Goal: Check status: Check status

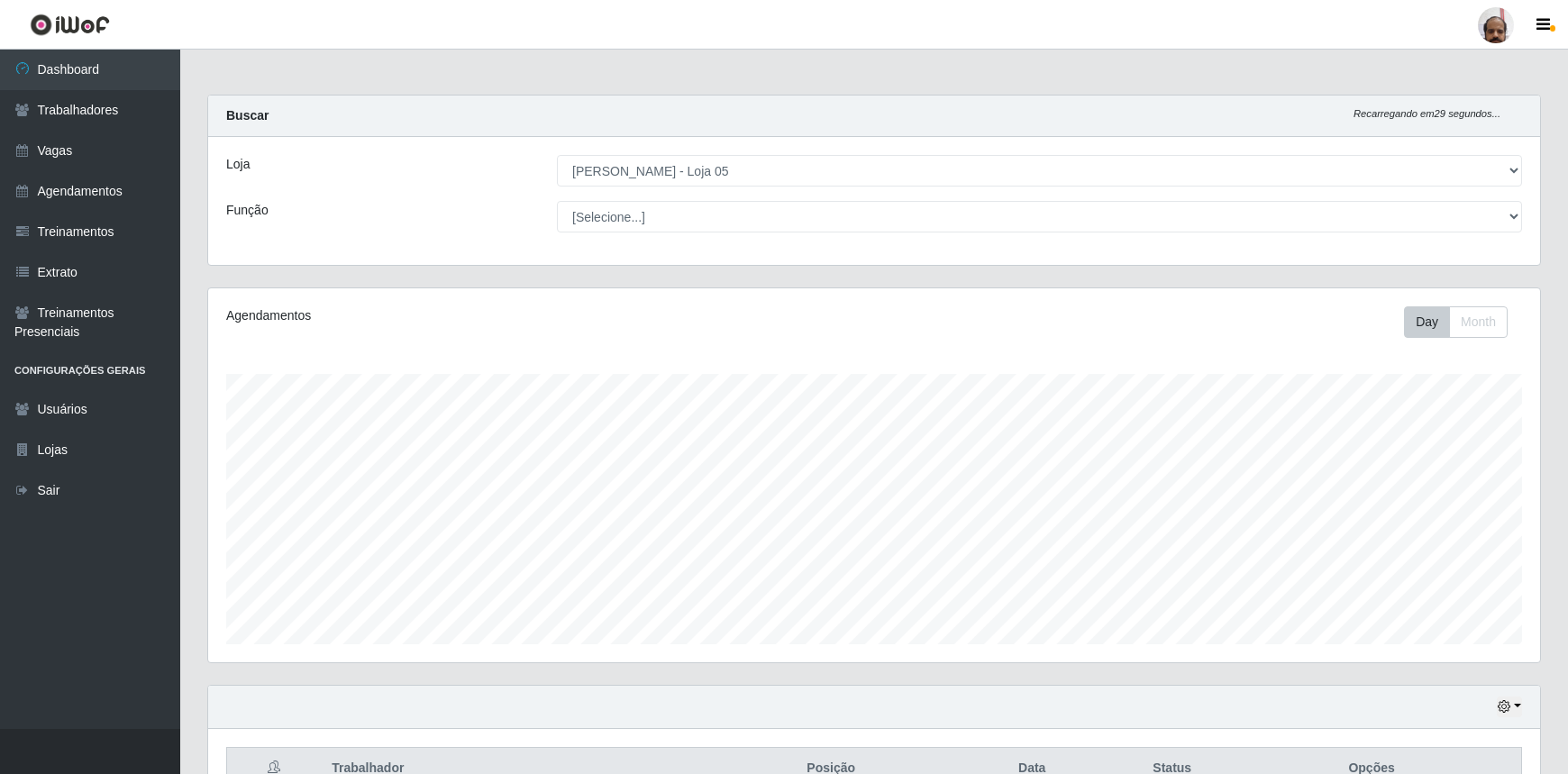
select select "252"
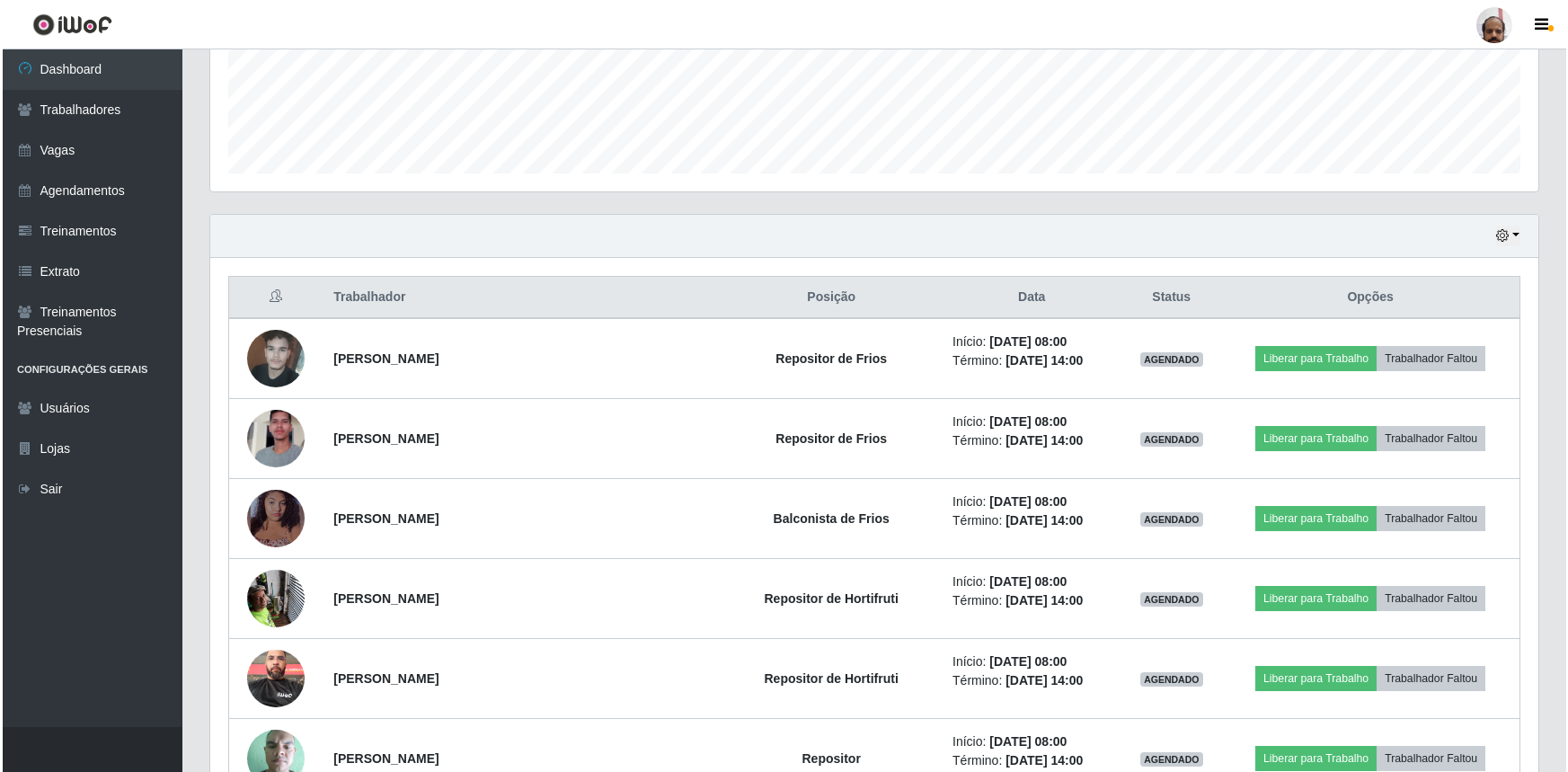
scroll to position [557, 0]
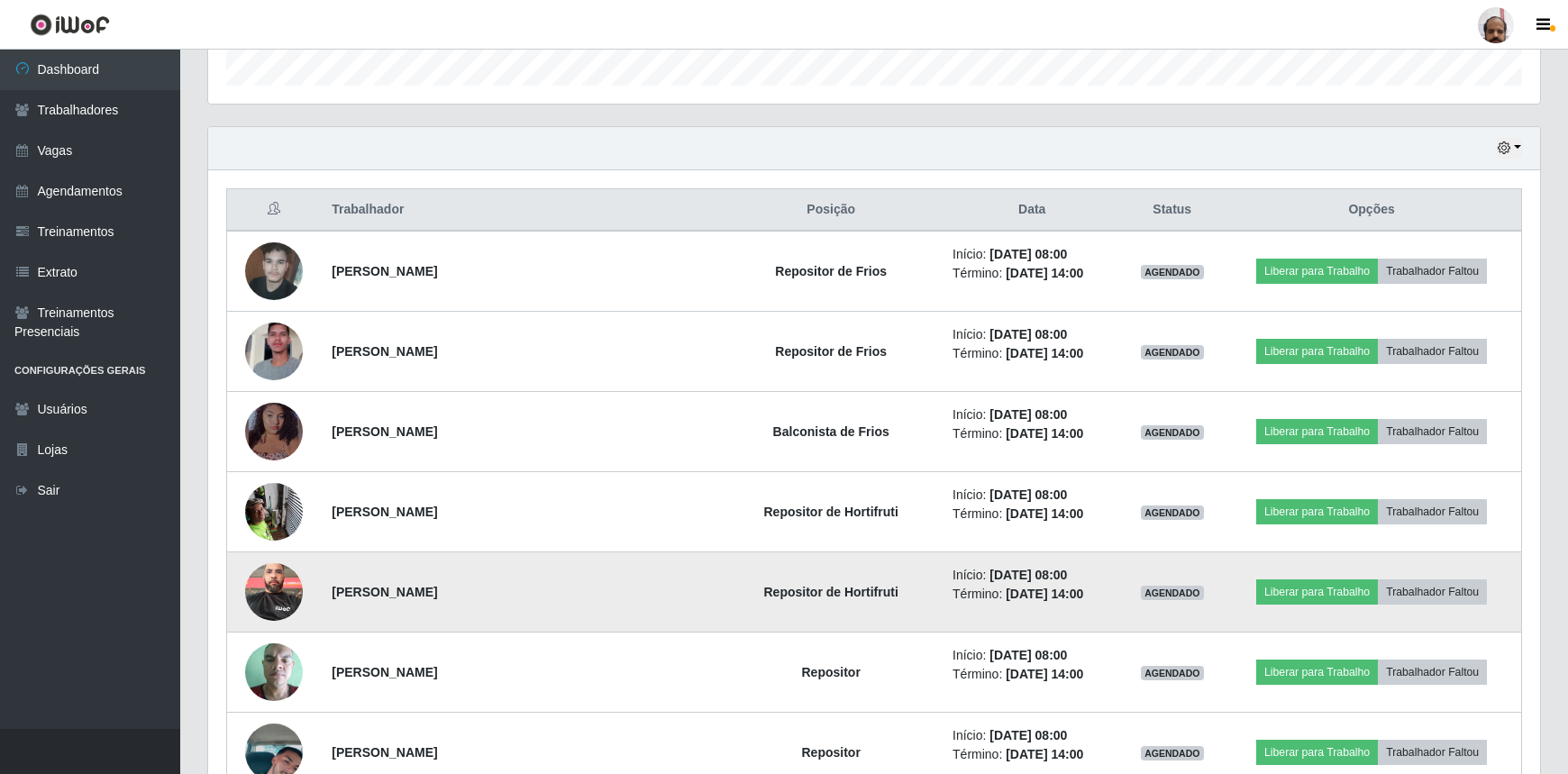
click at [277, 586] on img at bounding box center [274, 591] width 57 height 77
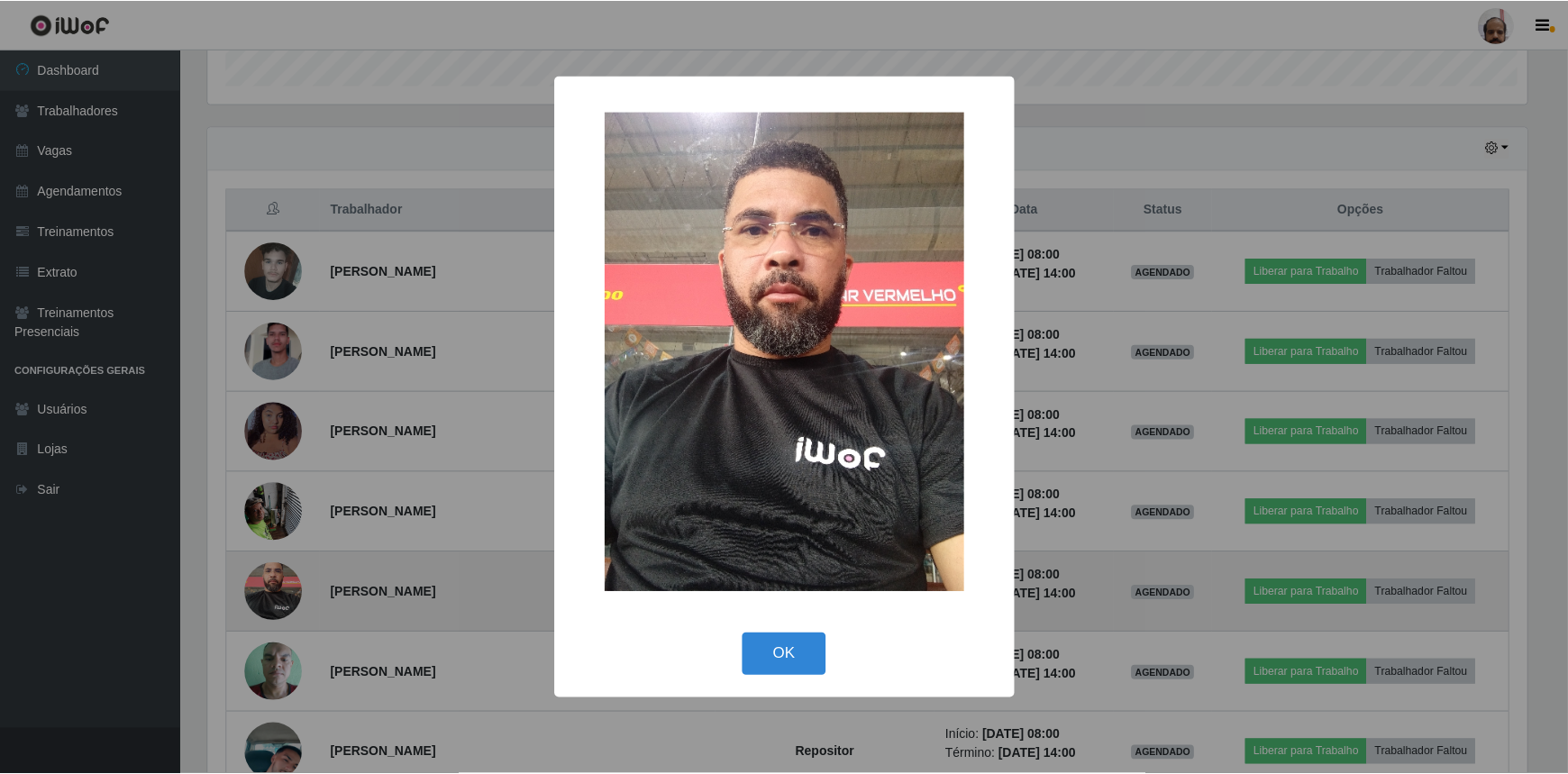
scroll to position [374, 1323]
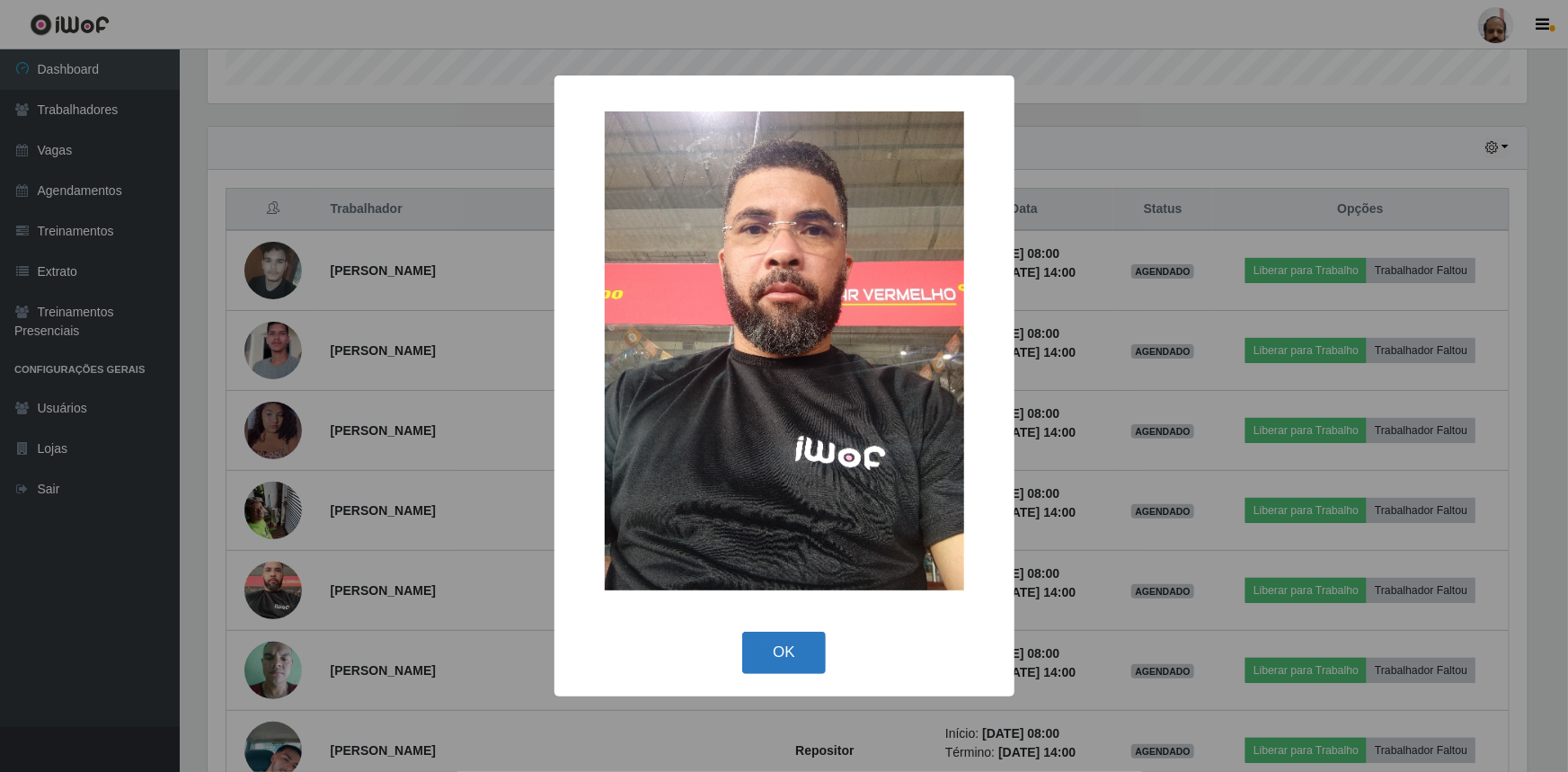
click at [799, 640] on button "OK" at bounding box center [784, 653] width 83 height 43
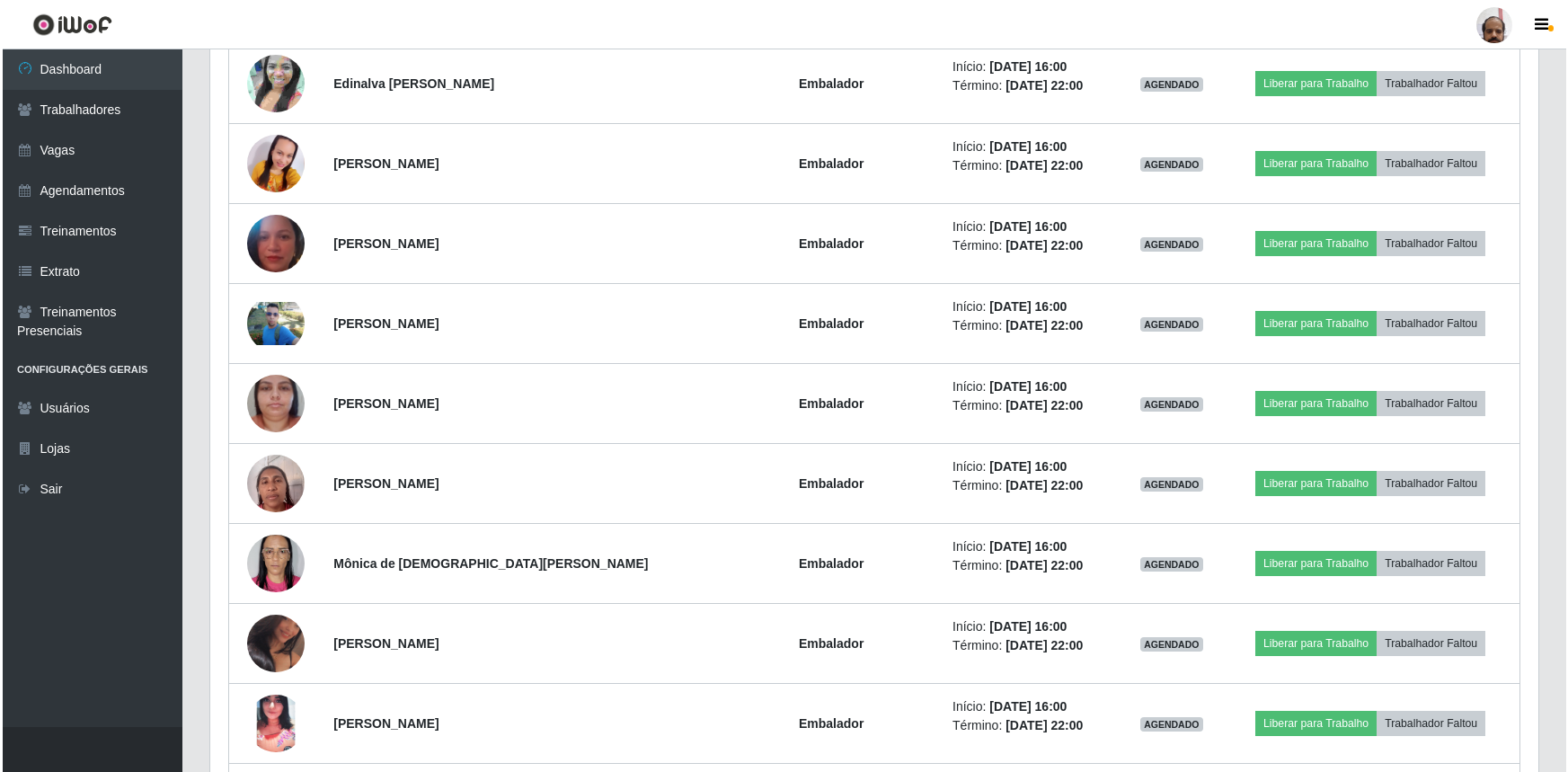
scroll to position [3007, 0]
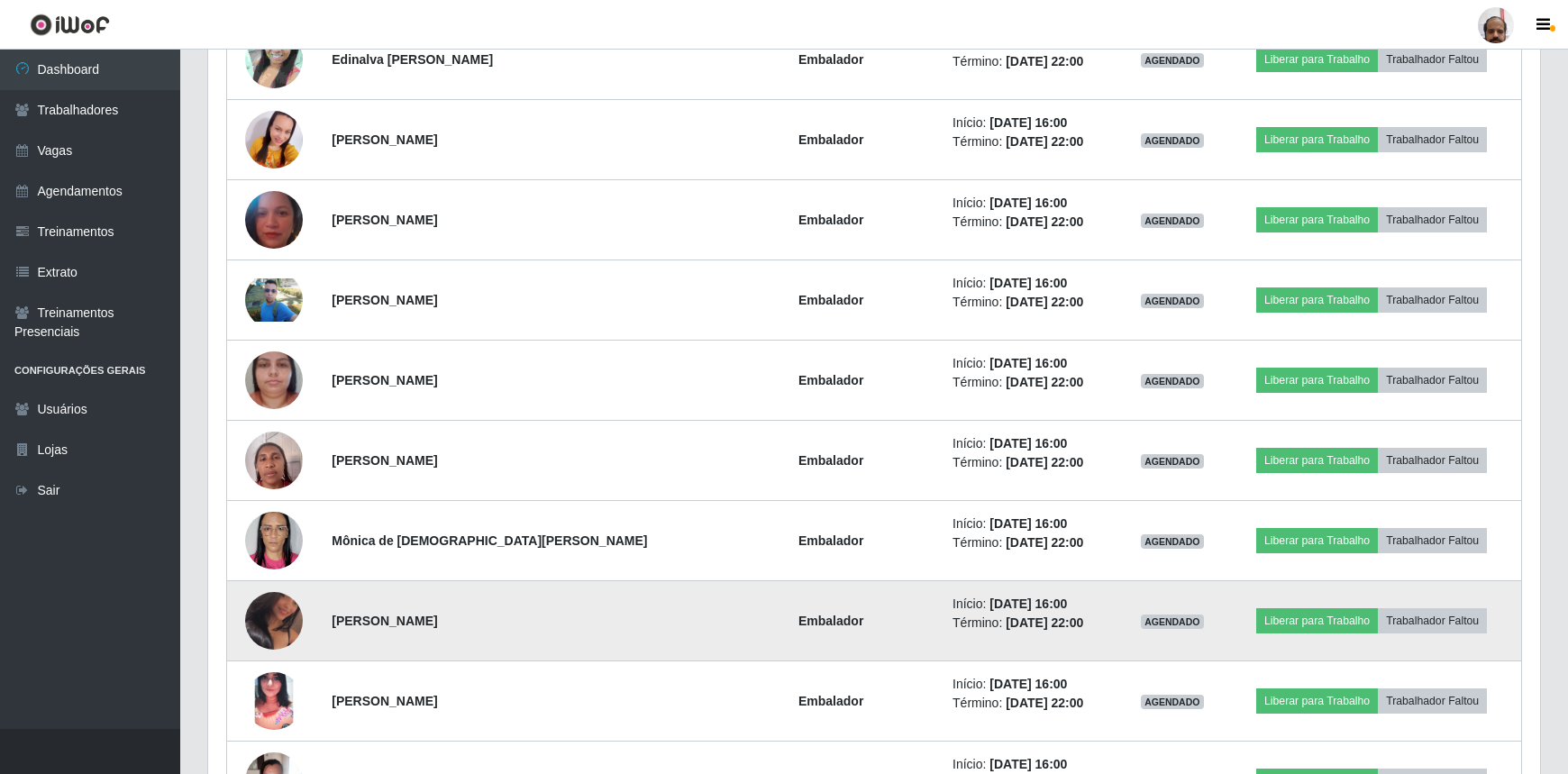
click at [279, 615] on img at bounding box center [274, 621] width 57 height 72
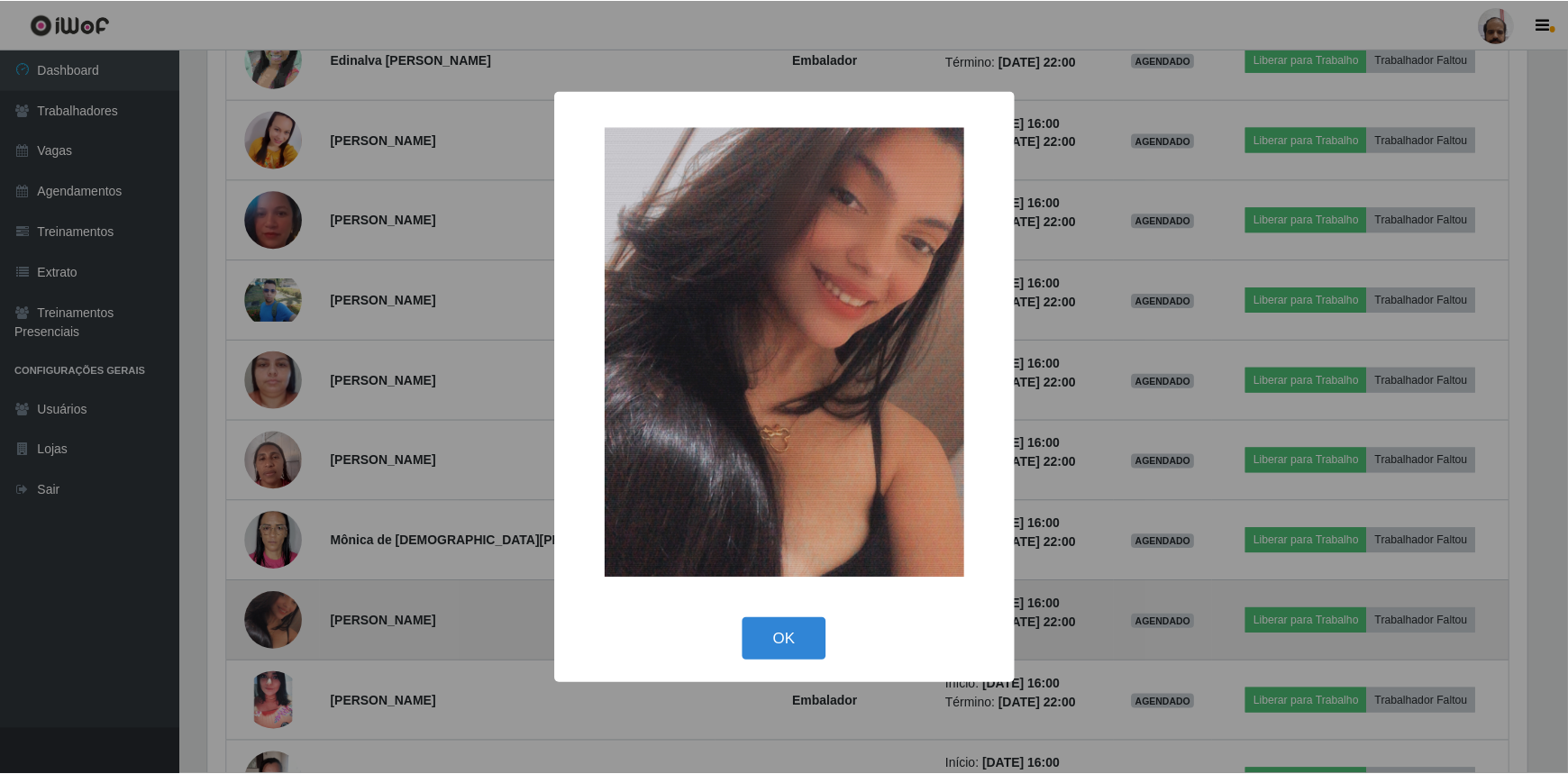
scroll to position [374, 1323]
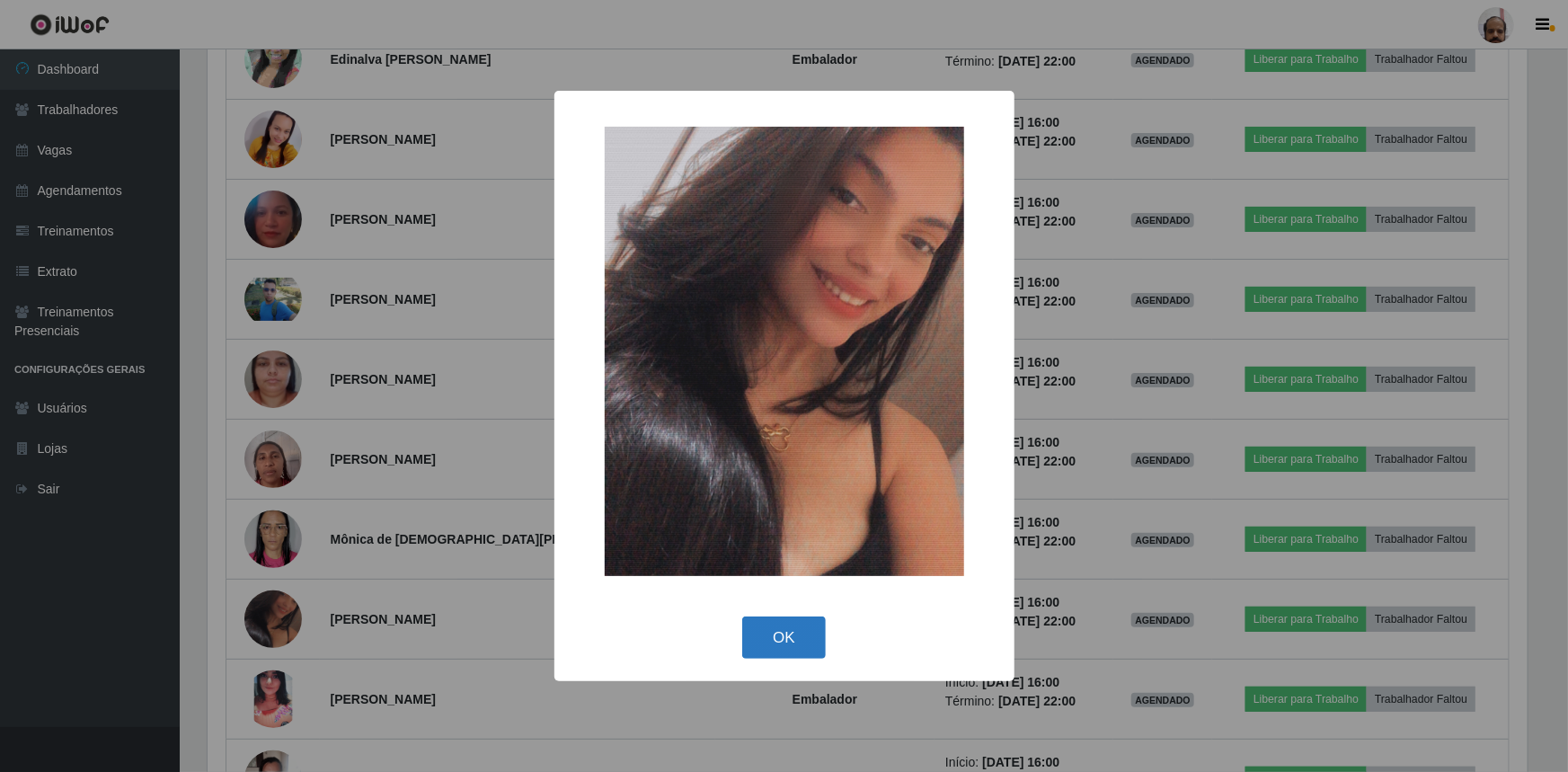
click at [805, 646] on button "OK" at bounding box center [784, 638] width 83 height 43
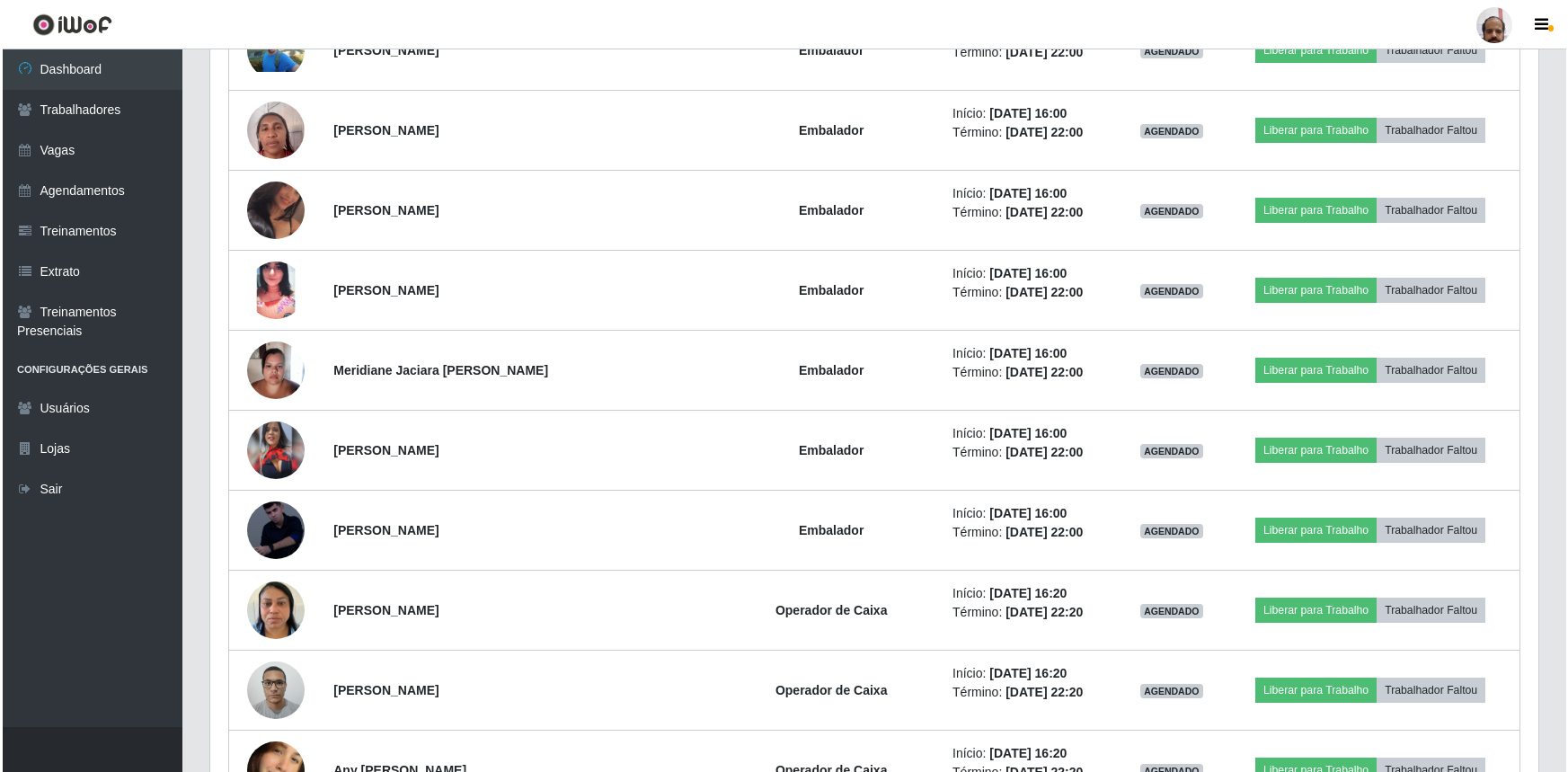
scroll to position [7171, 0]
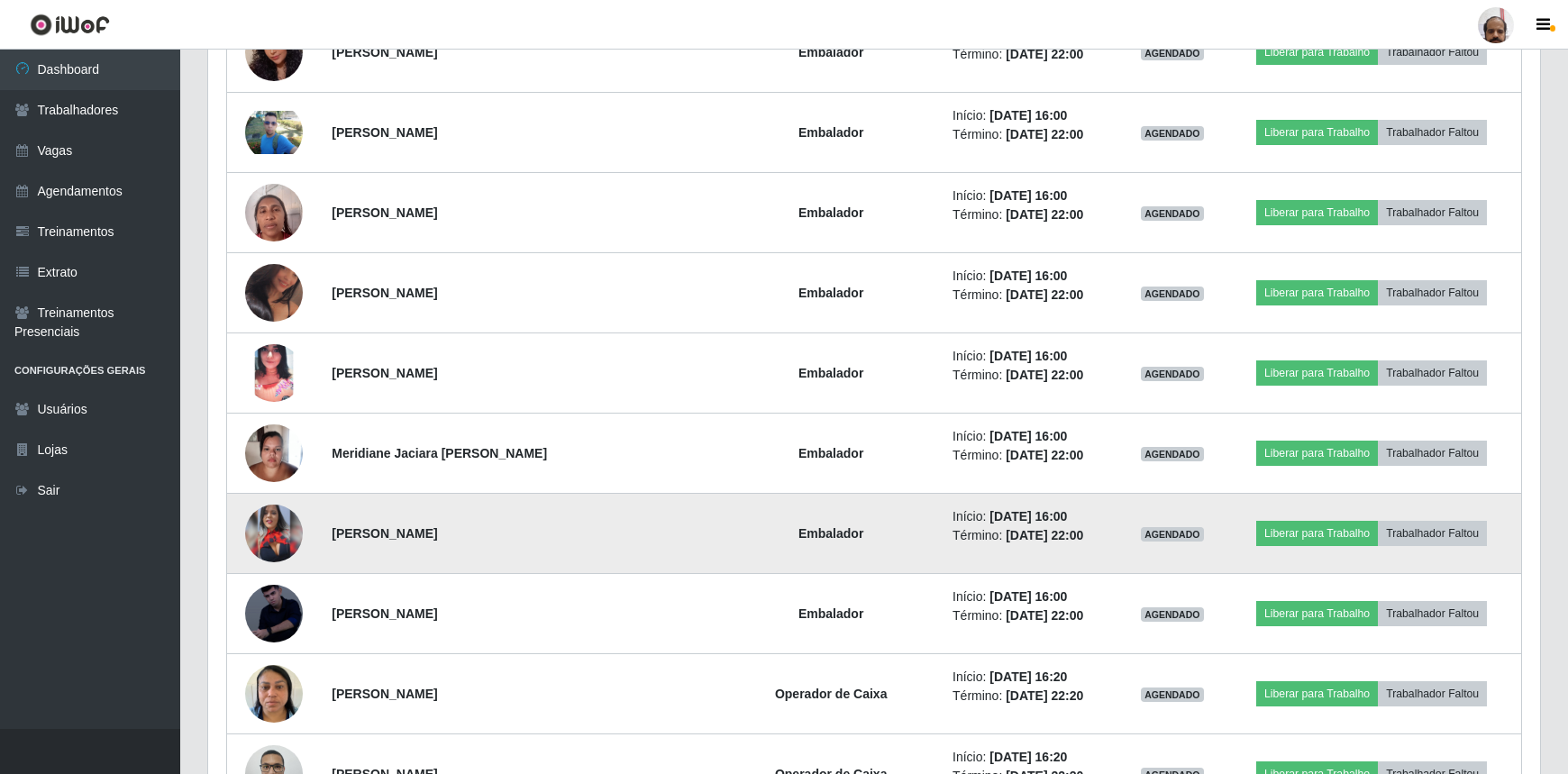
click at [278, 521] on img at bounding box center [274, 533] width 57 height 57
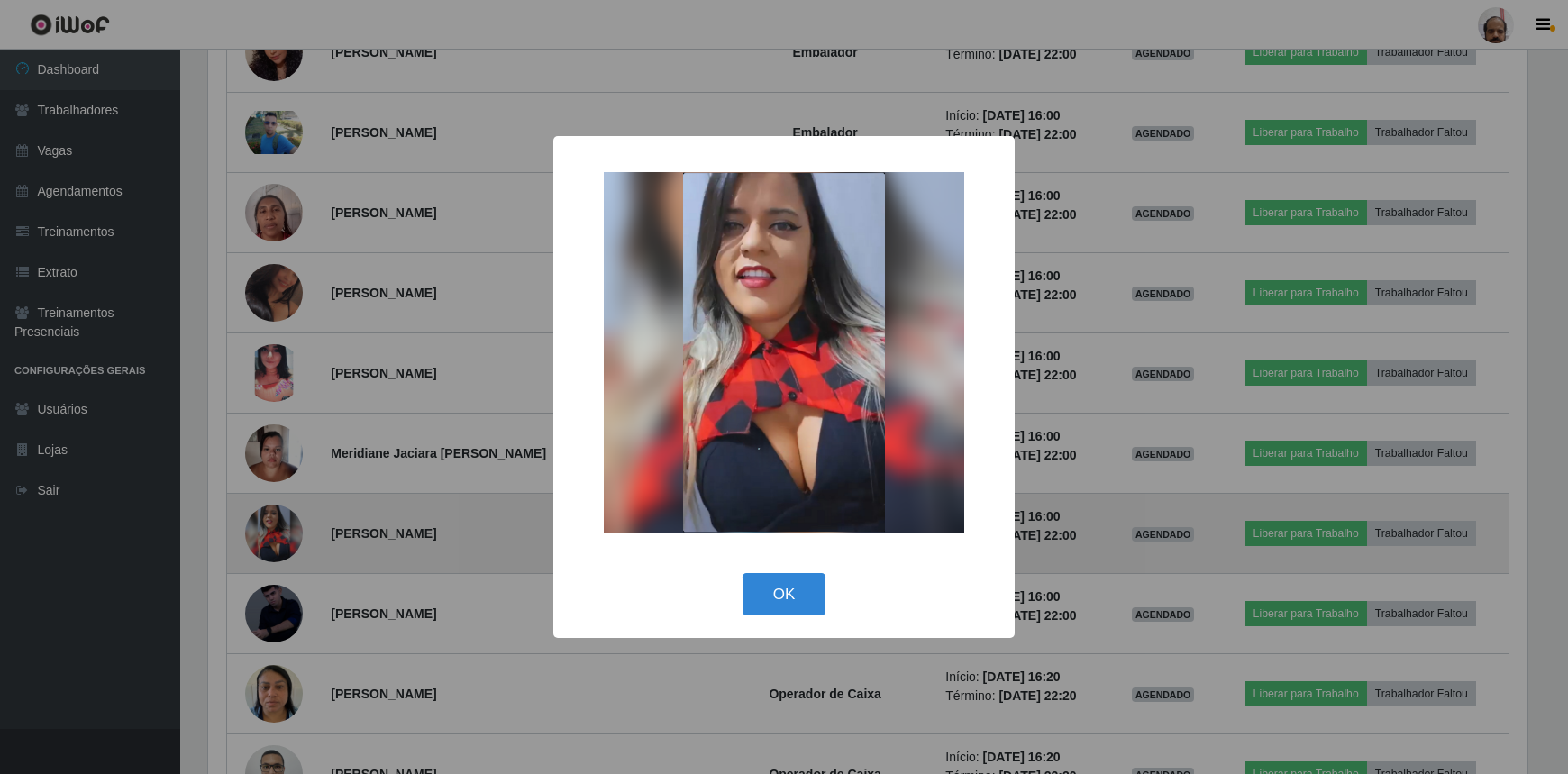
scroll to position [374, 1323]
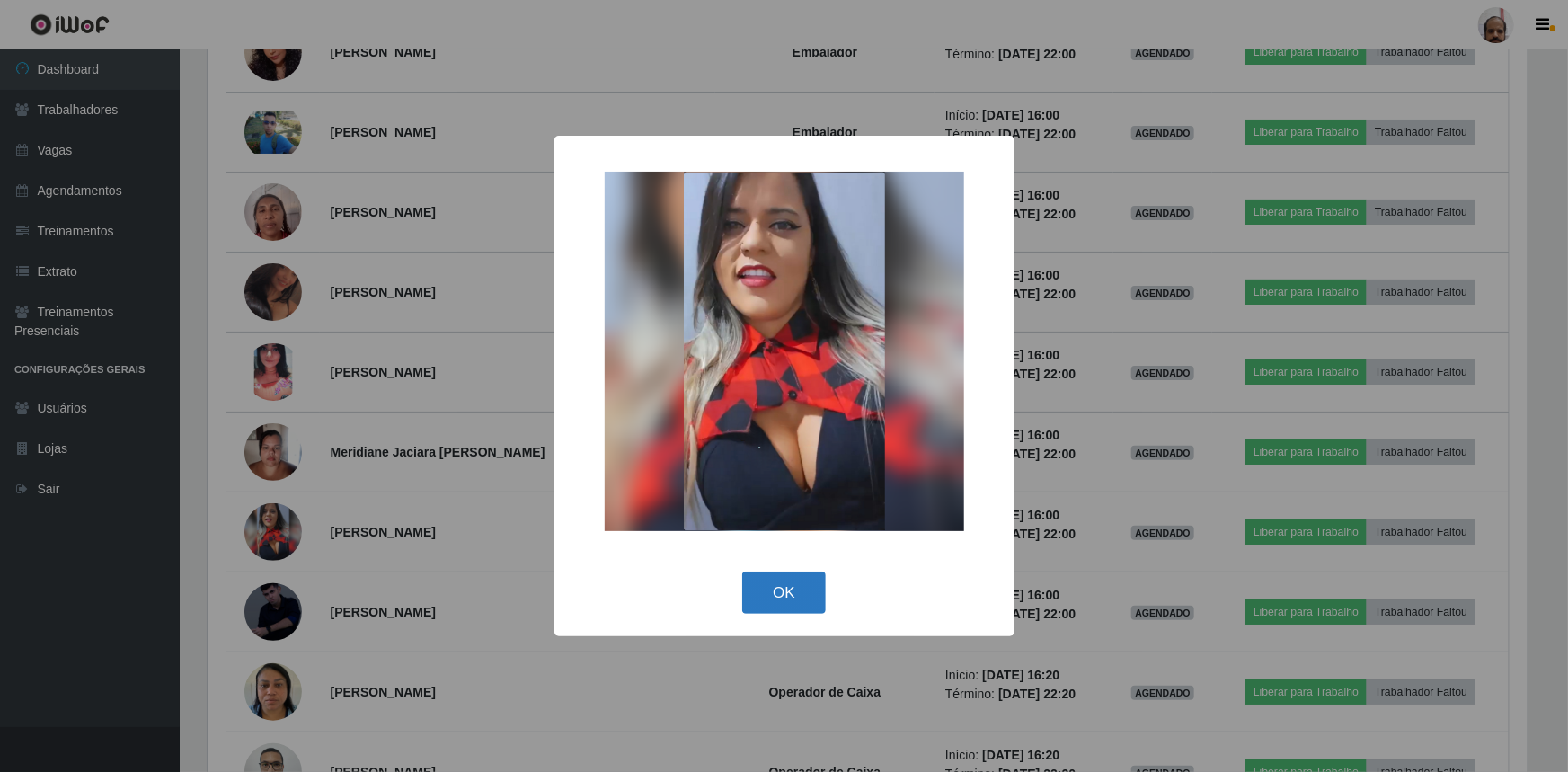
click at [795, 577] on button "OK" at bounding box center [784, 593] width 83 height 43
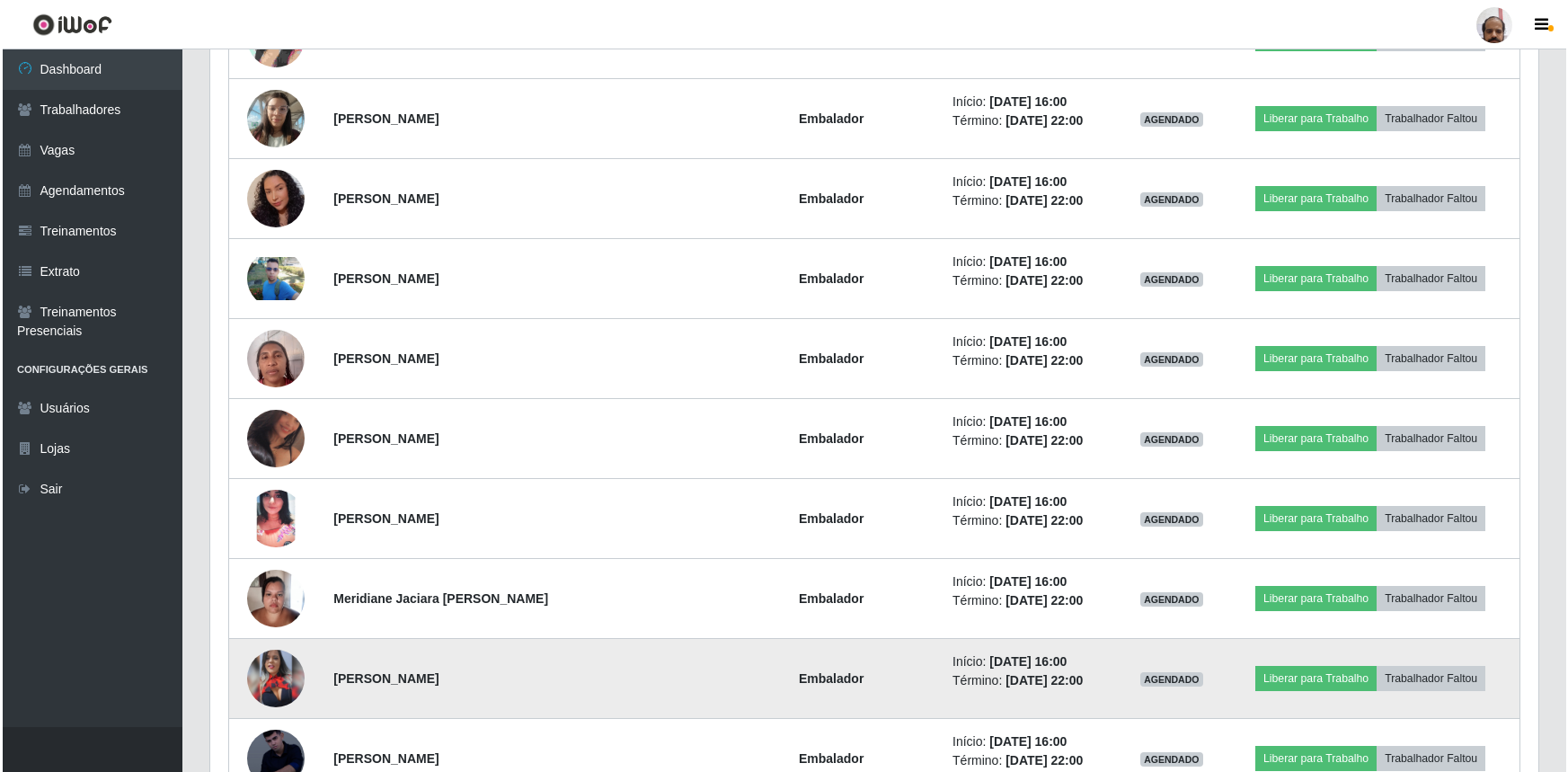
scroll to position [7007, 0]
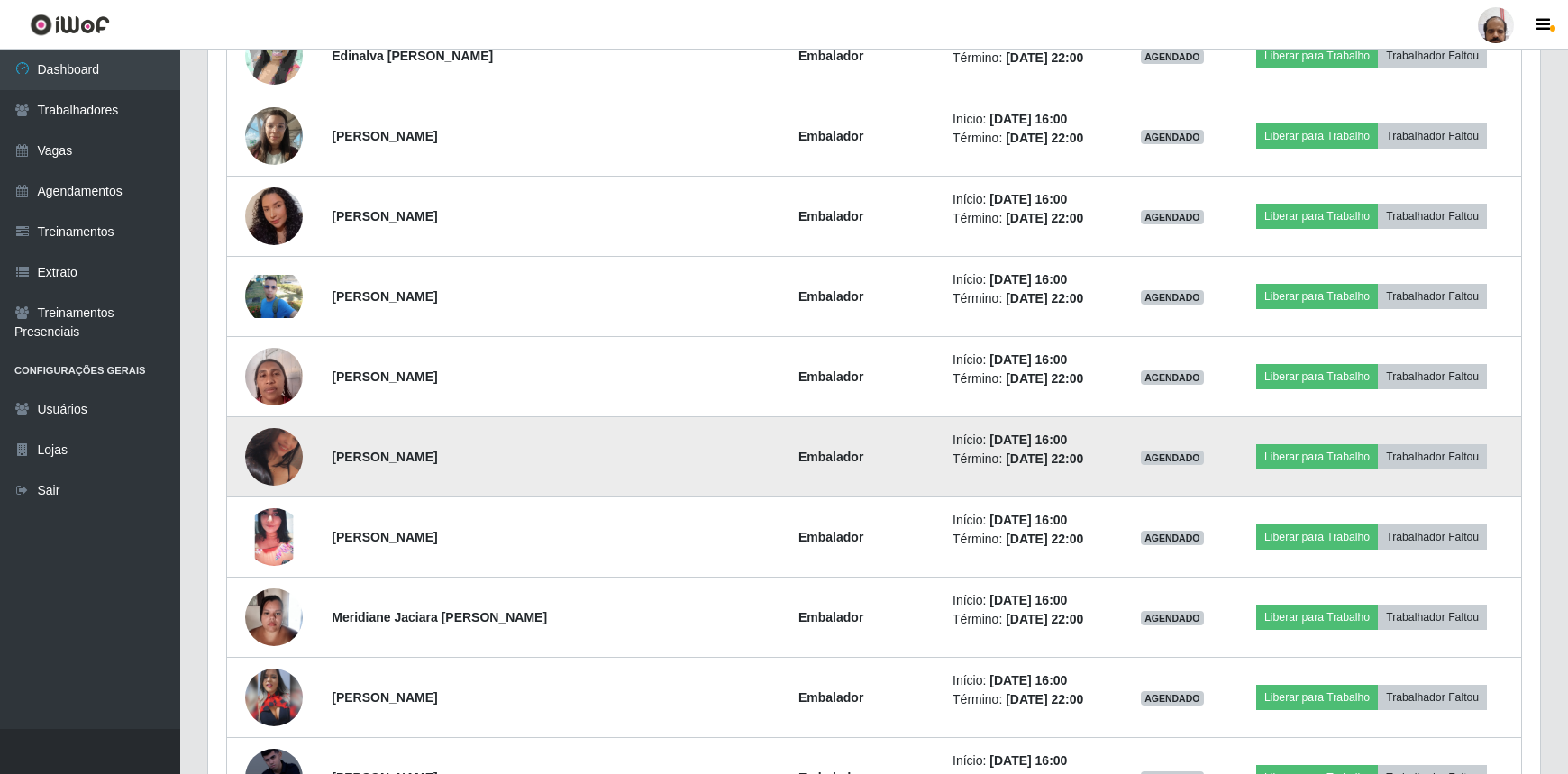
click at [281, 460] on img at bounding box center [274, 457] width 57 height 72
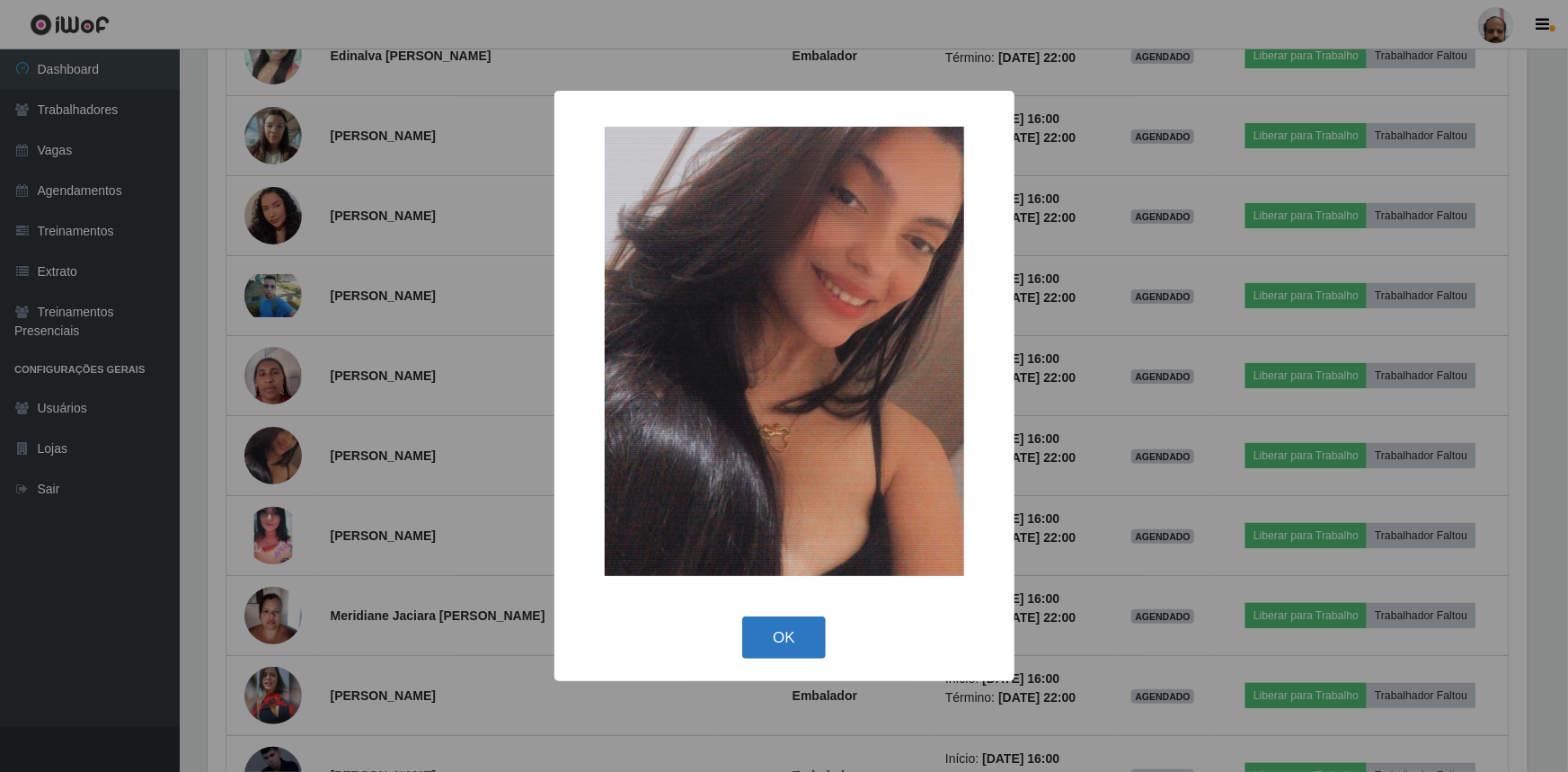
click at [797, 632] on button "OK" at bounding box center [784, 638] width 83 height 43
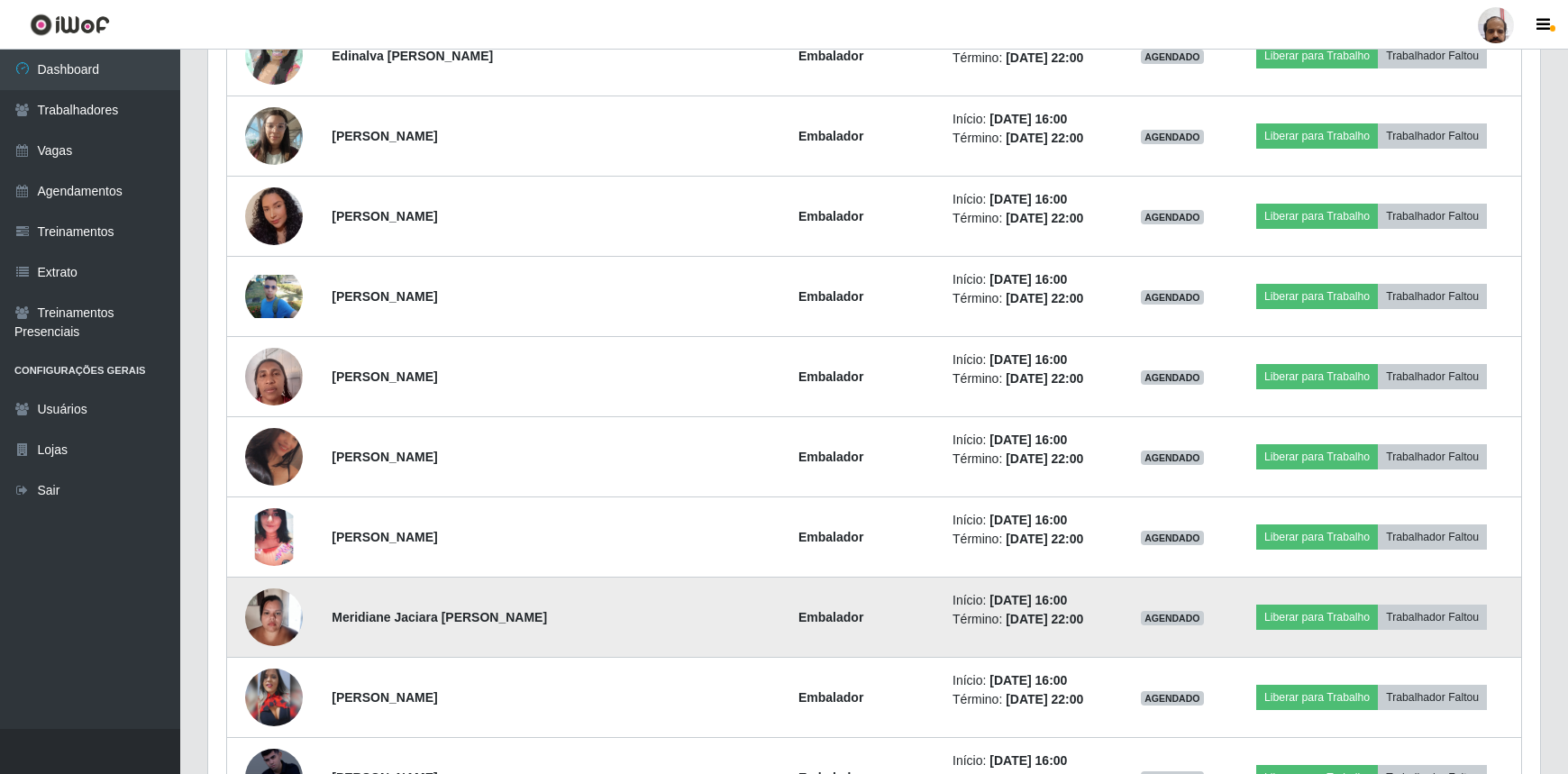
scroll to position [374, 1332]
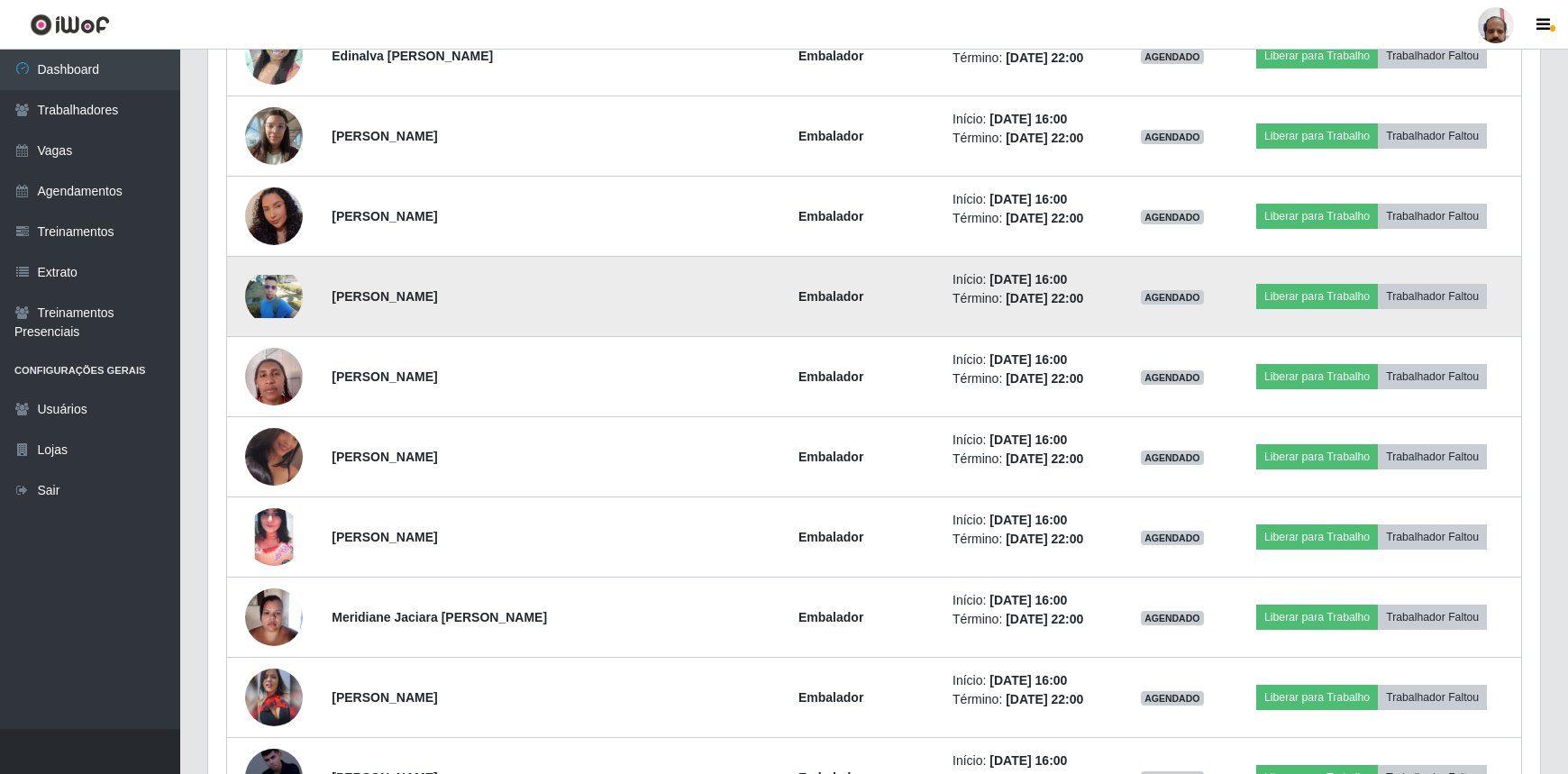
click at [286, 274] on img at bounding box center [274, 296] width 57 height 44
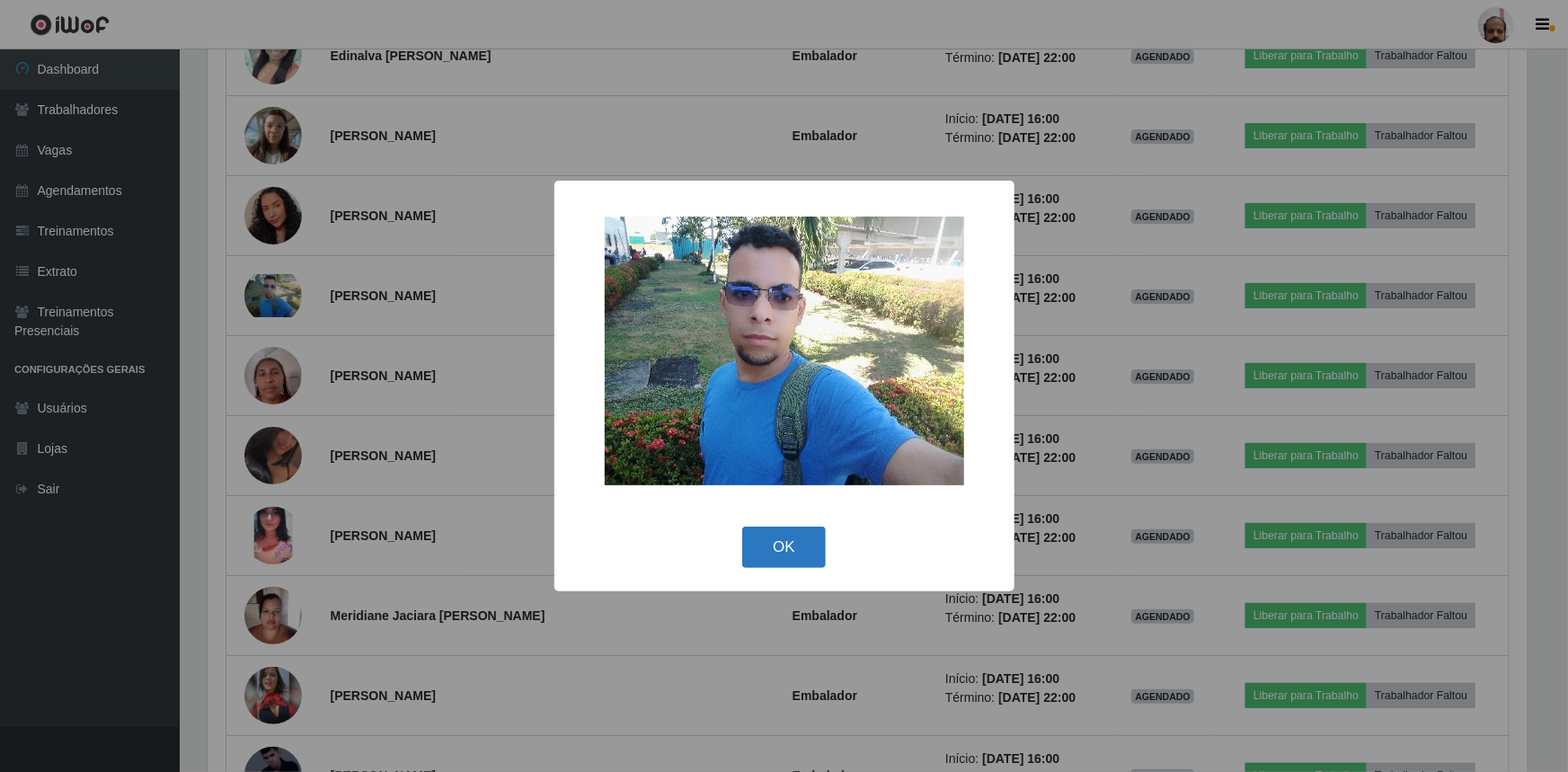
click at [804, 547] on button "OK" at bounding box center [784, 547] width 83 height 43
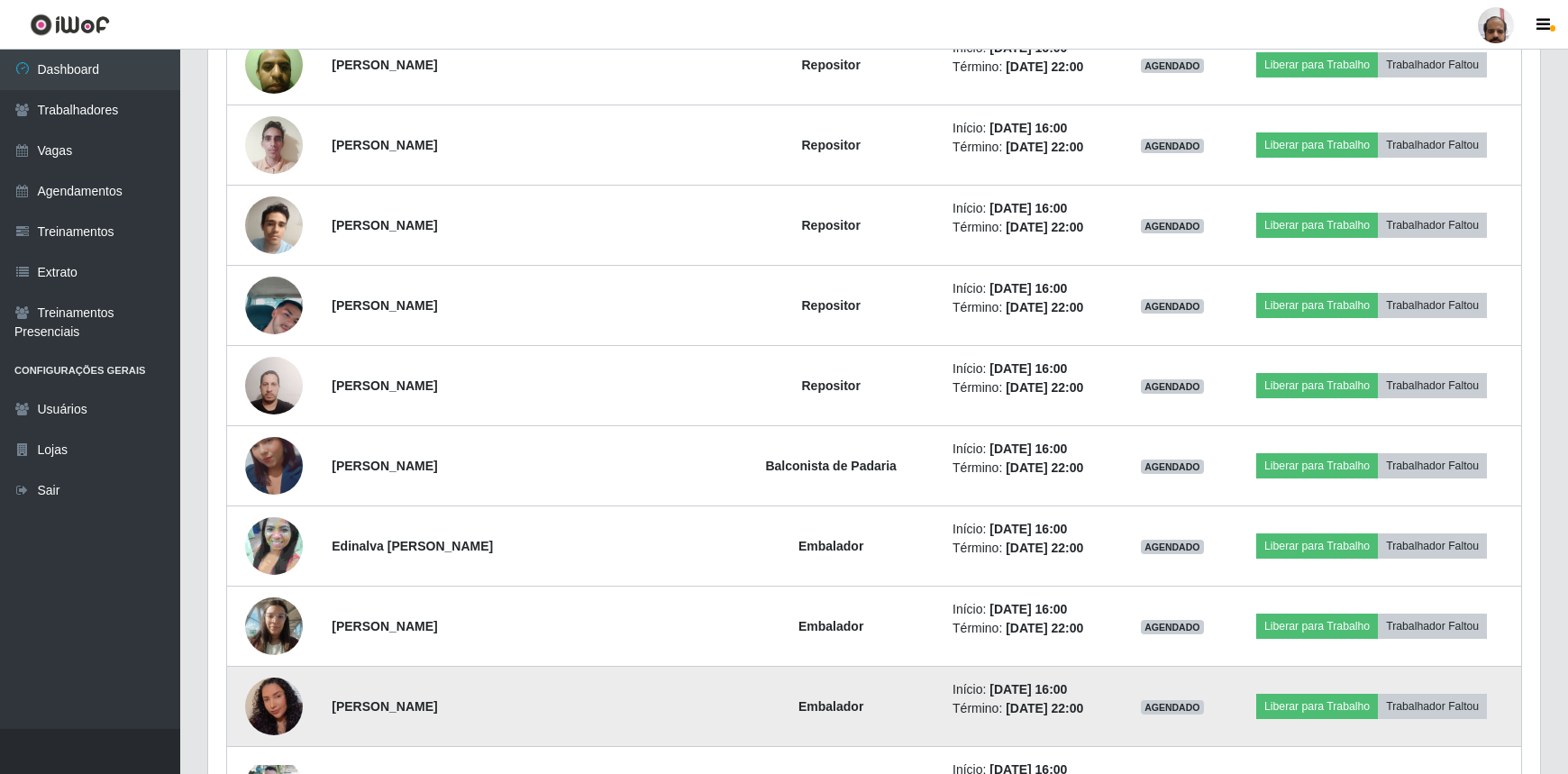
scroll to position [6535, 0]
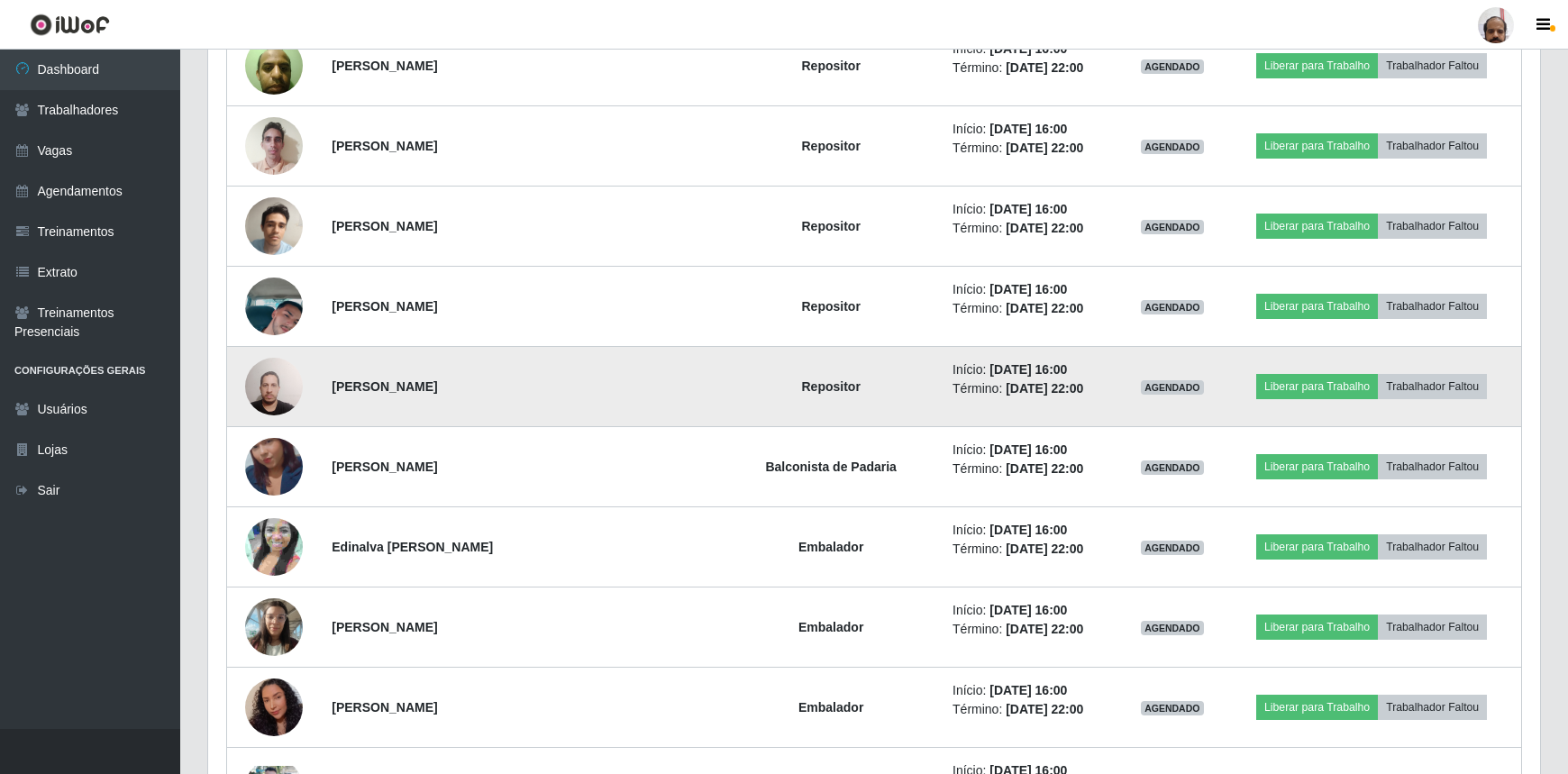
click at [270, 380] on img at bounding box center [274, 387] width 57 height 78
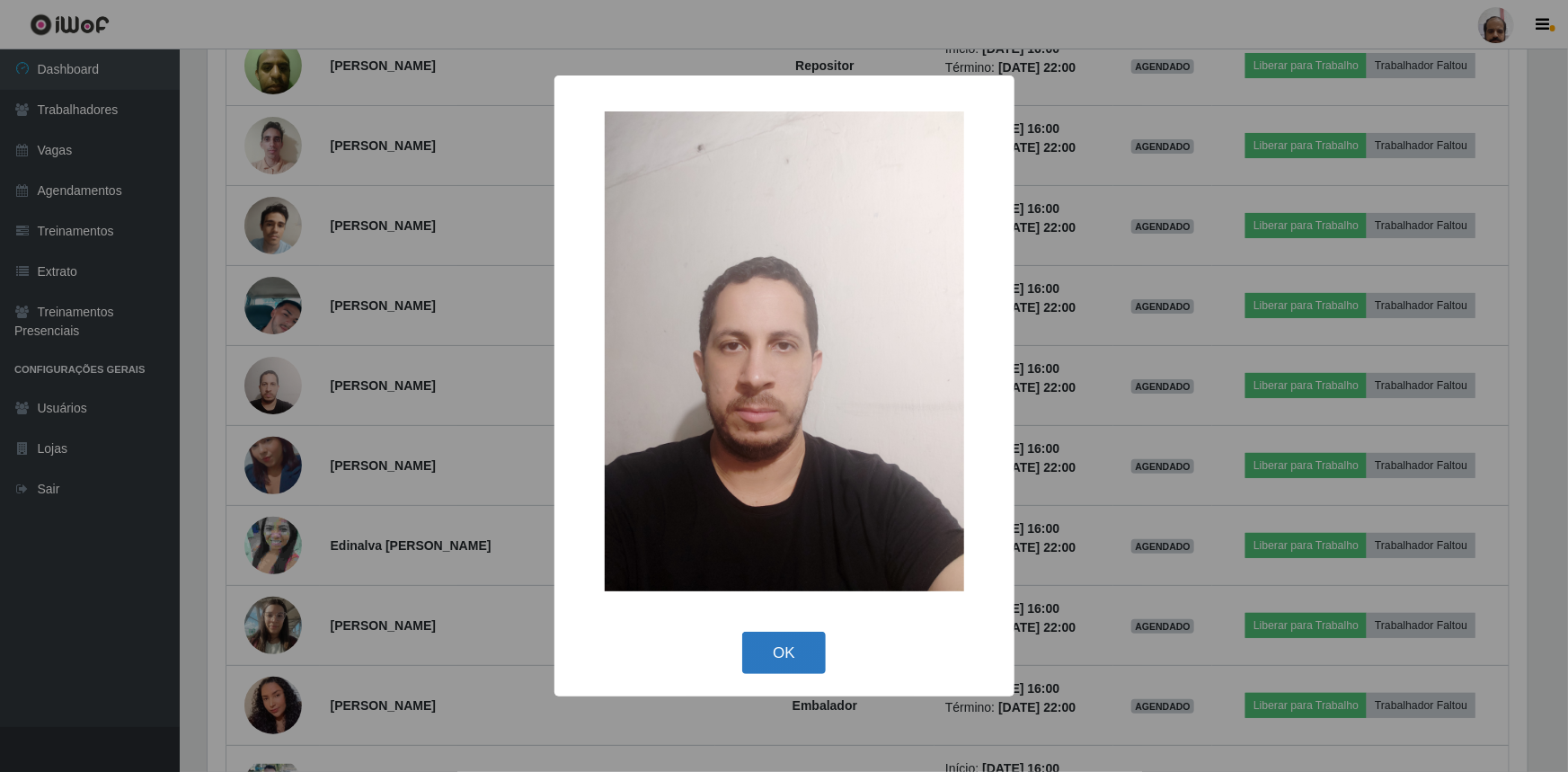
click at [775, 643] on button "OK" at bounding box center [784, 653] width 83 height 43
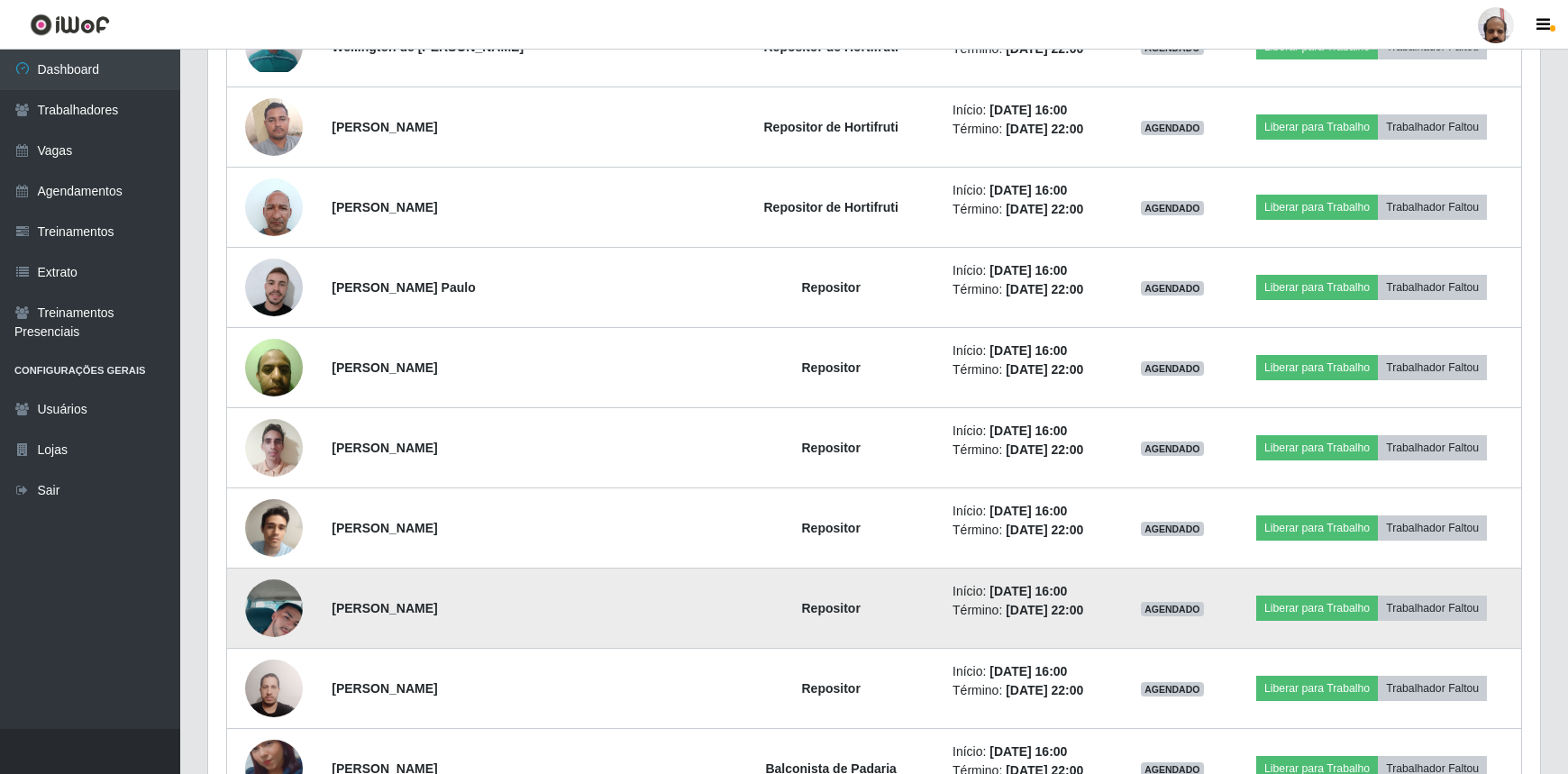
scroll to position [6207, 0]
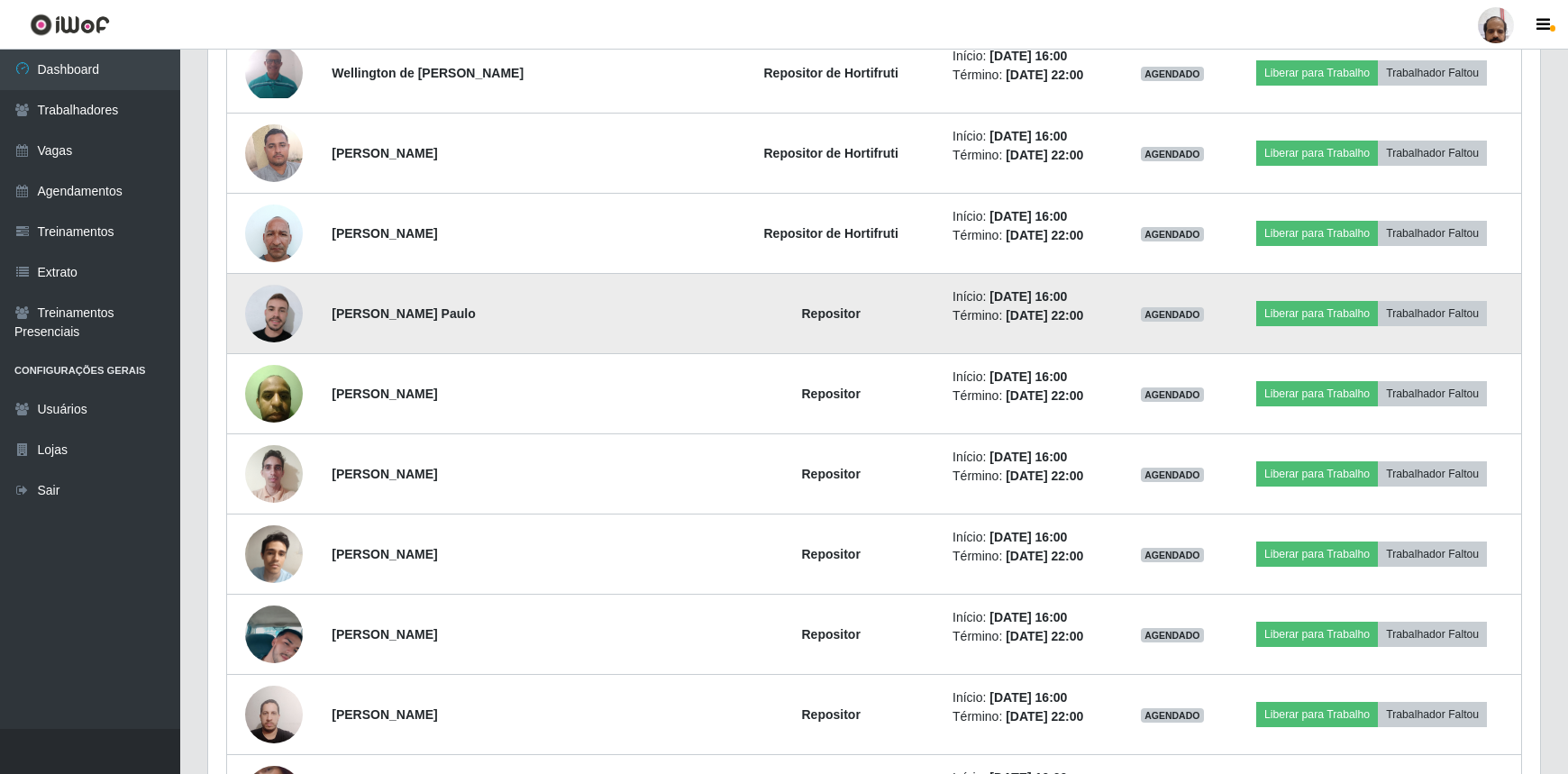
click at [269, 306] on img at bounding box center [274, 313] width 57 height 65
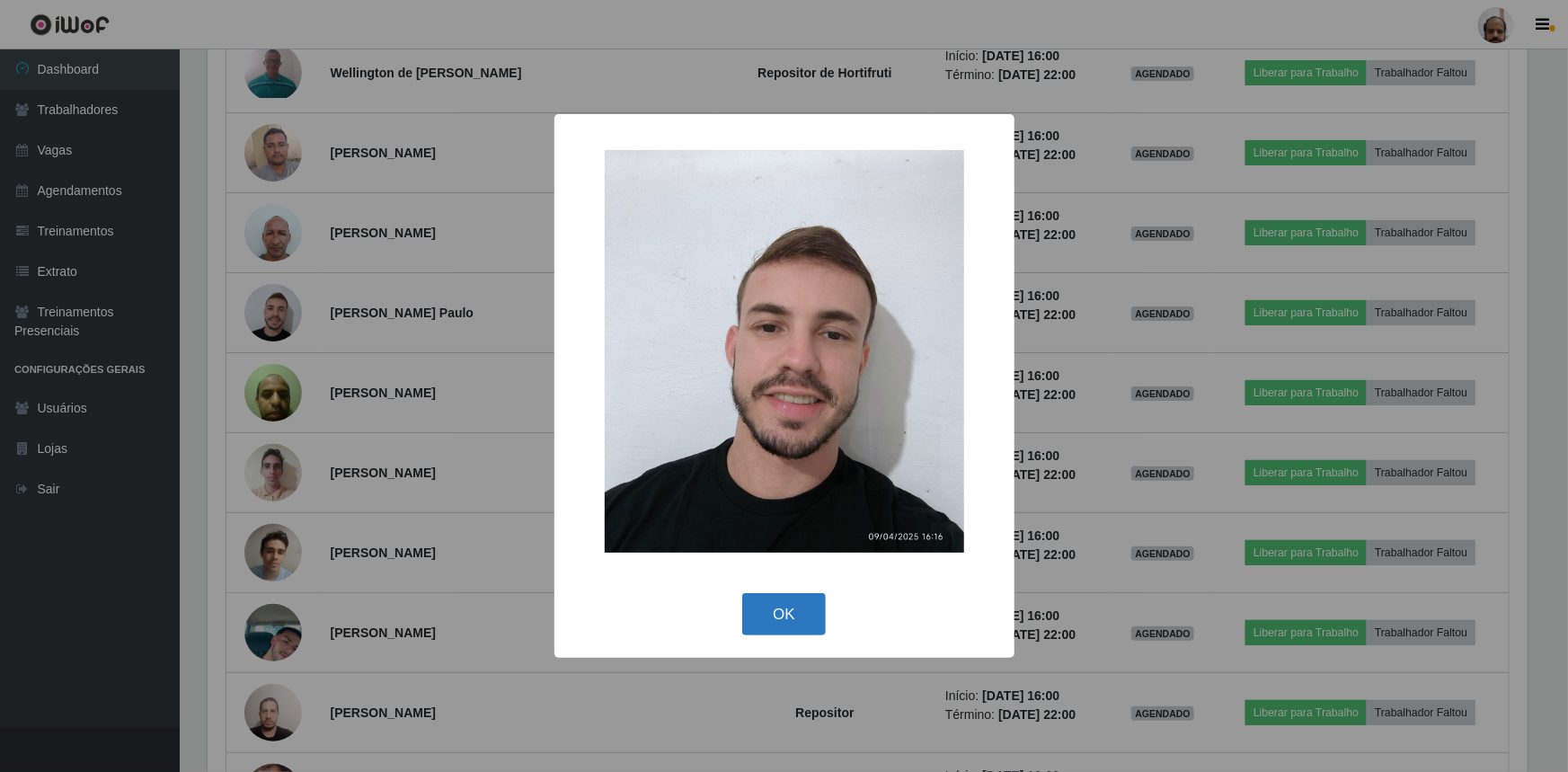
click at [803, 617] on button "OK" at bounding box center [784, 614] width 83 height 43
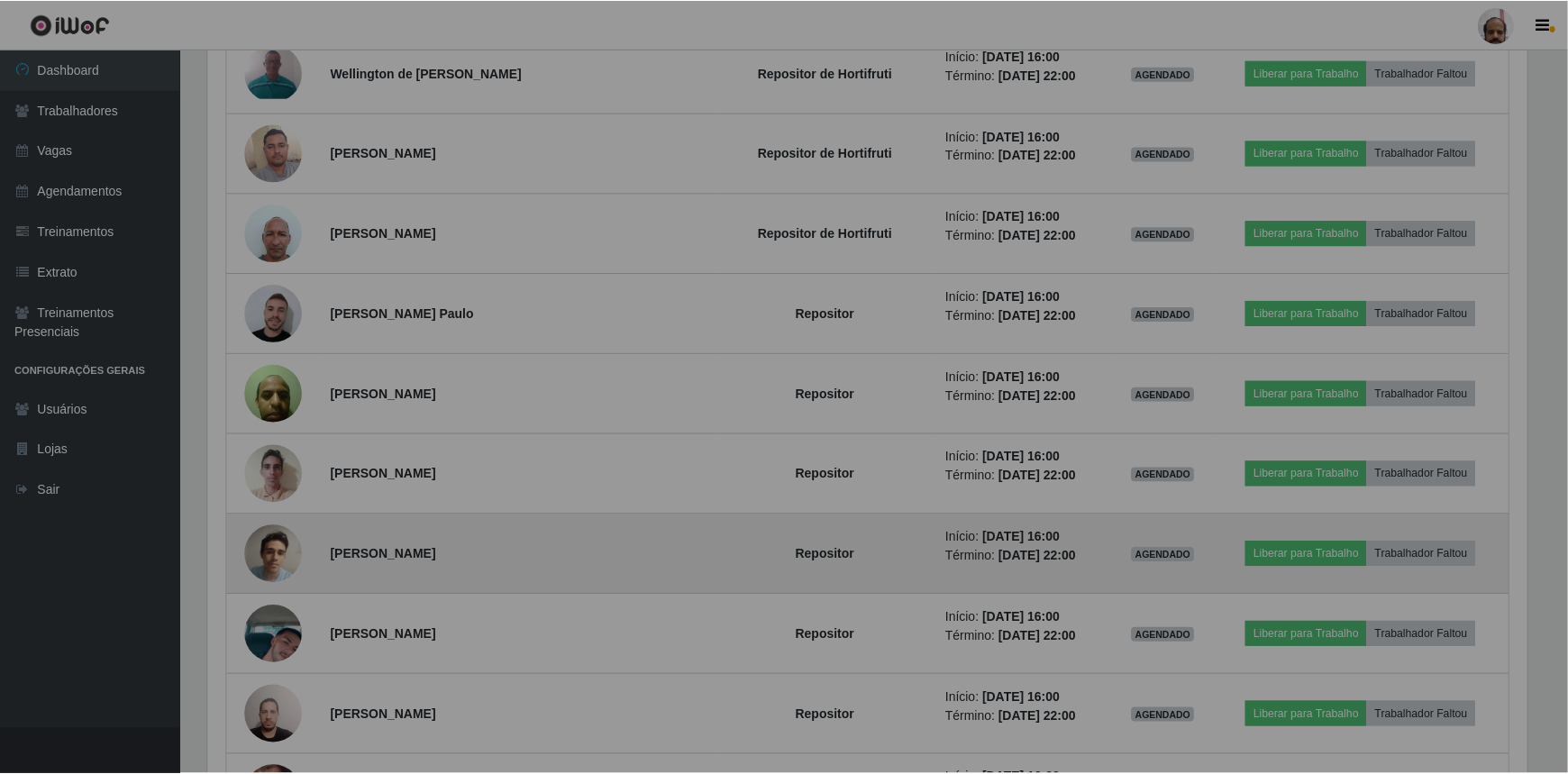
scroll to position [0, 0]
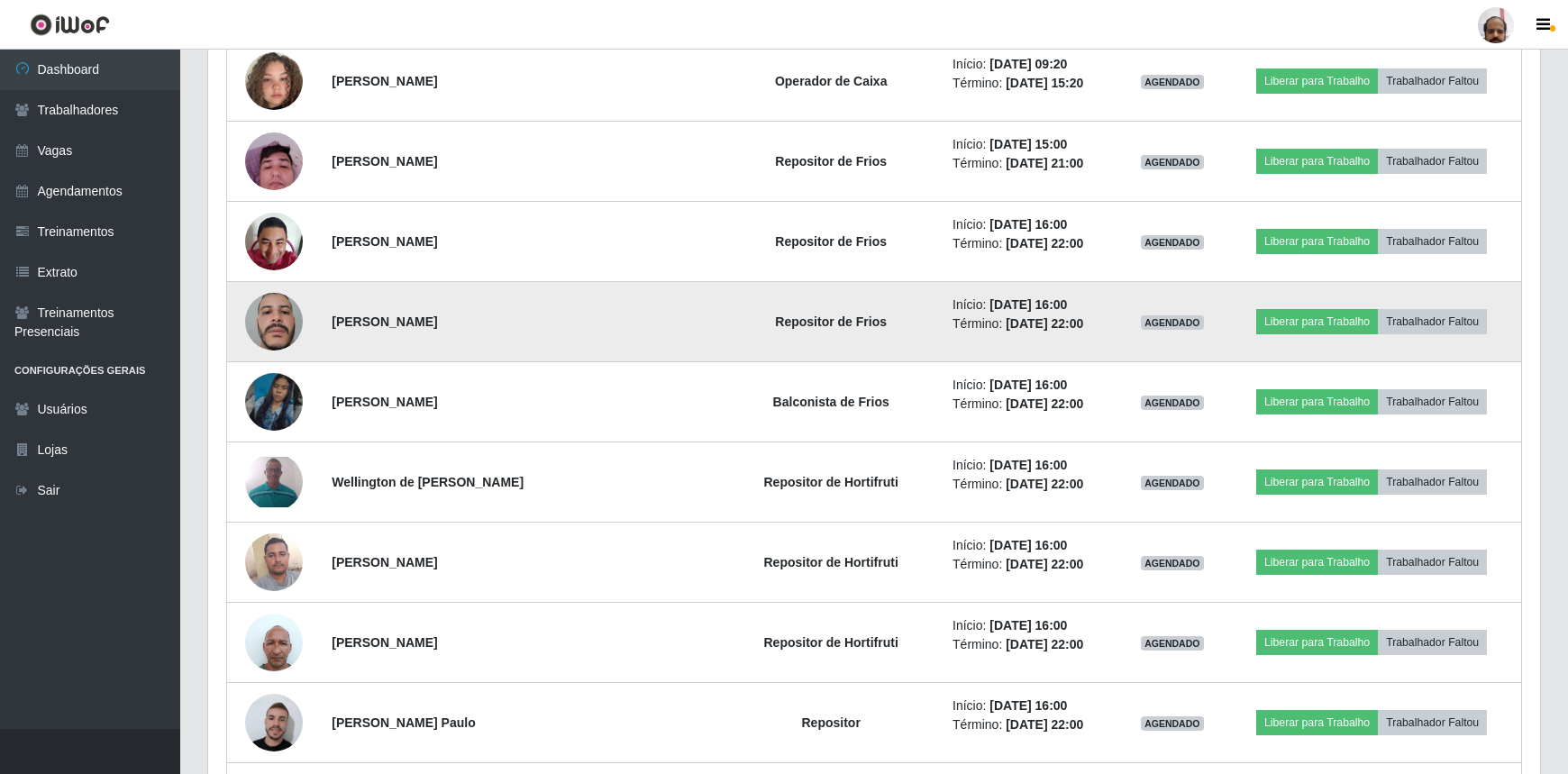
click at [270, 314] on img at bounding box center [274, 321] width 57 height 77
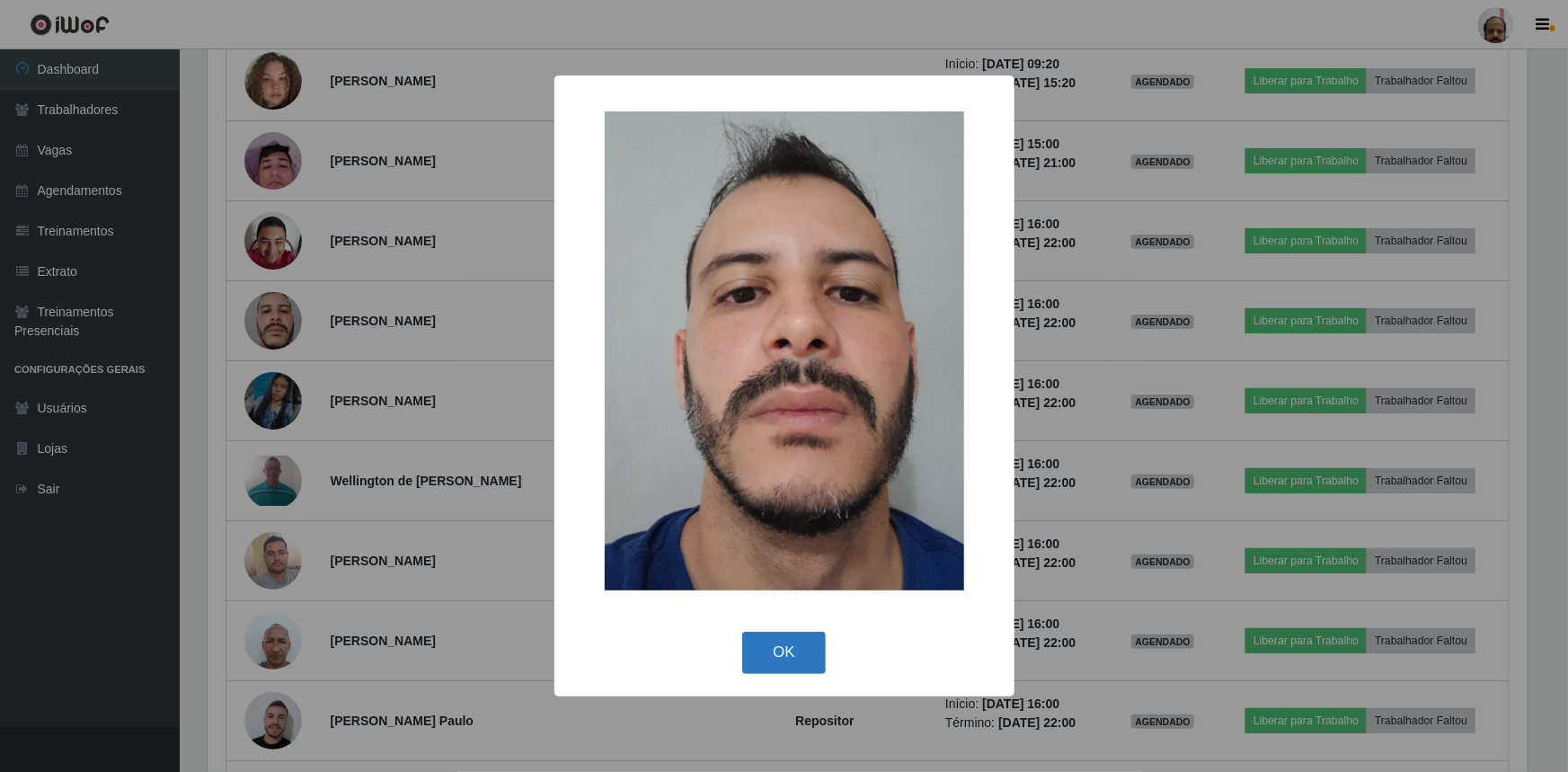
click at [781, 644] on button "OK" at bounding box center [784, 653] width 83 height 43
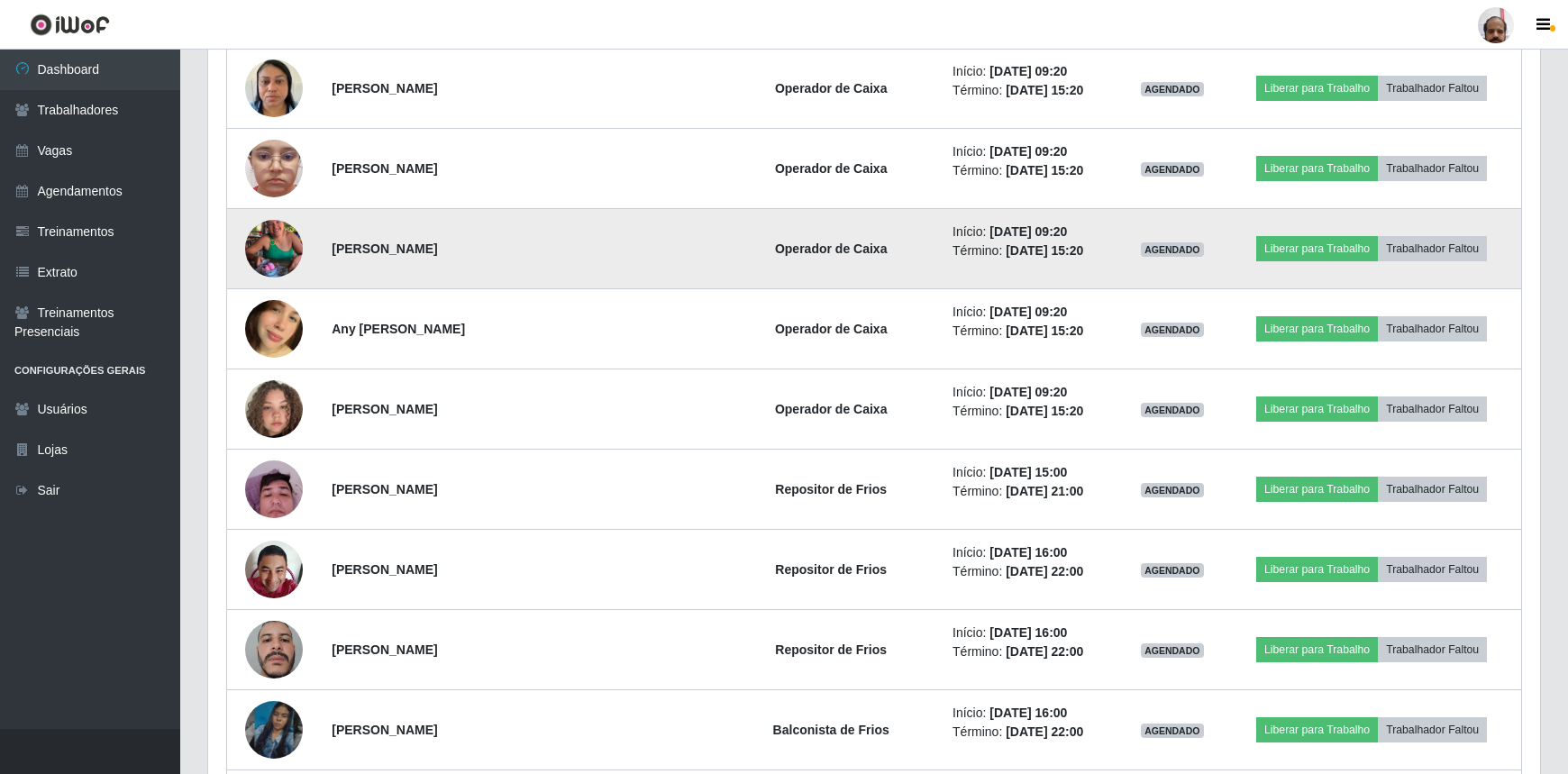
click at [279, 224] on img at bounding box center [274, 248] width 57 height 103
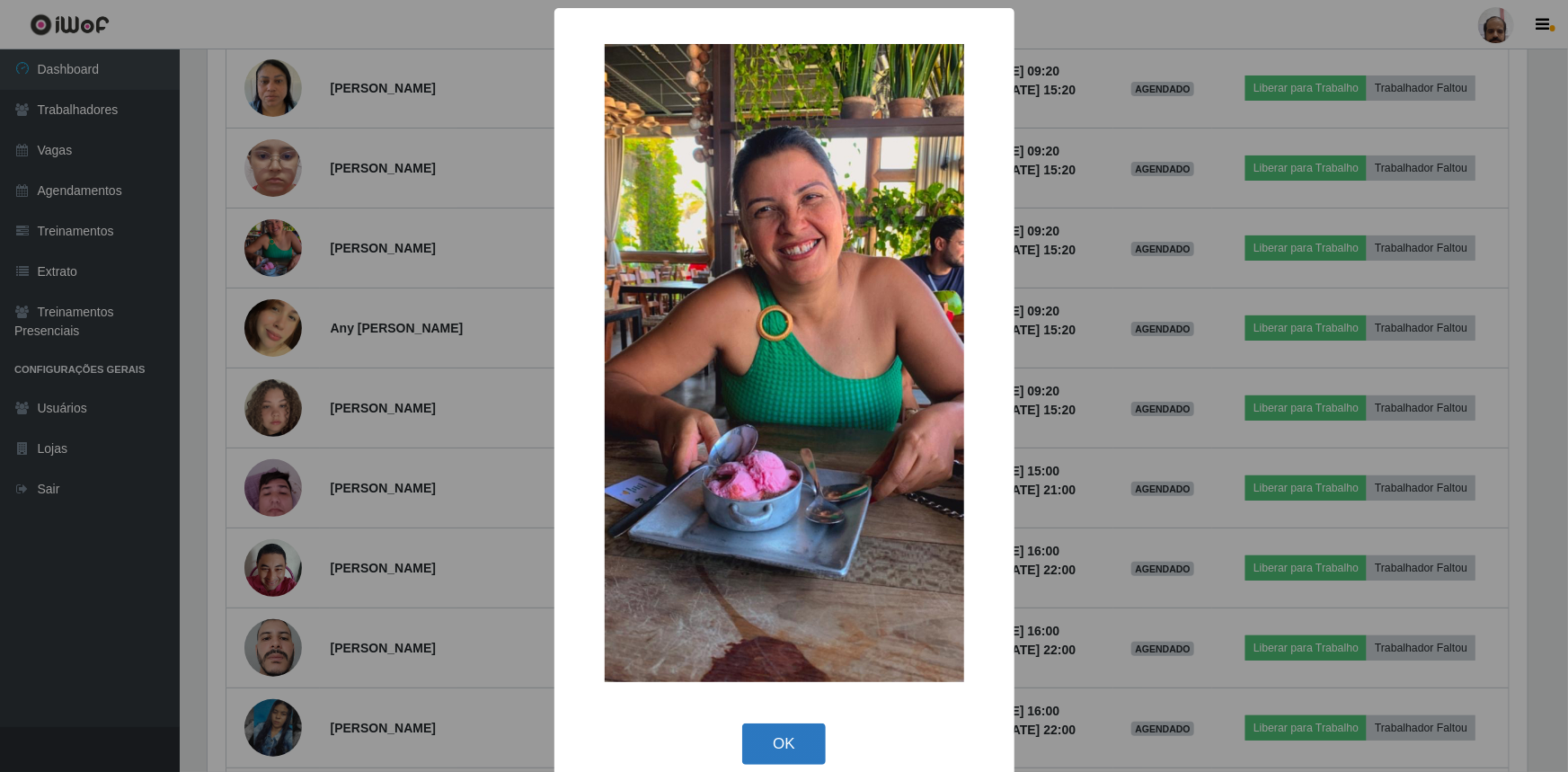
click at [779, 744] on button "OK" at bounding box center [784, 744] width 83 height 43
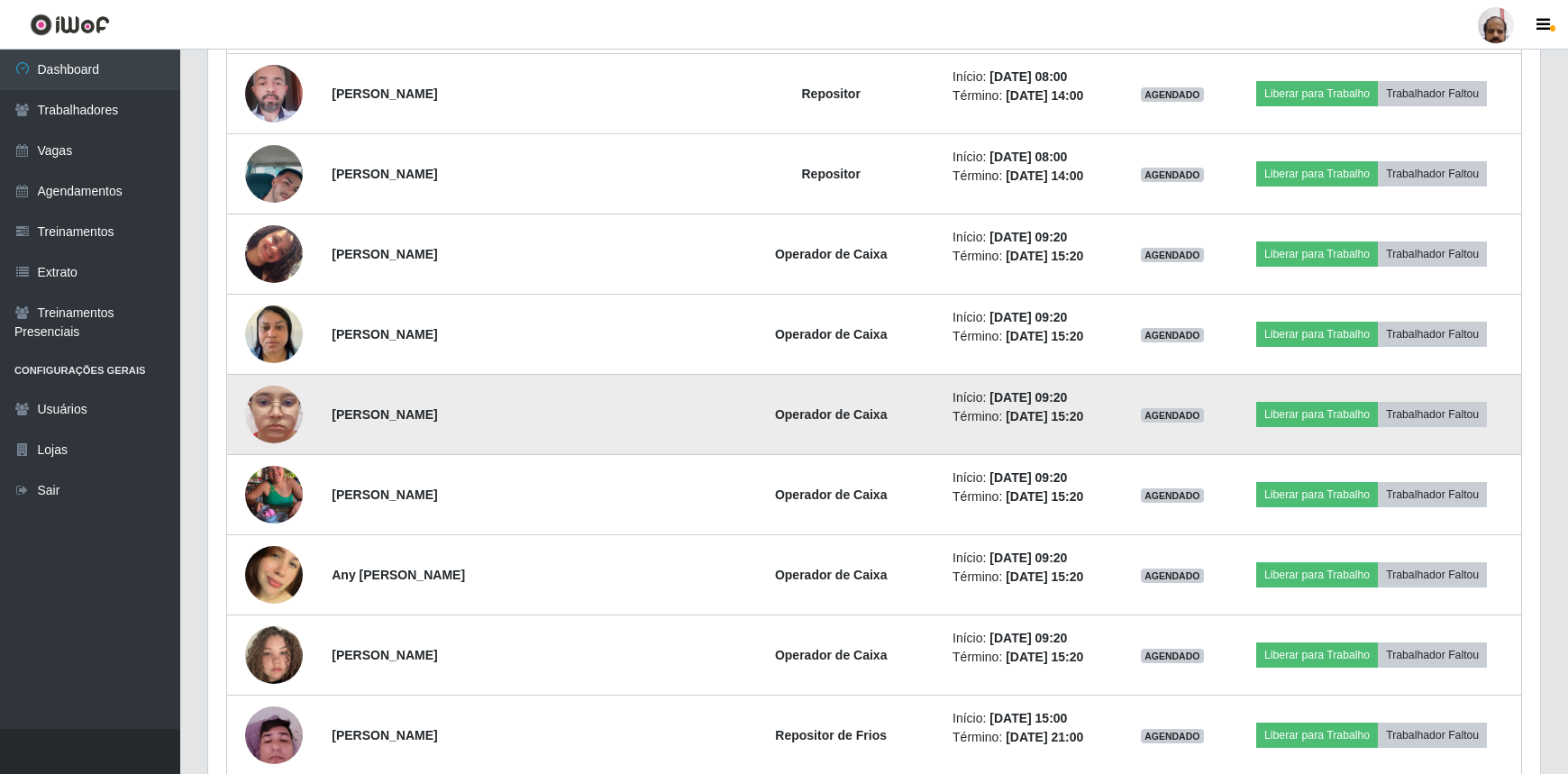
click at [277, 381] on img at bounding box center [274, 414] width 57 height 128
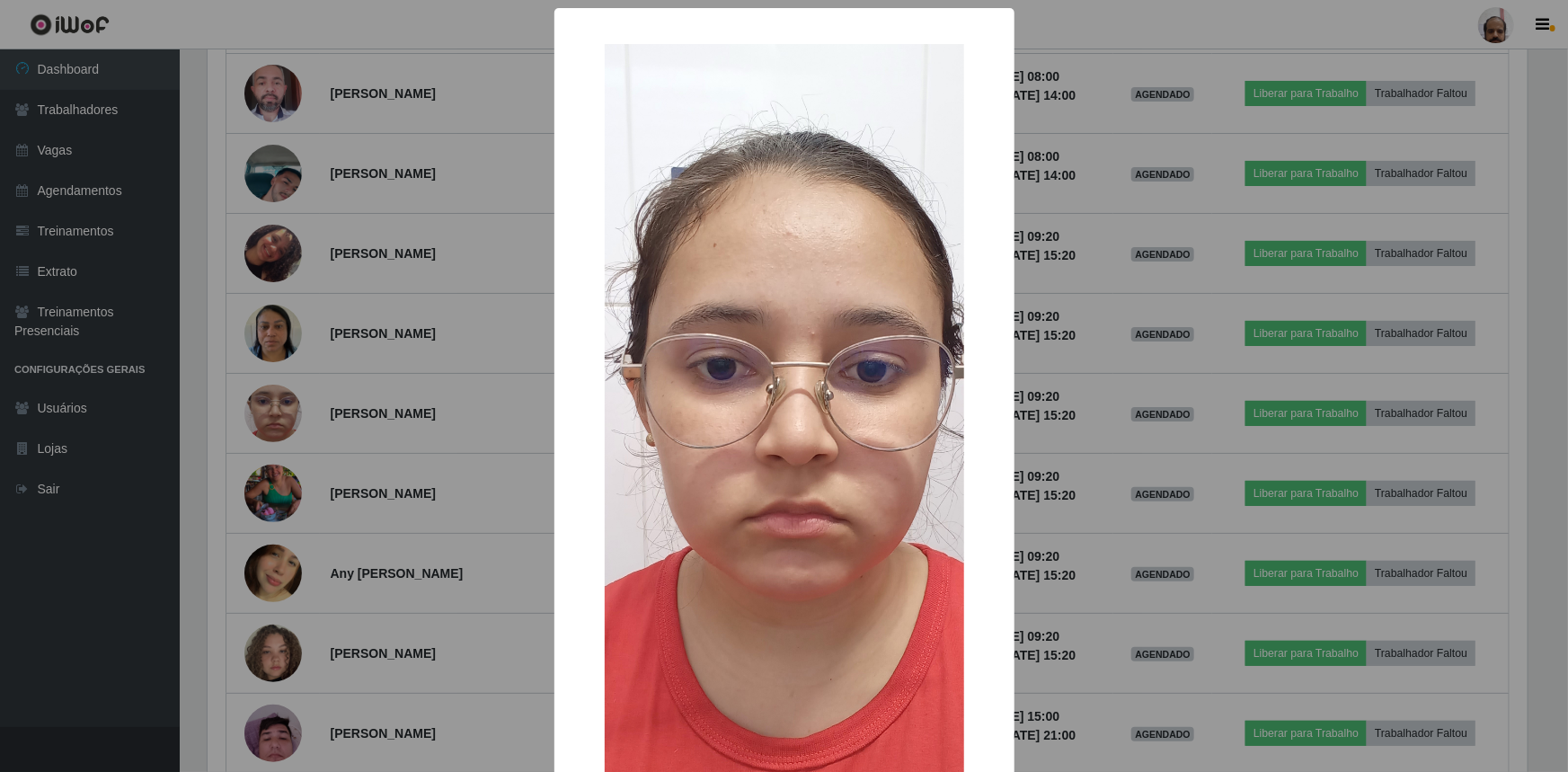
click at [458, 445] on div "× OK Cancel" at bounding box center [784, 386] width 1568 height 772
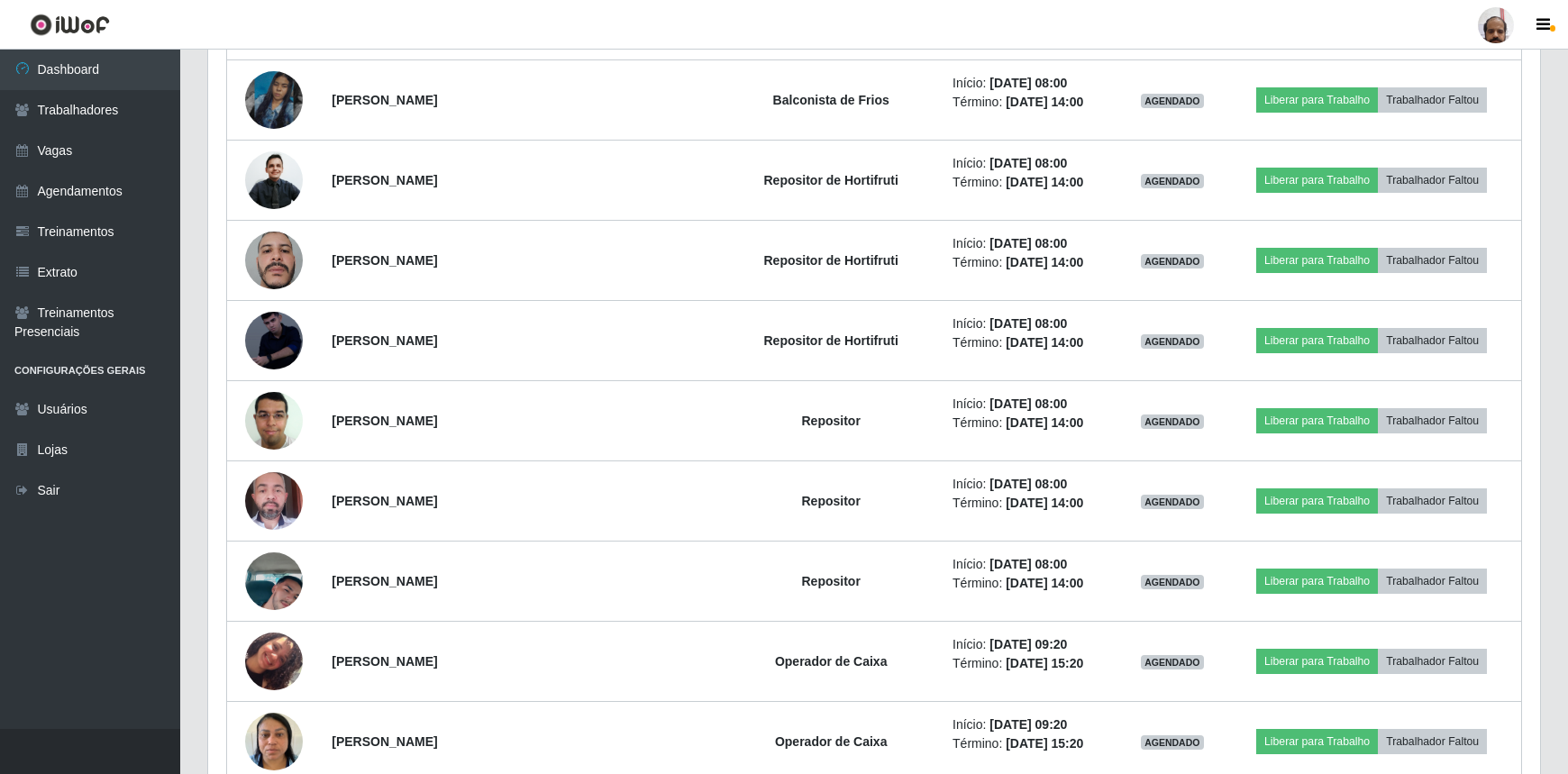
scroll to position [4815, 0]
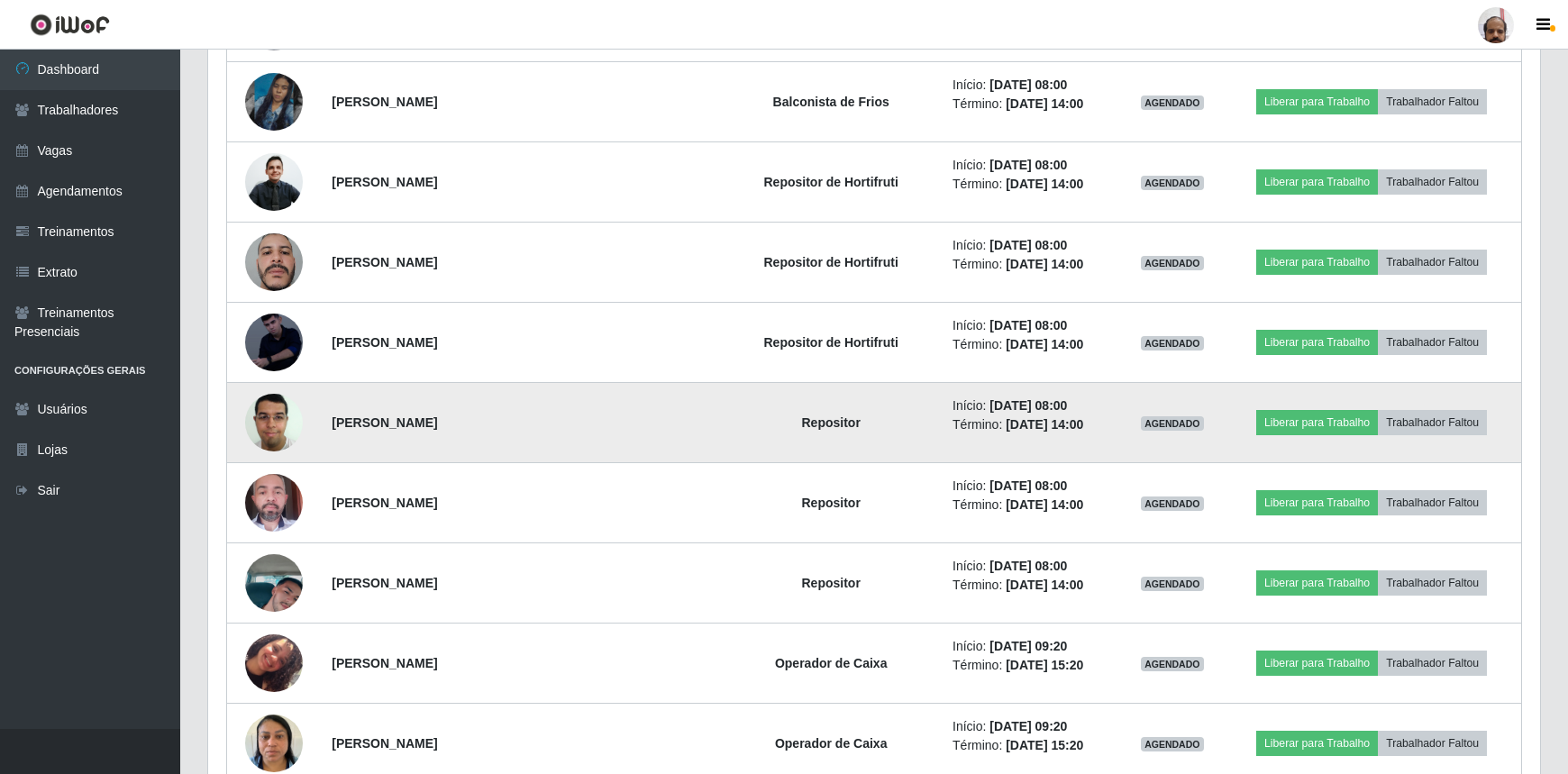
click at [277, 412] on img at bounding box center [274, 422] width 57 height 77
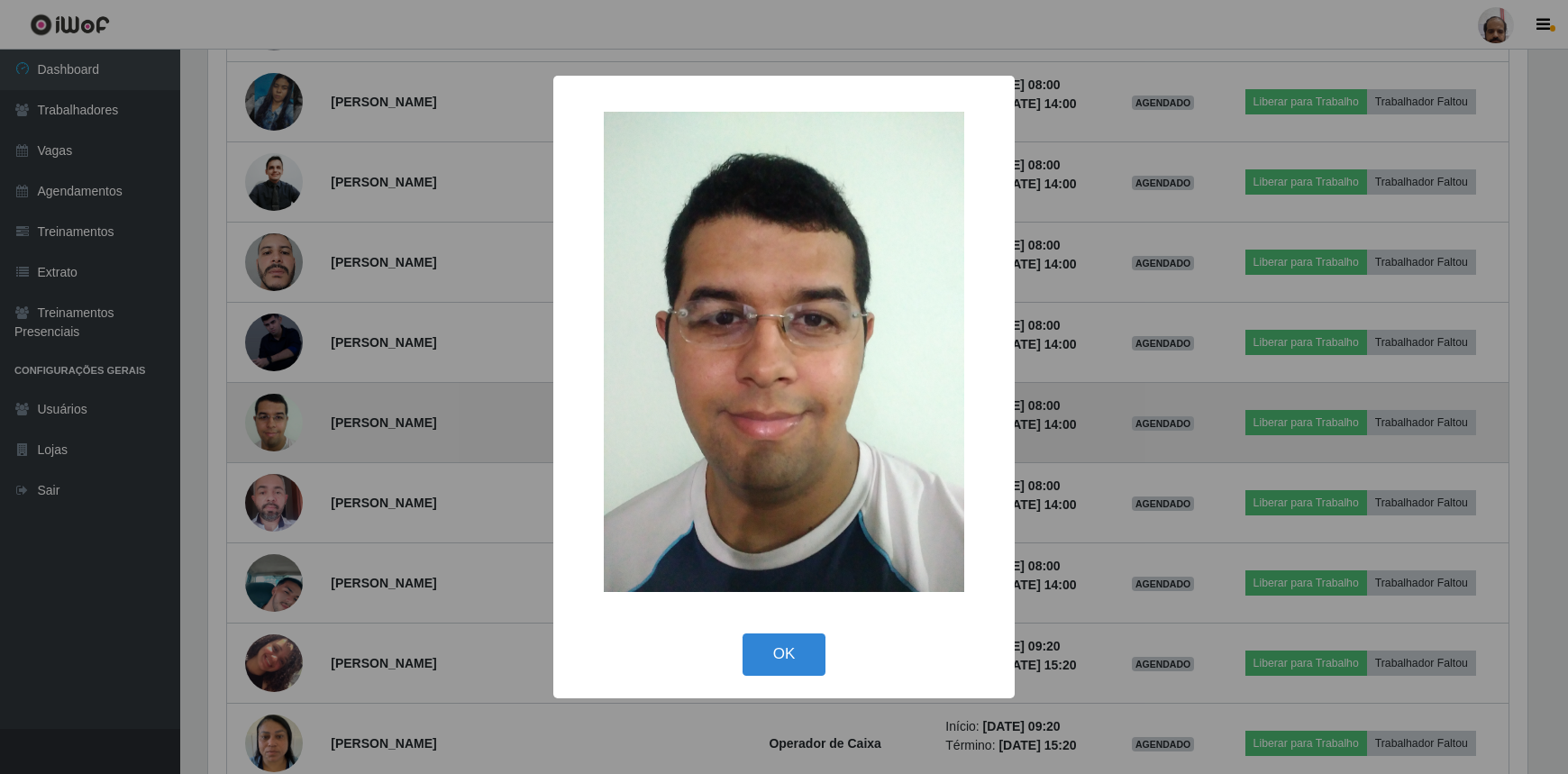
scroll to position [374, 1323]
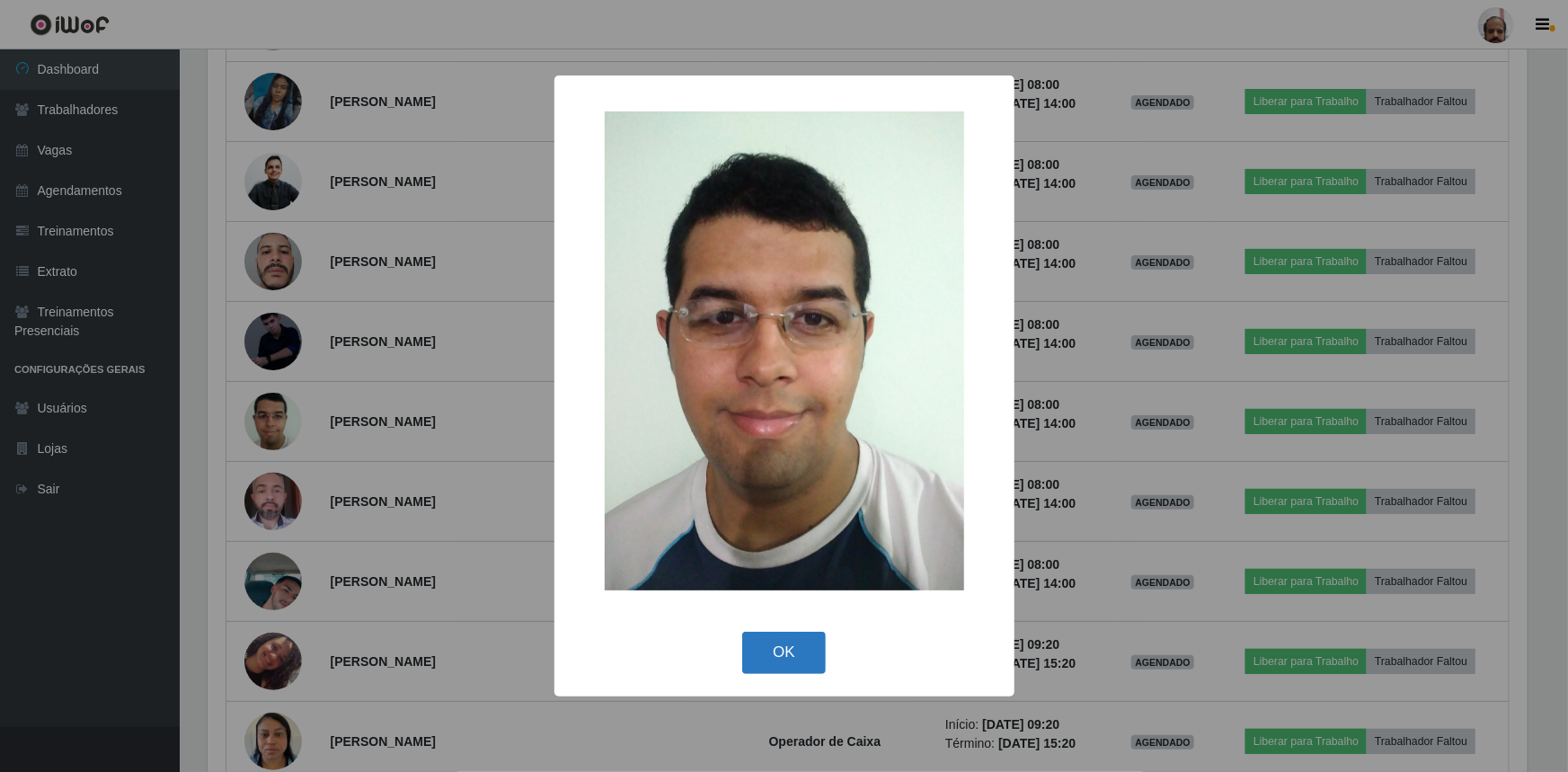
click at [777, 649] on button "OK" at bounding box center [784, 653] width 83 height 43
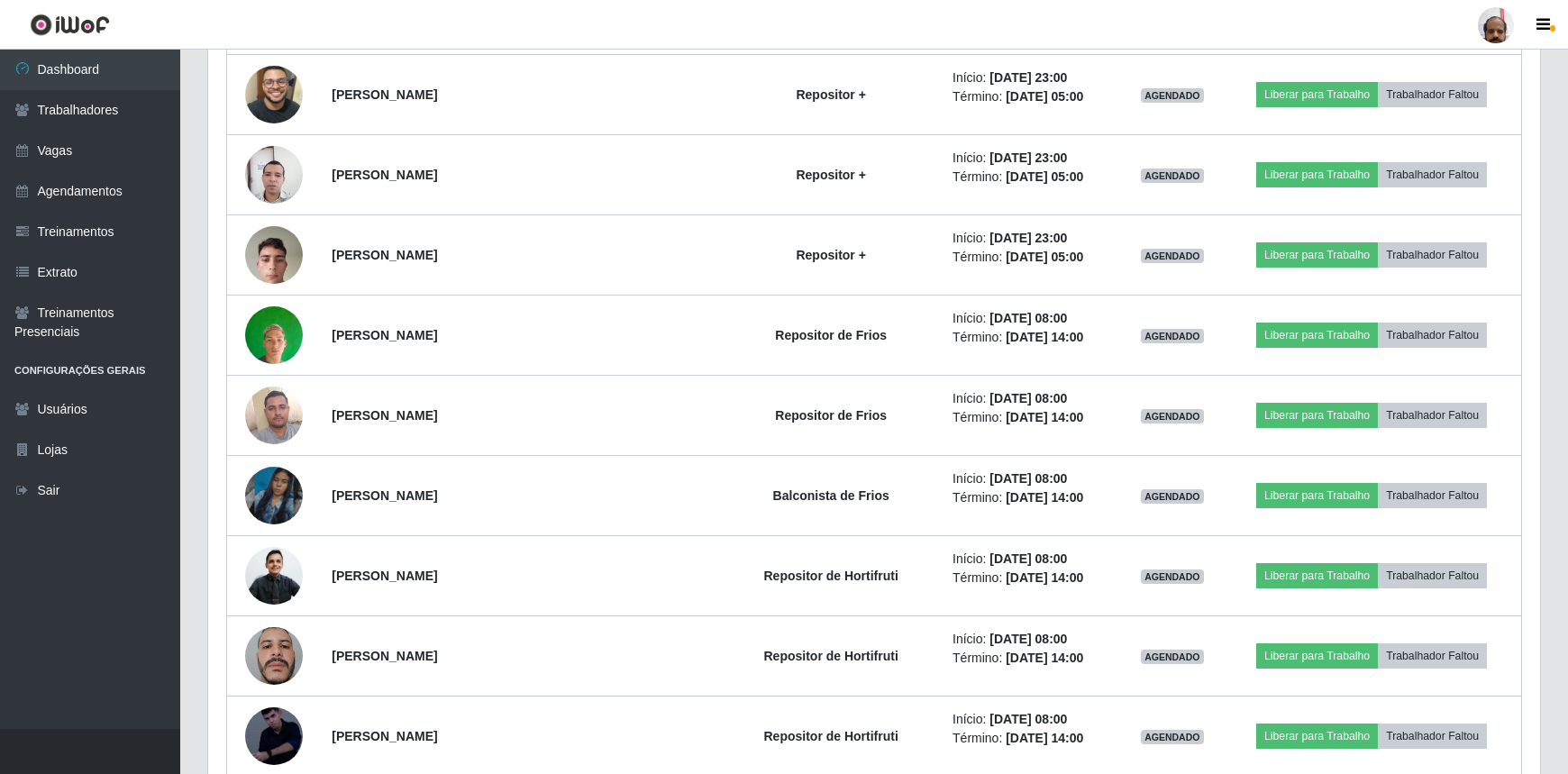
scroll to position [4406, 0]
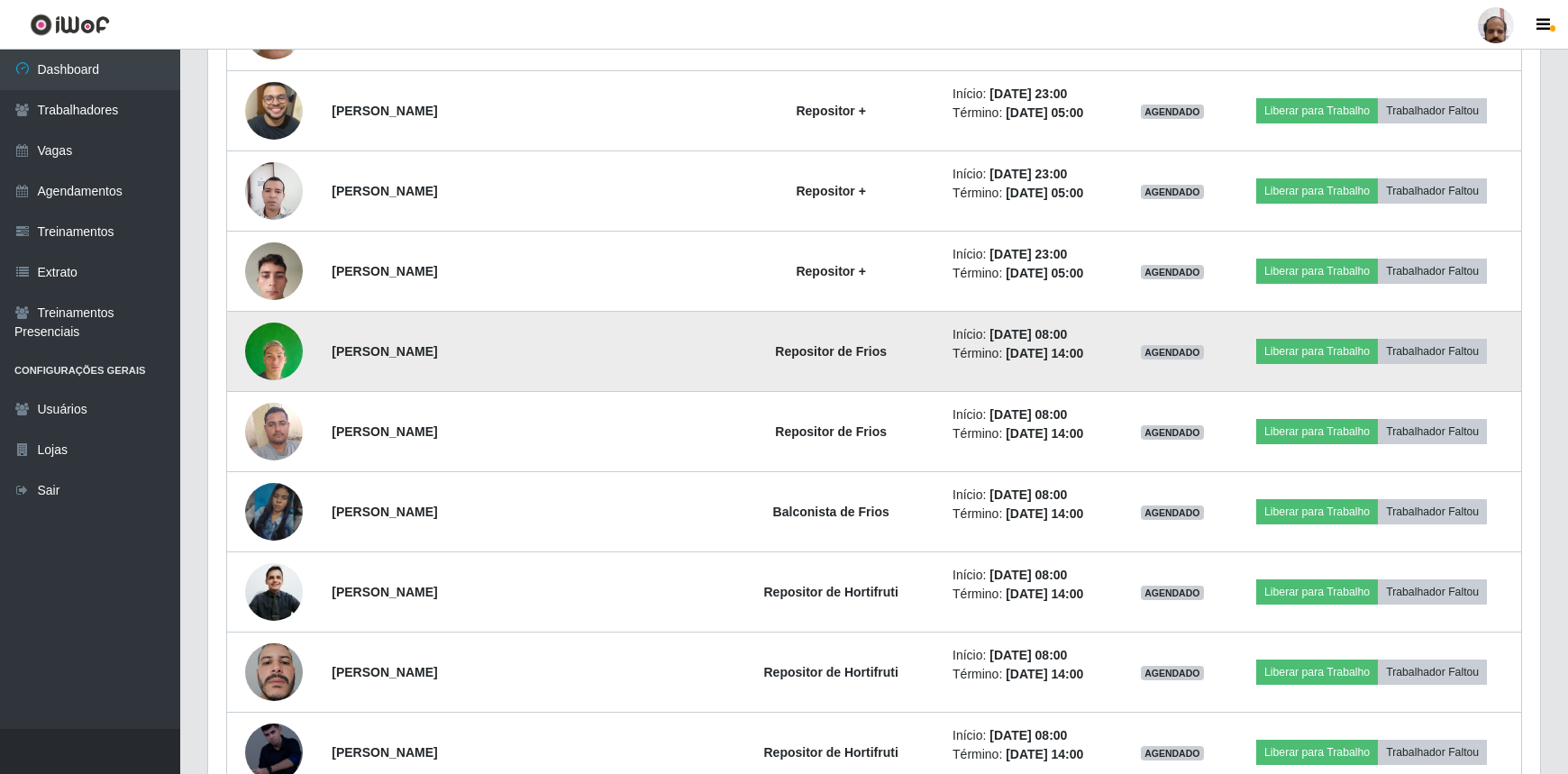
click at [270, 350] on img at bounding box center [274, 350] width 57 height 77
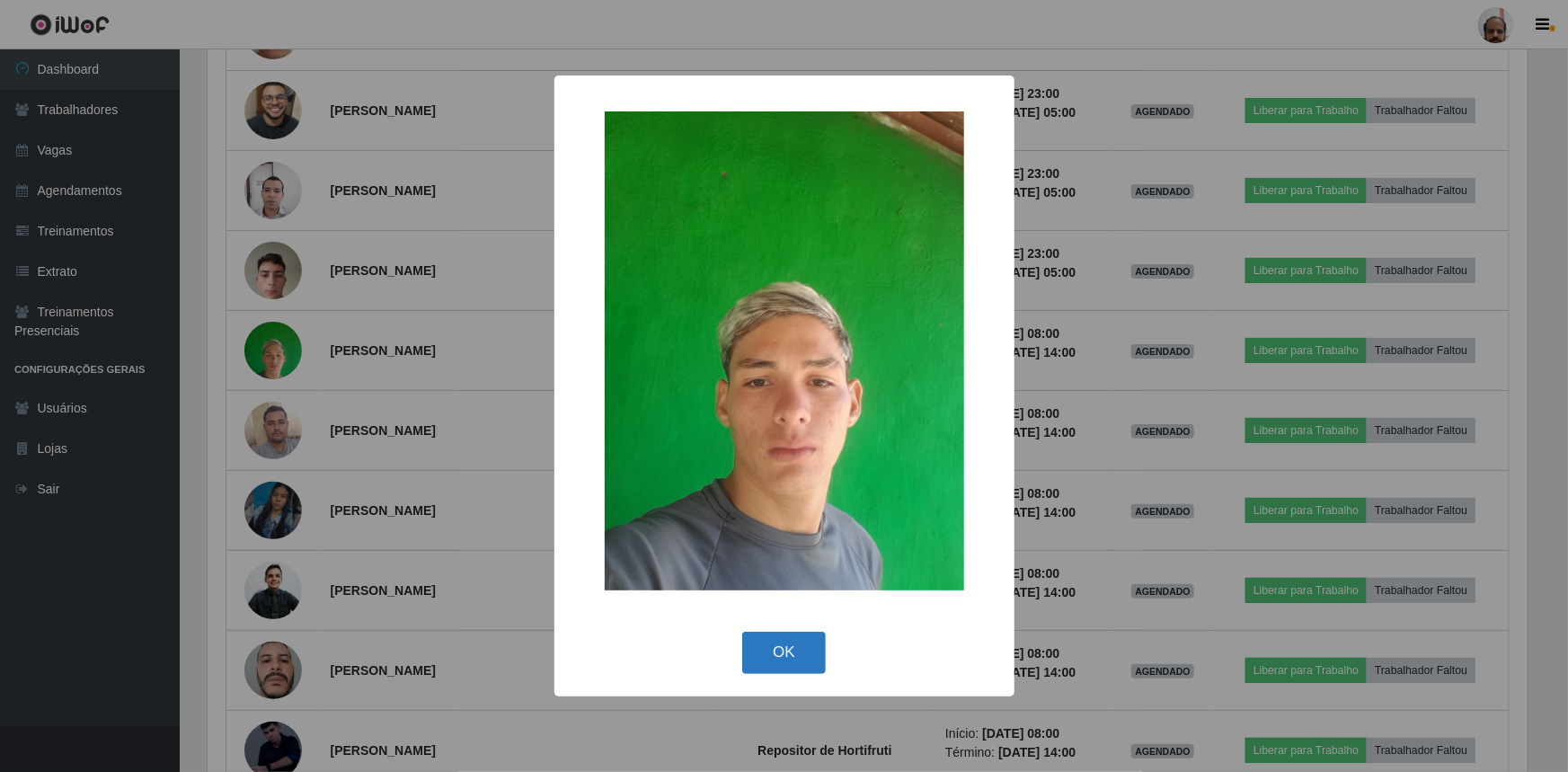
click at [755, 647] on button "OK" at bounding box center [784, 653] width 83 height 43
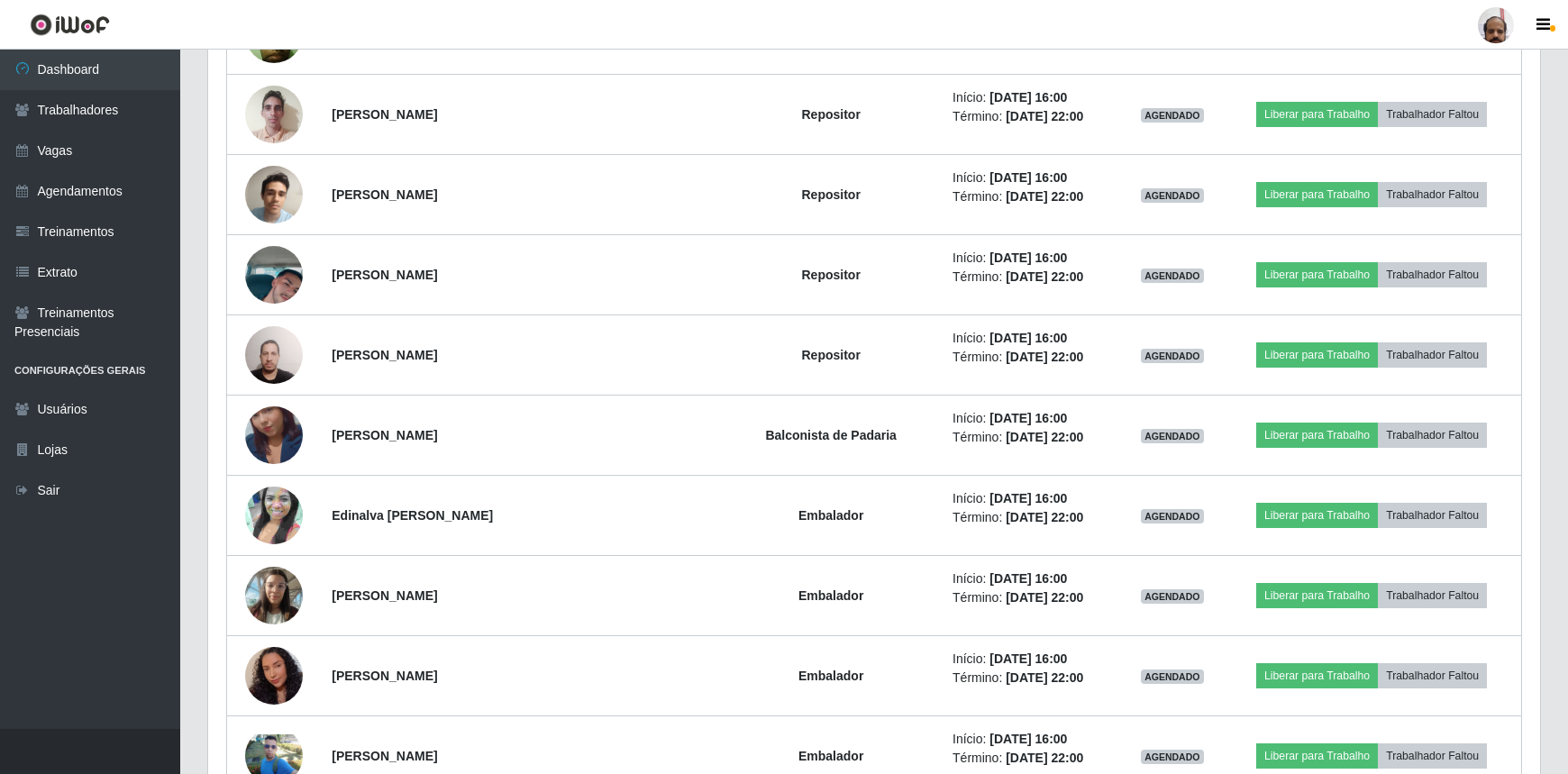
scroll to position [6617, 0]
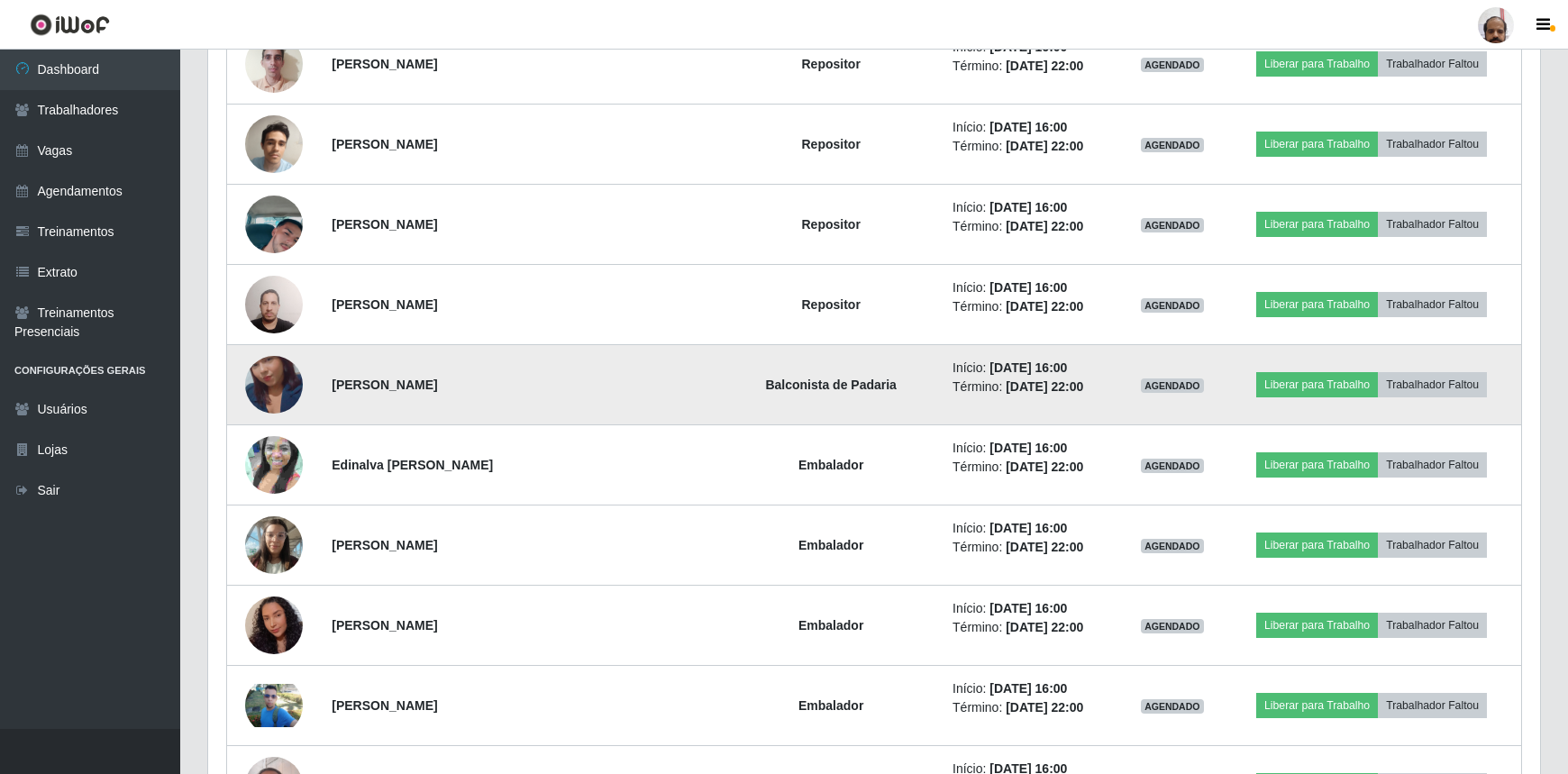
click at [279, 380] on img at bounding box center [274, 384] width 57 height 103
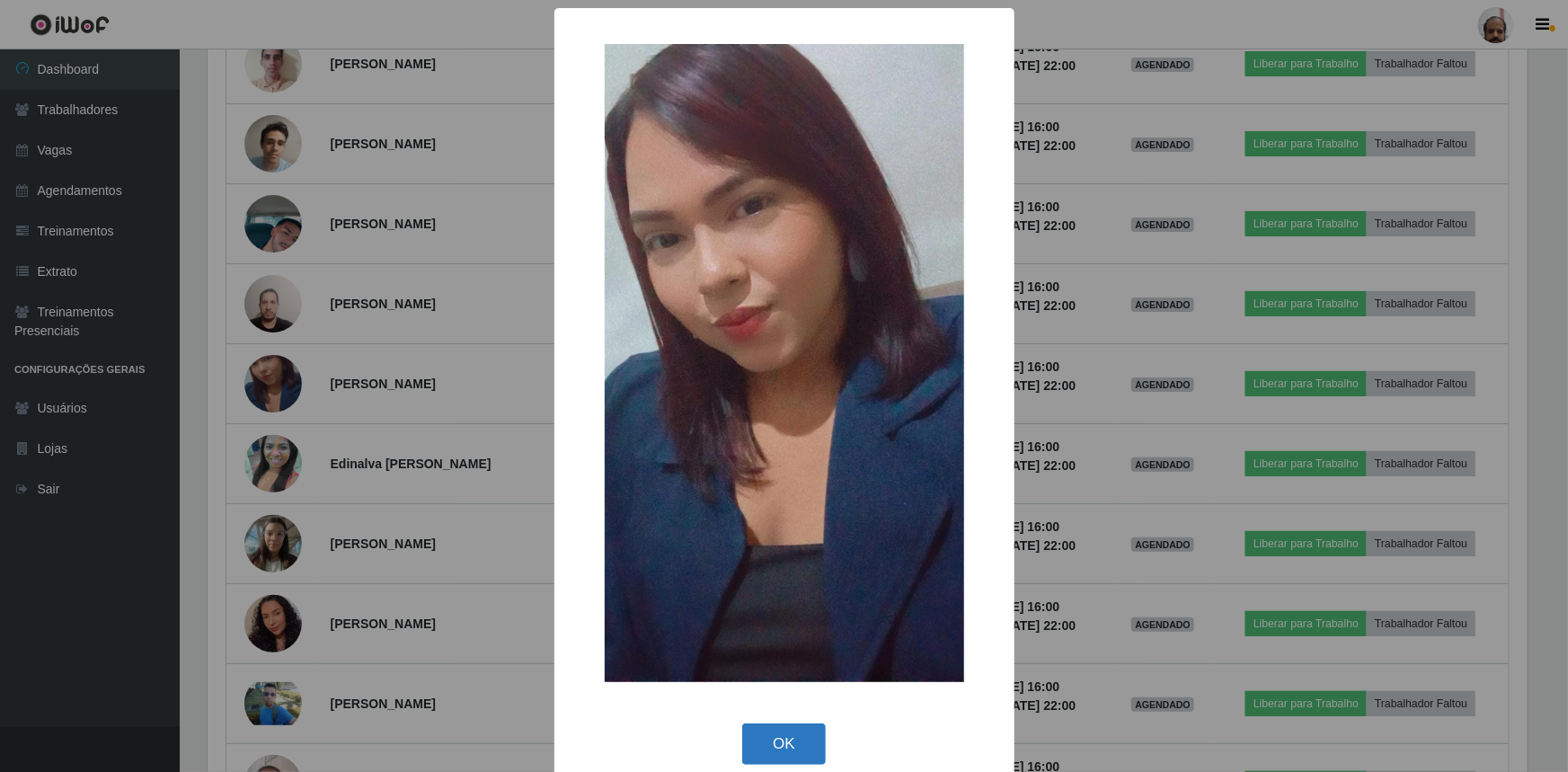
click at [787, 746] on button "OK" at bounding box center [784, 744] width 83 height 43
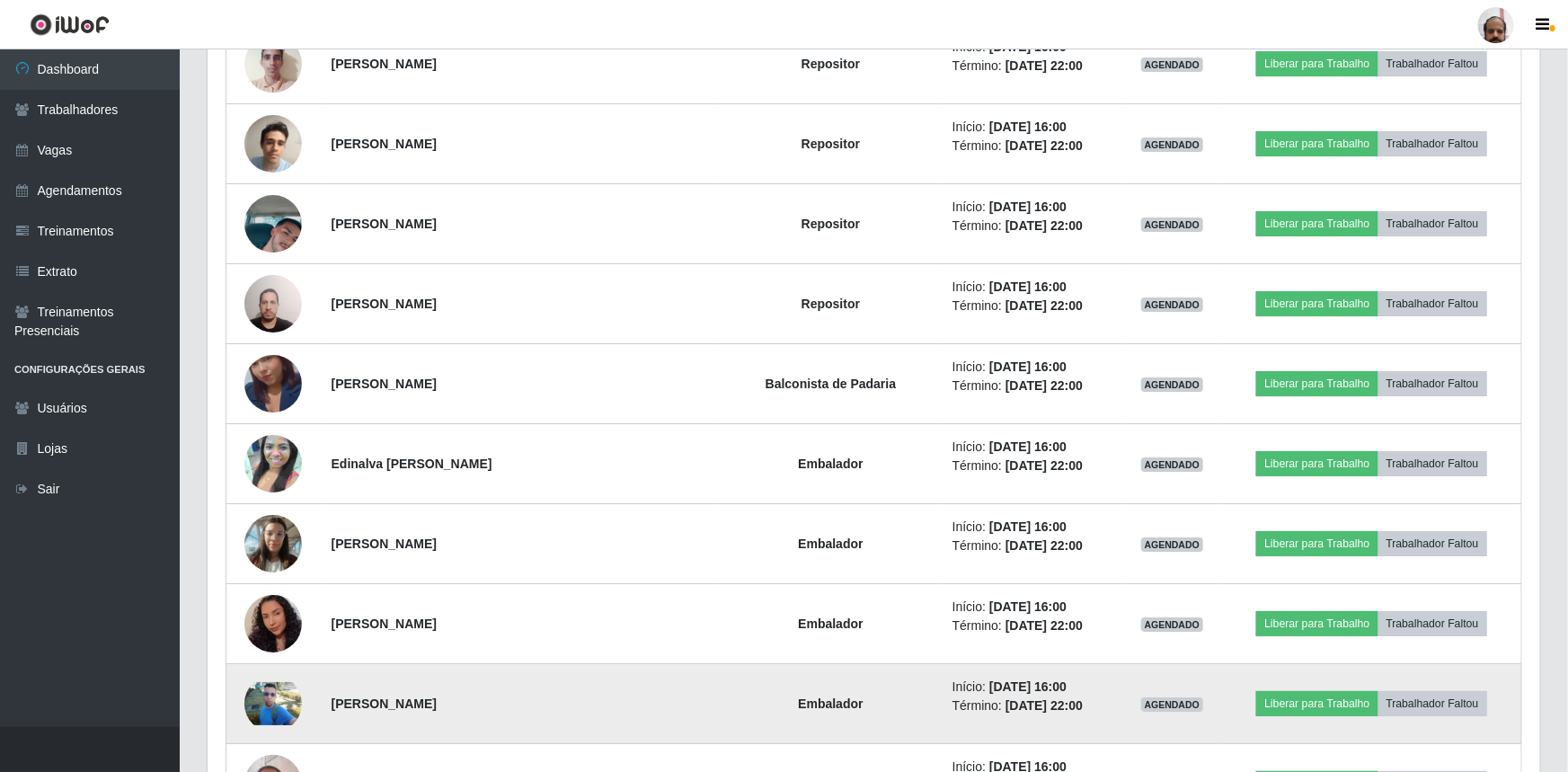
scroll to position [373, 1328]
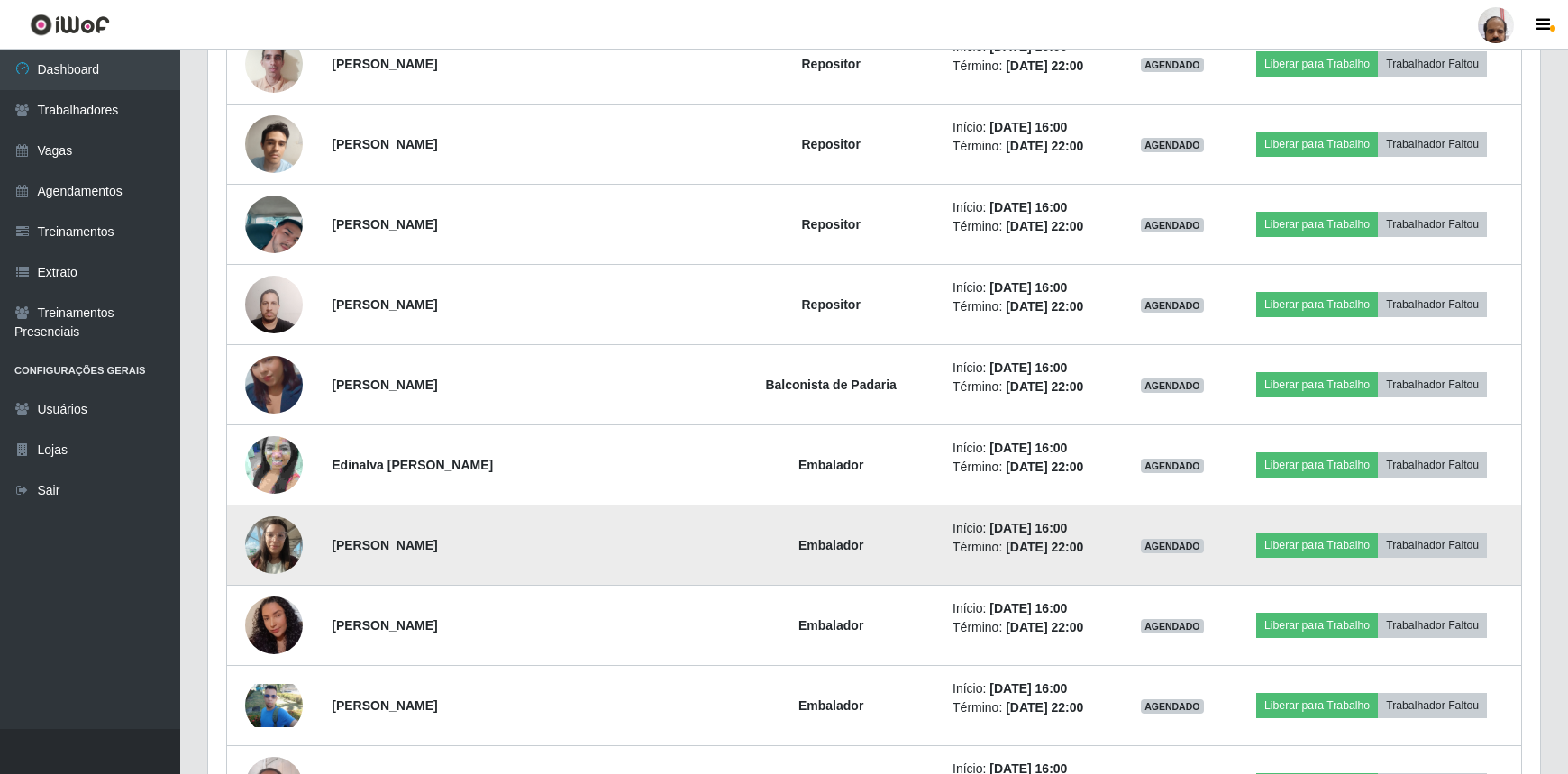
click at [272, 519] on img at bounding box center [274, 544] width 57 height 77
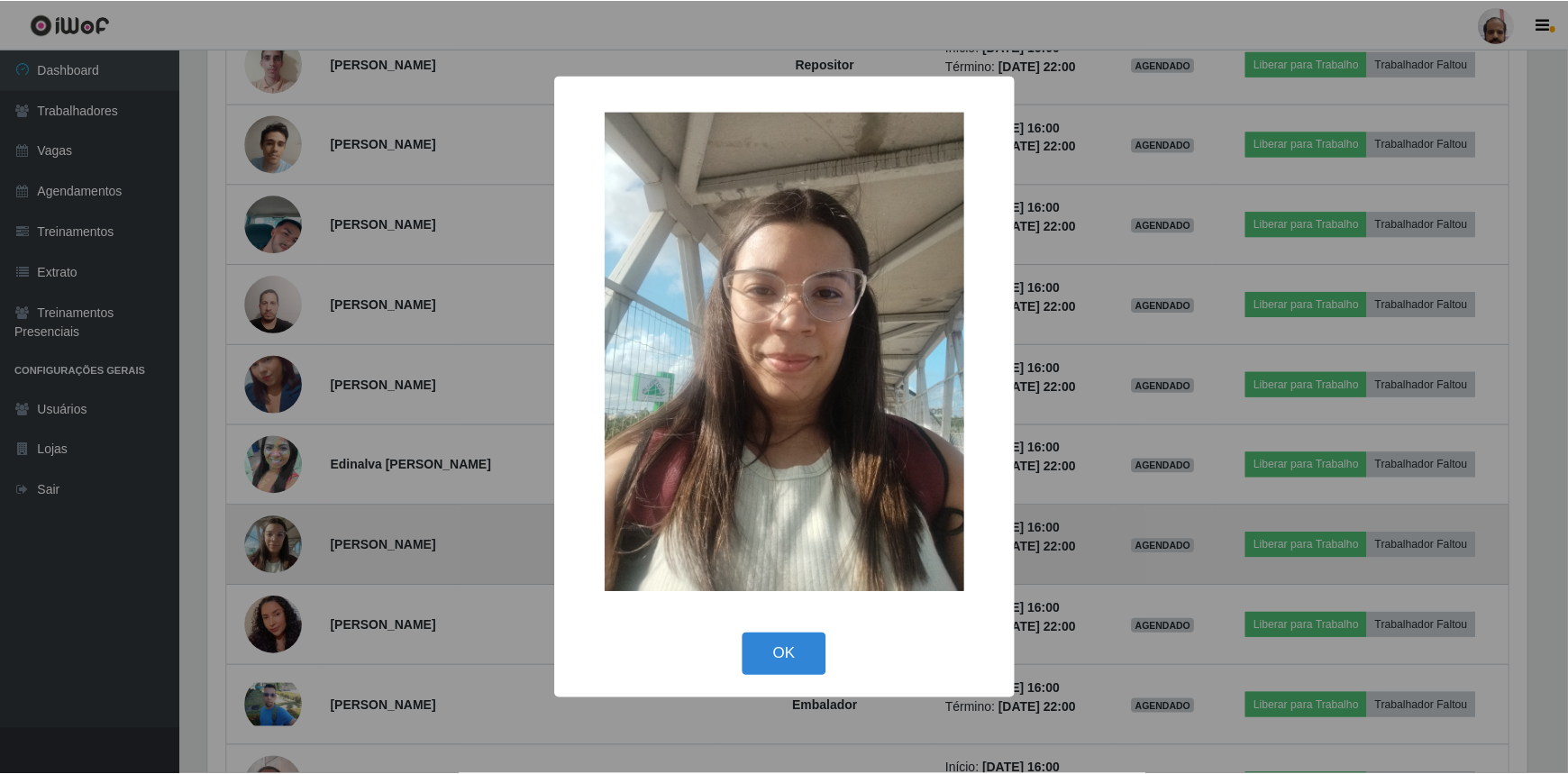
scroll to position [374, 1323]
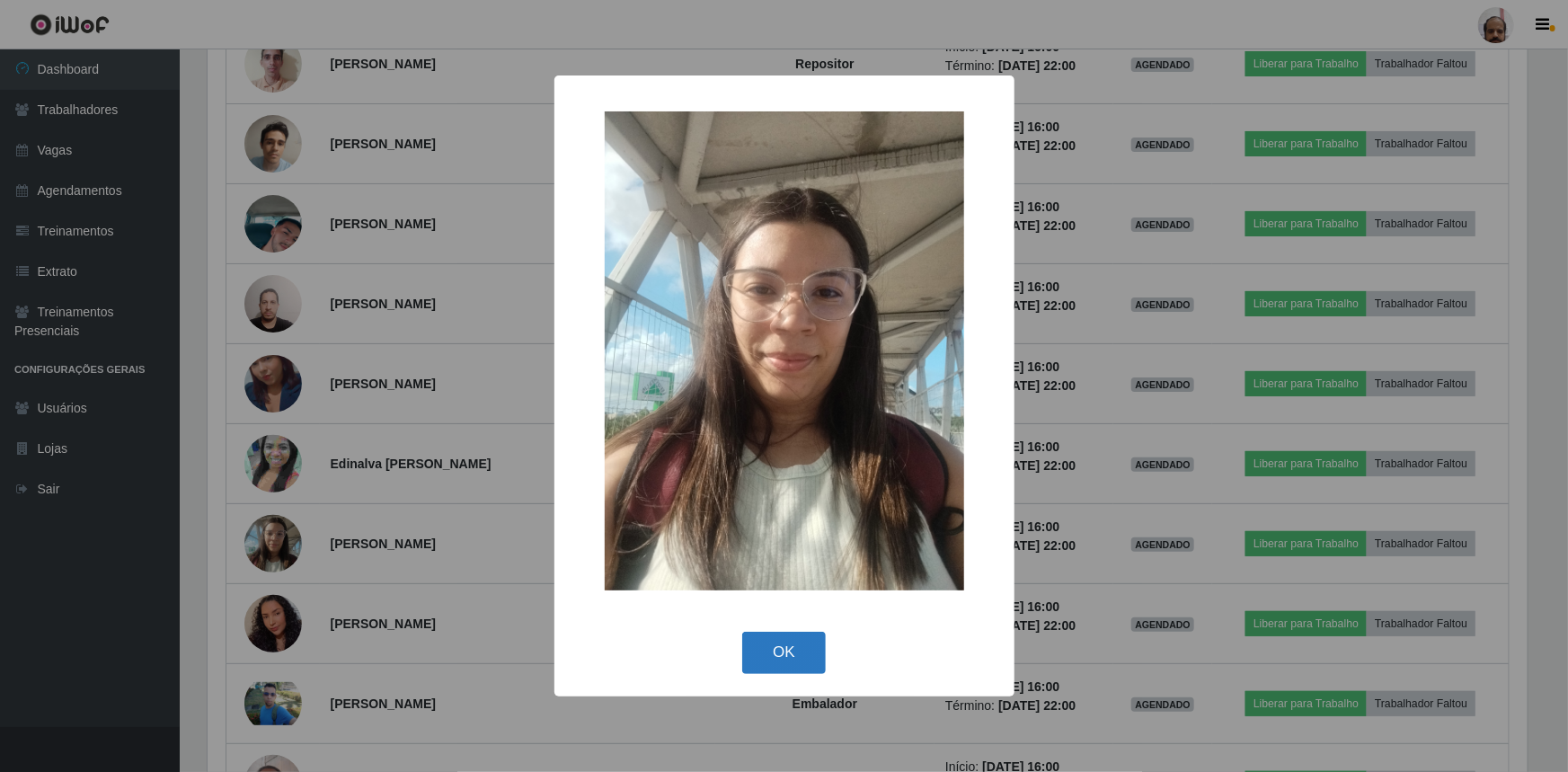
click at [787, 661] on button "OK" at bounding box center [784, 653] width 83 height 43
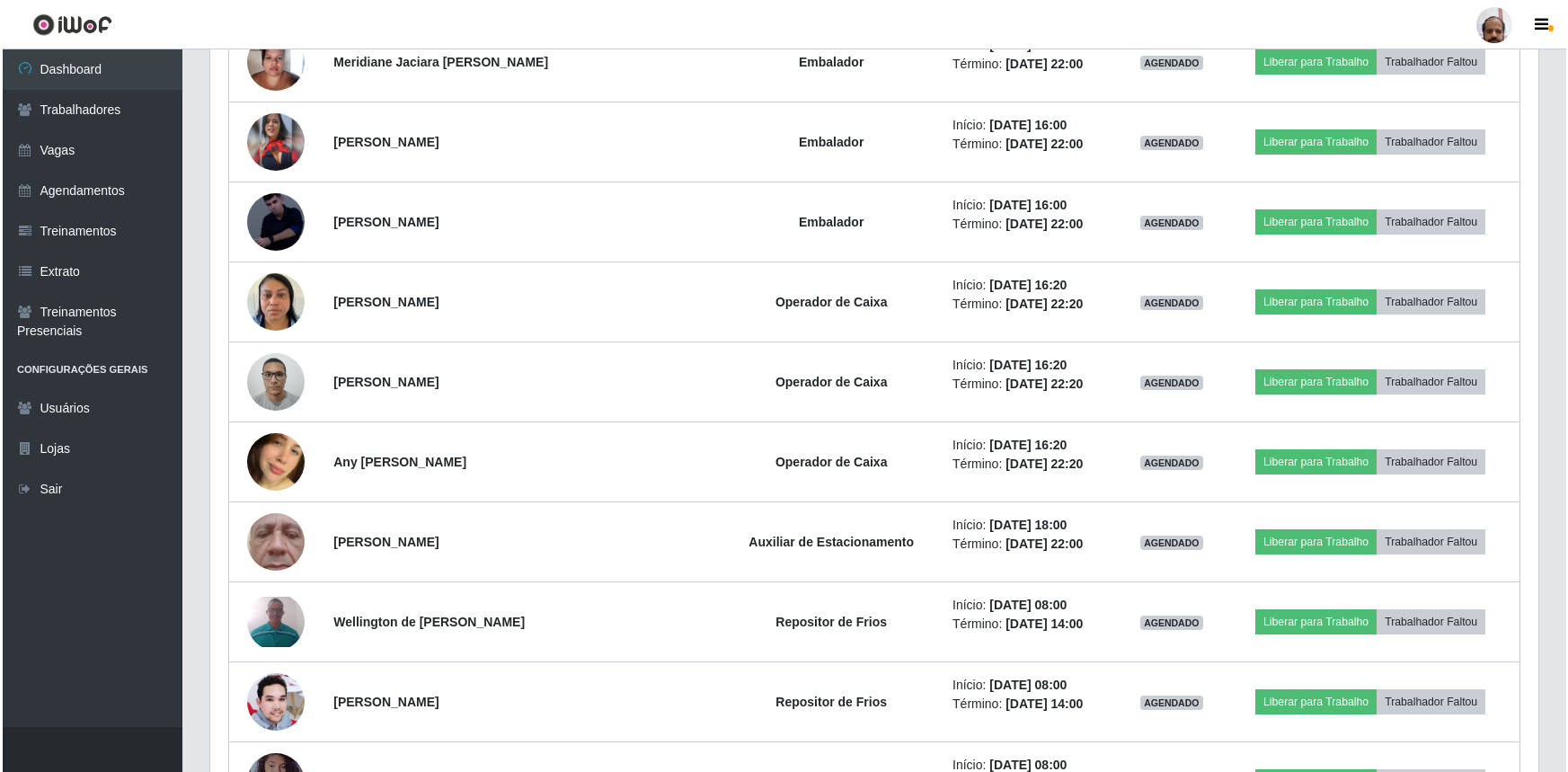
scroll to position [7579, 0]
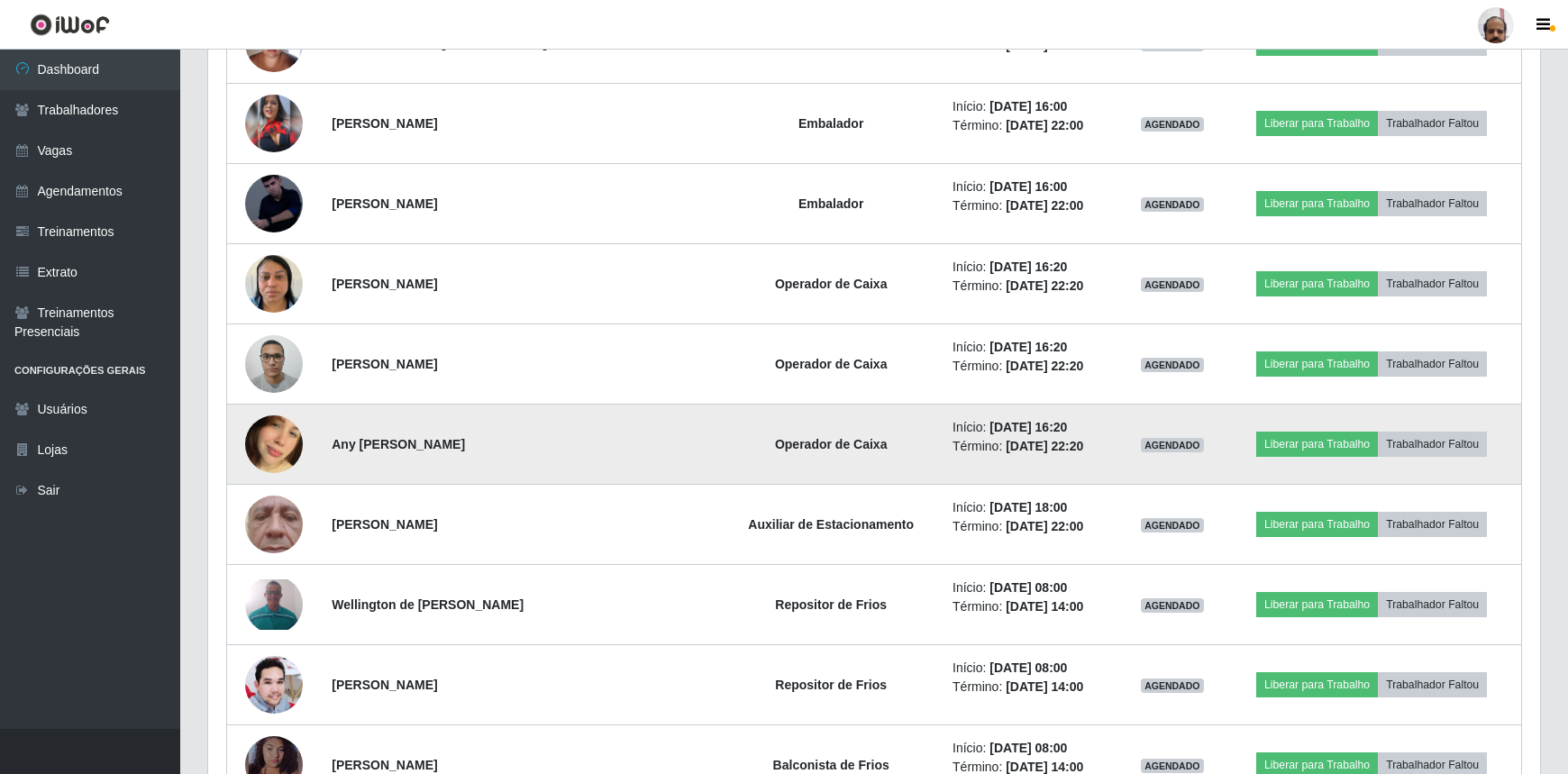
click at [271, 438] on img at bounding box center [274, 444] width 57 height 103
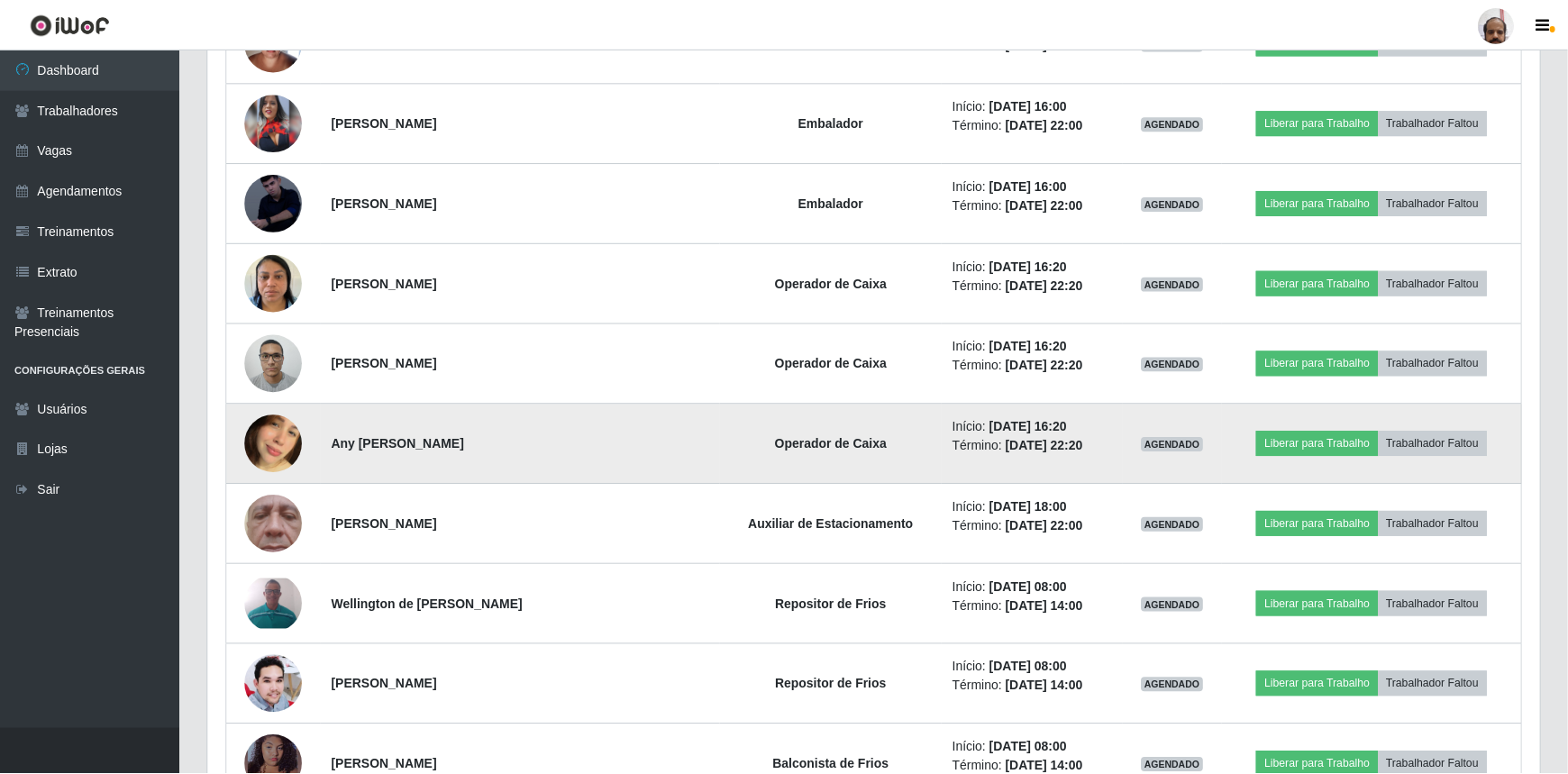
scroll to position [374, 1323]
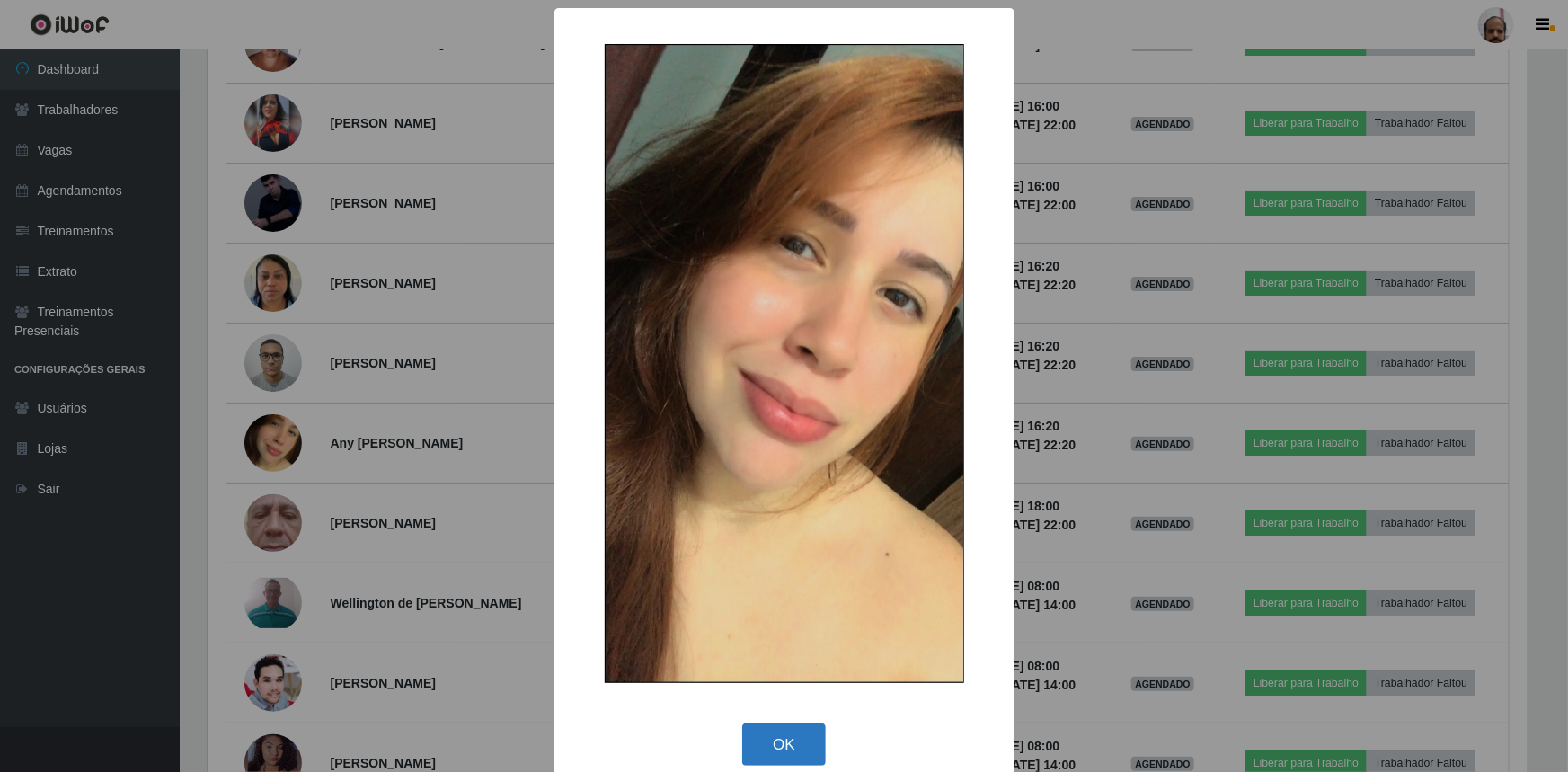
click at [802, 737] on button "OK" at bounding box center [784, 744] width 83 height 43
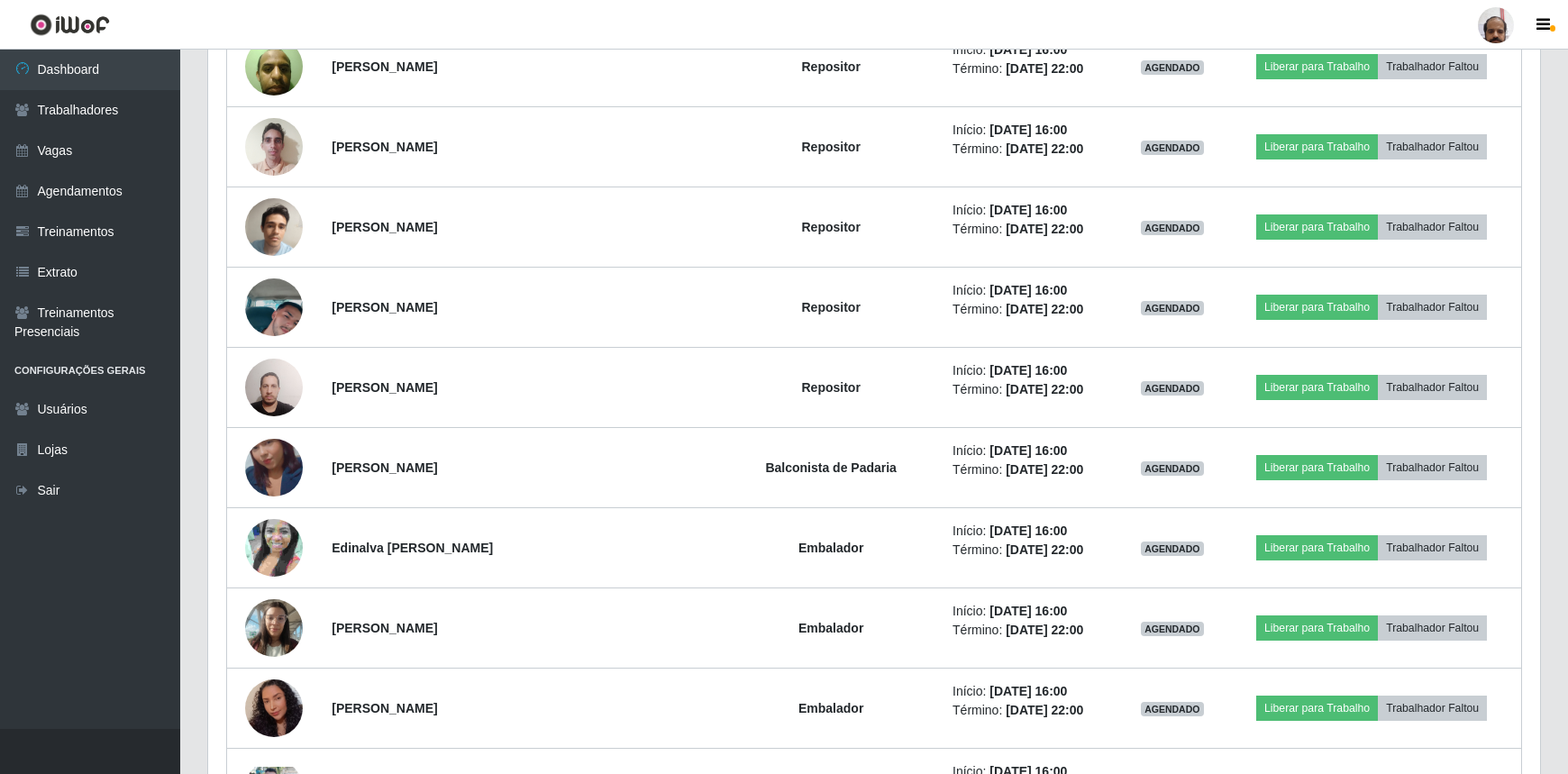
scroll to position [6452, 0]
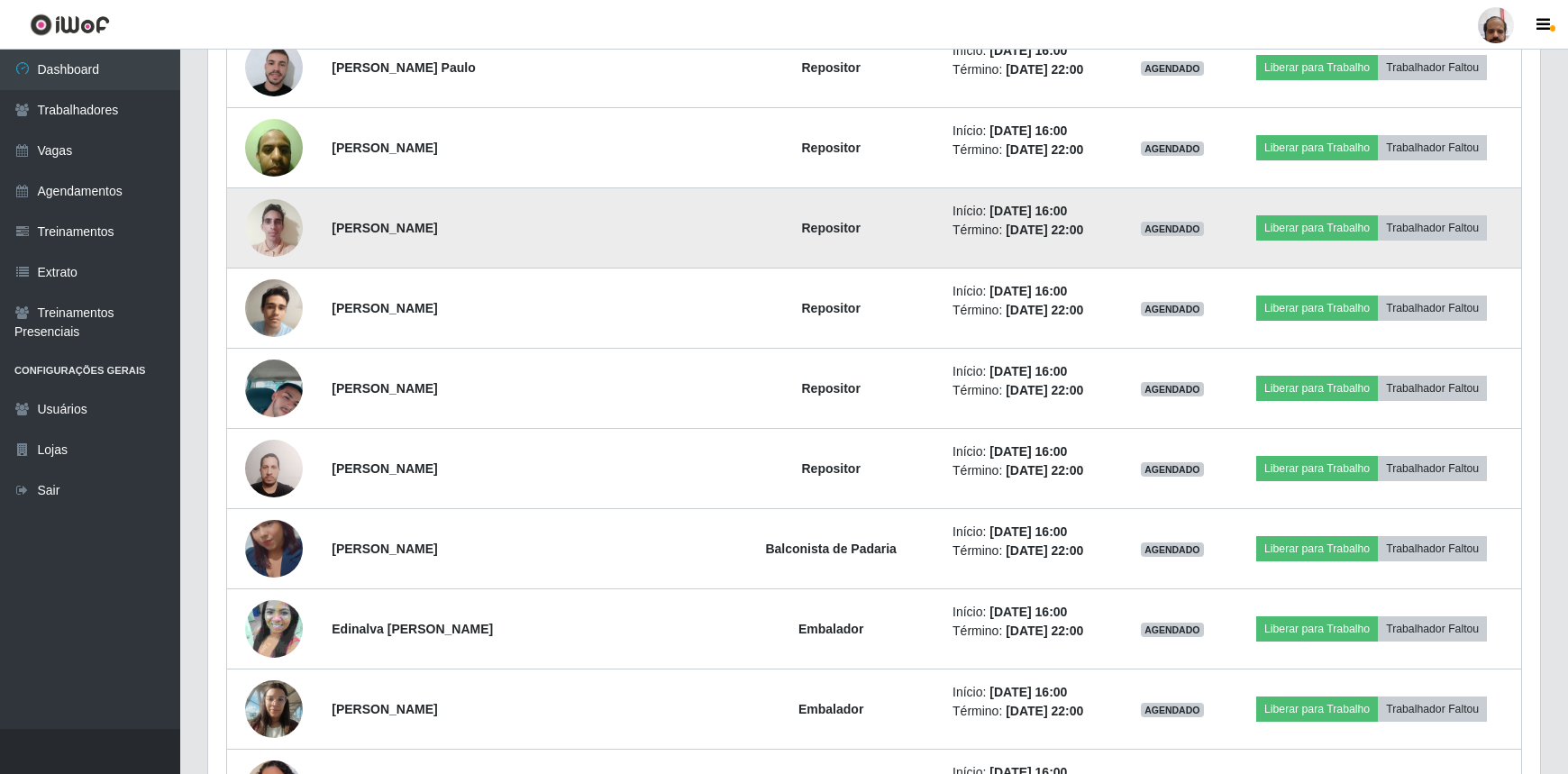
click at [287, 227] on img at bounding box center [274, 227] width 57 height 77
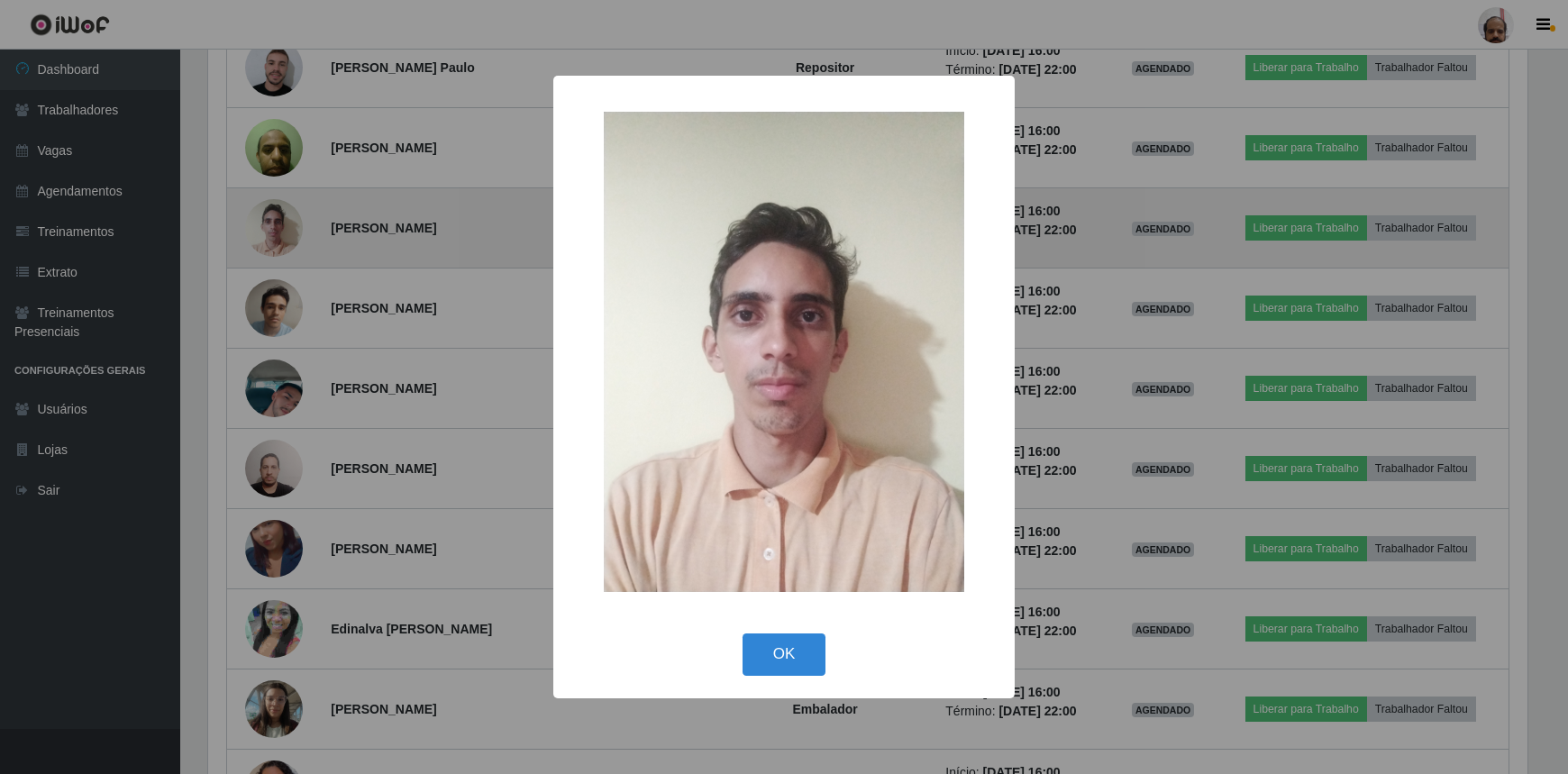
scroll to position [374, 1323]
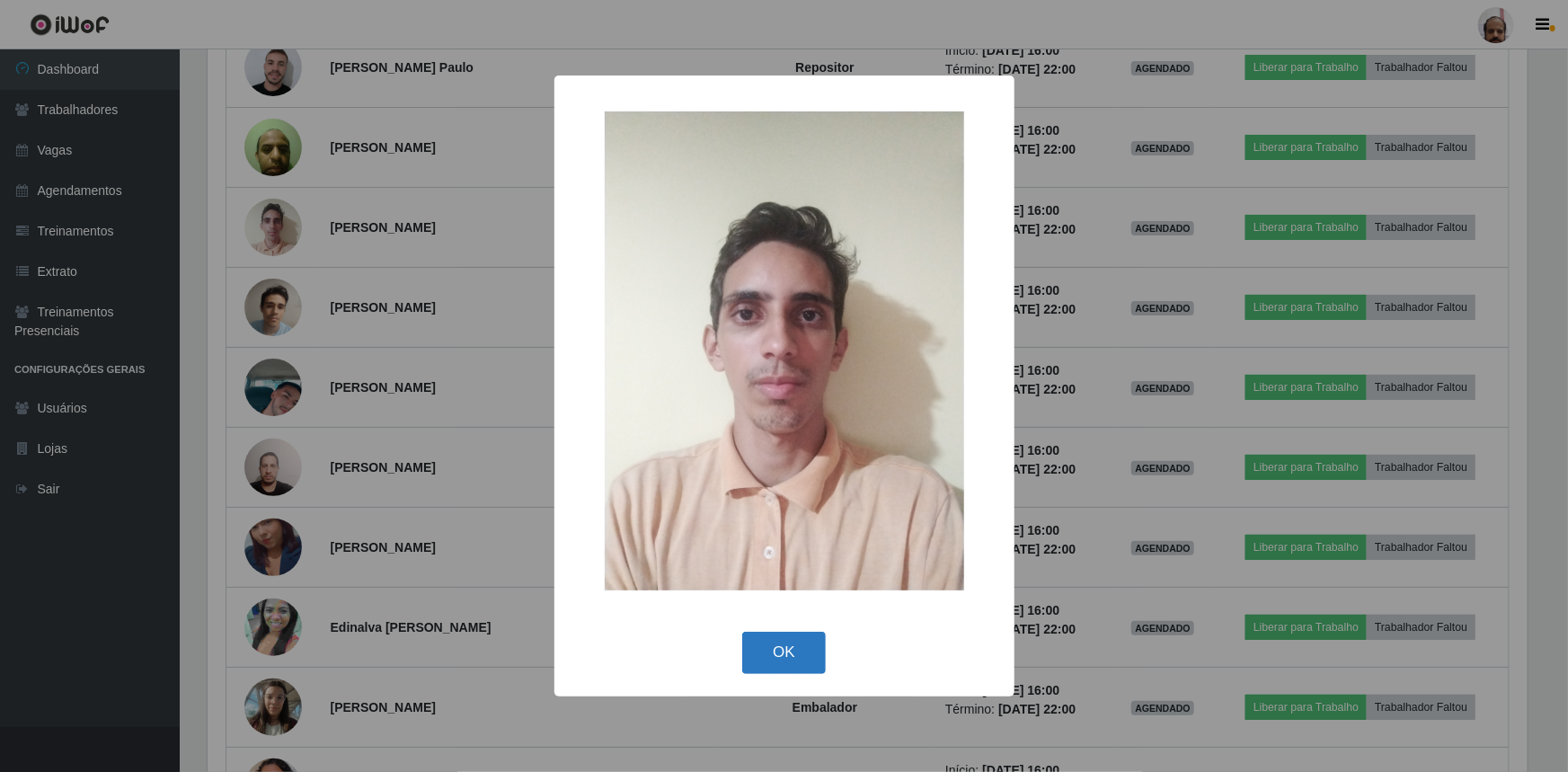
click at [803, 656] on button "OK" at bounding box center [784, 653] width 83 height 43
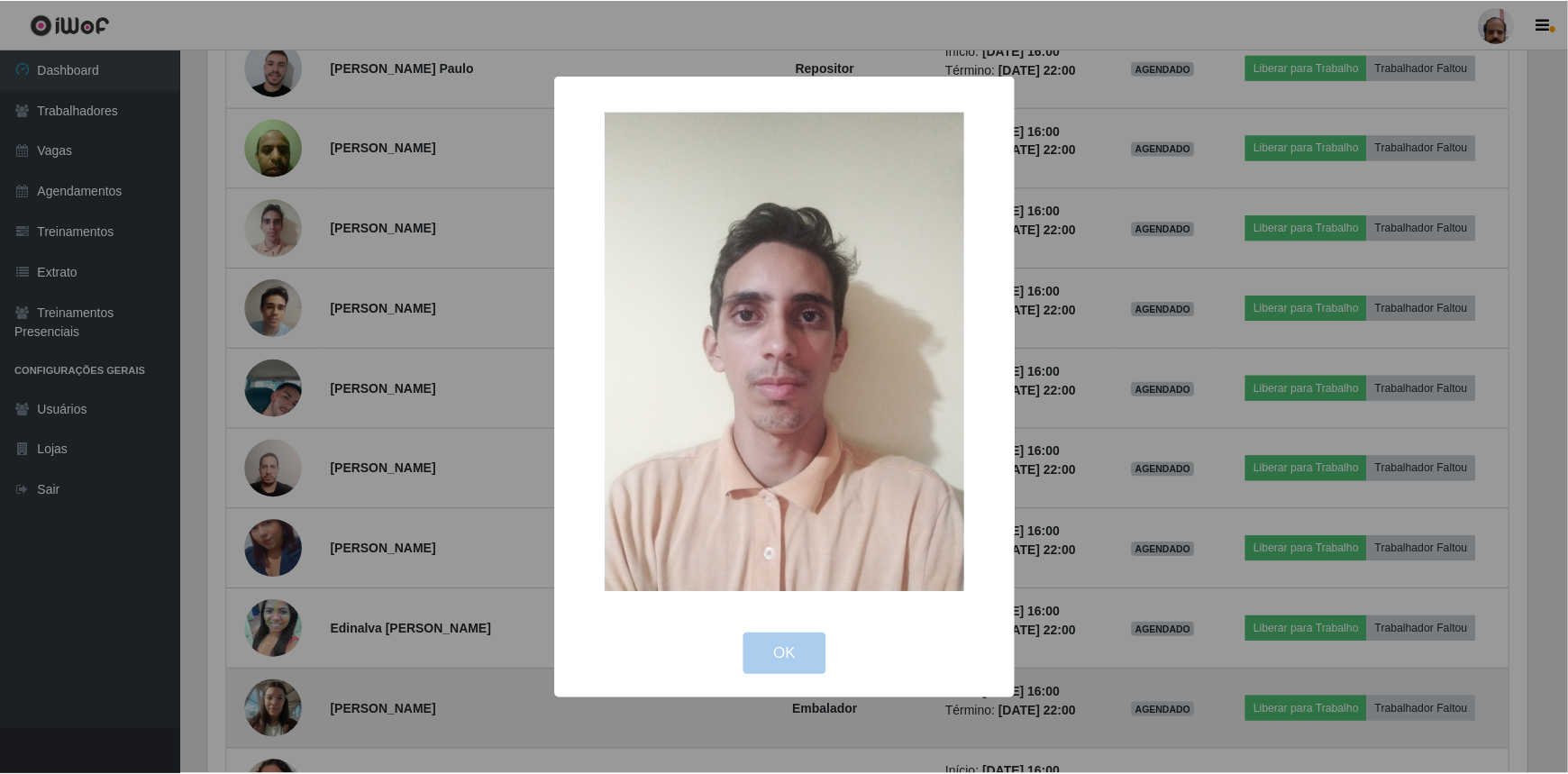
scroll to position [900239, 899587]
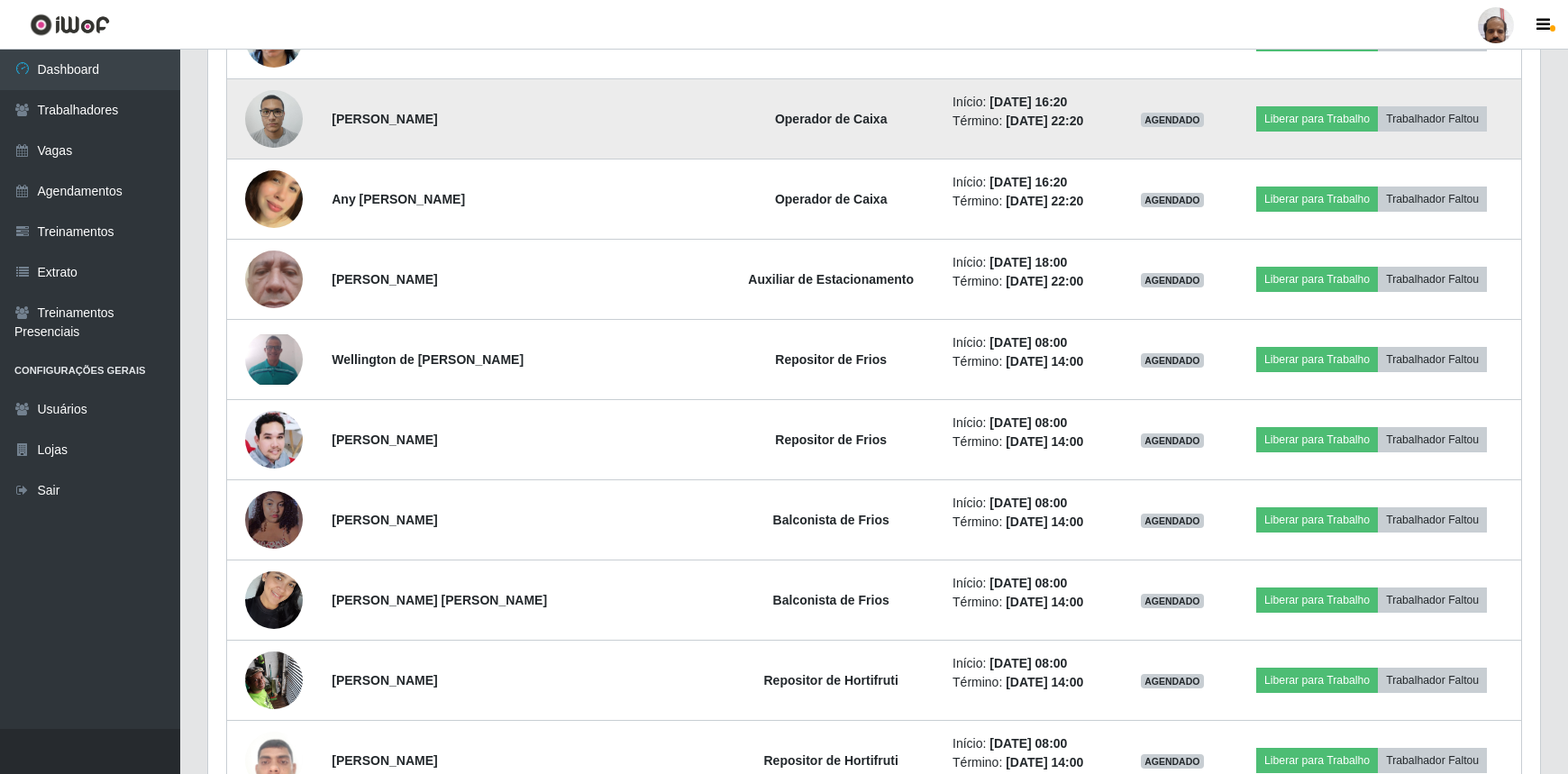
click at [262, 117] on img at bounding box center [274, 118] width 57 height 77
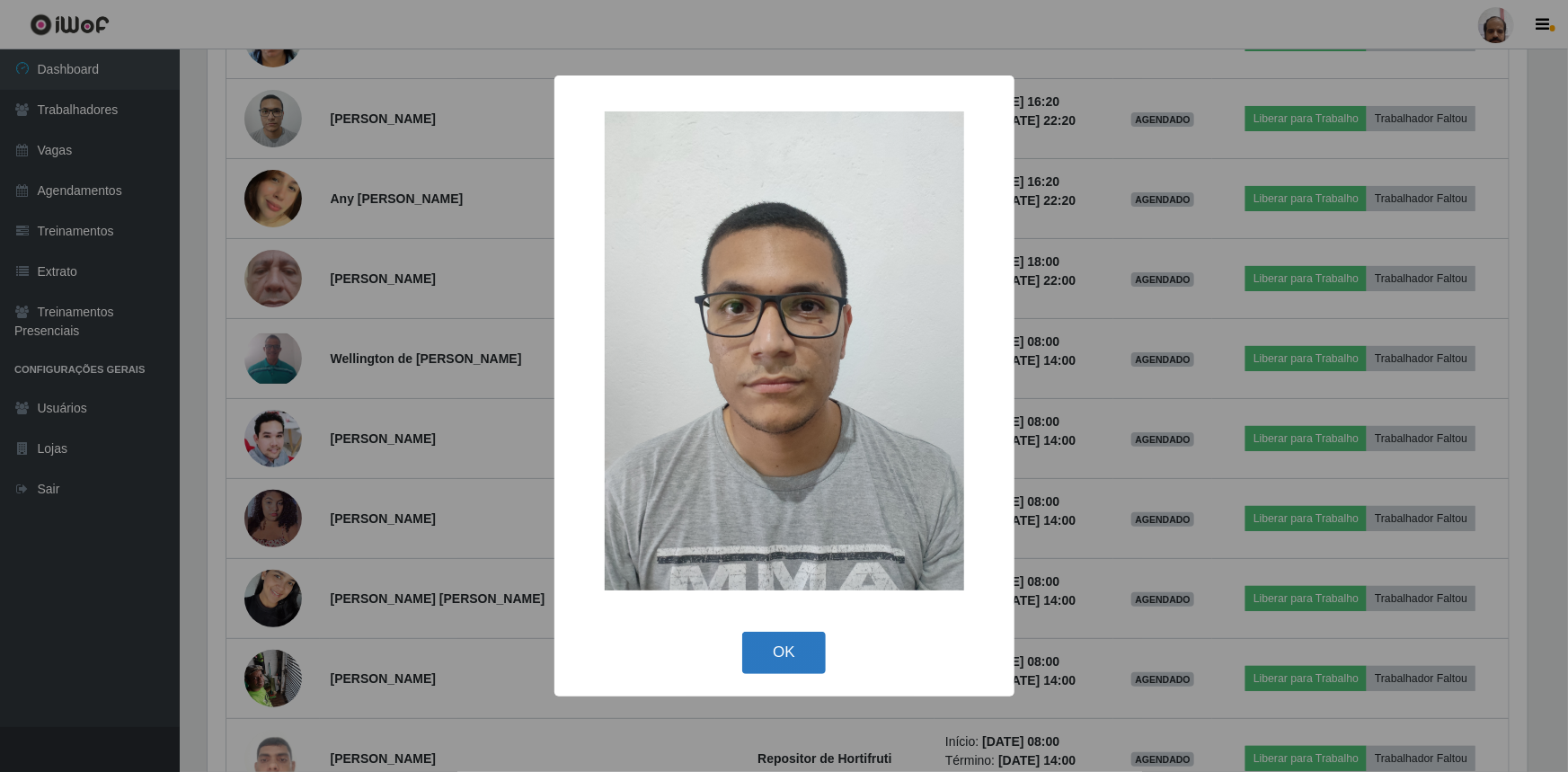
click at [797, 640] on button "OK" at bounding box center [784, 653] width 83 height 43
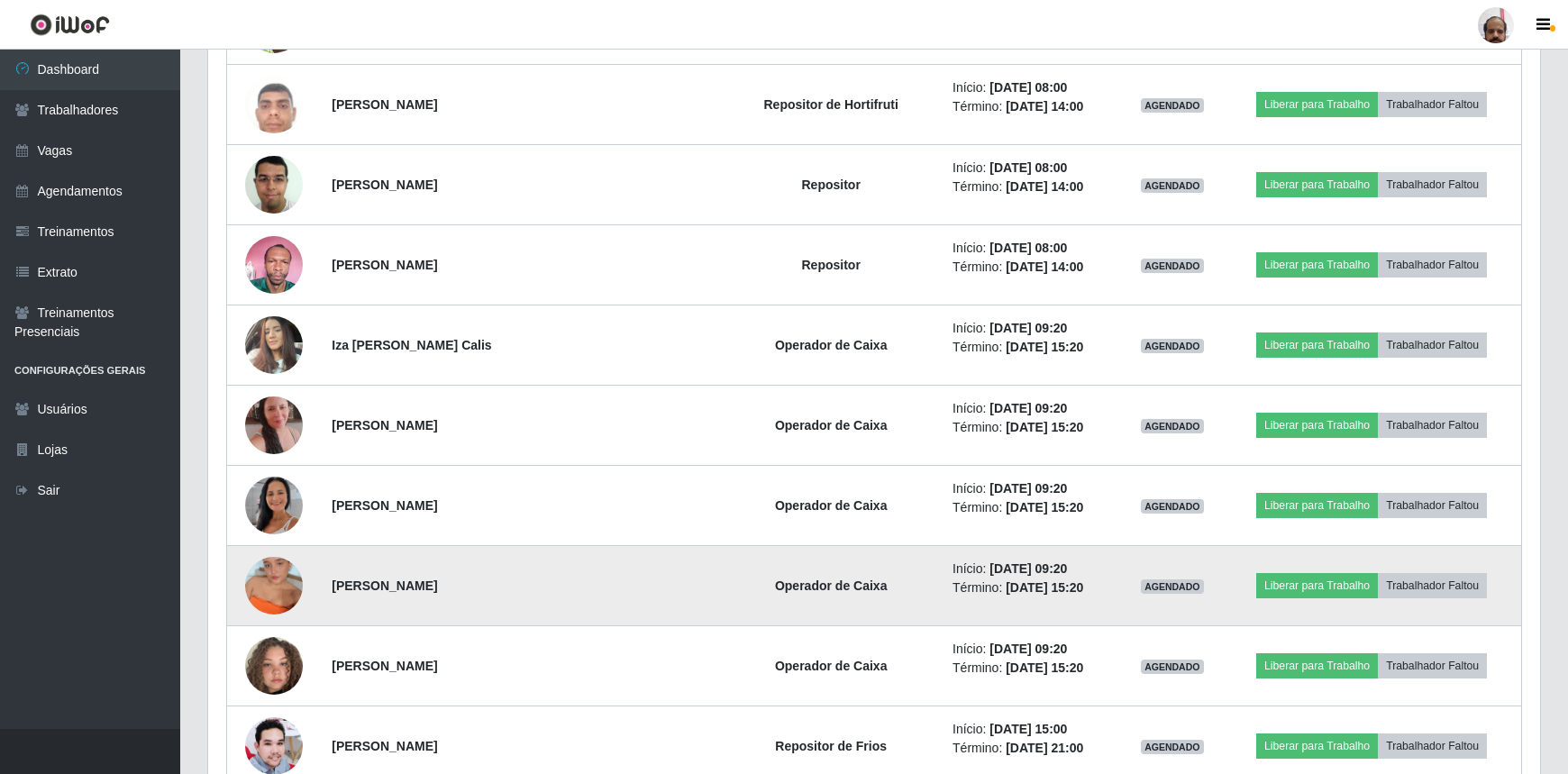
click at [257, 572] on img at bounding box center [274, 585] width 57 height 103
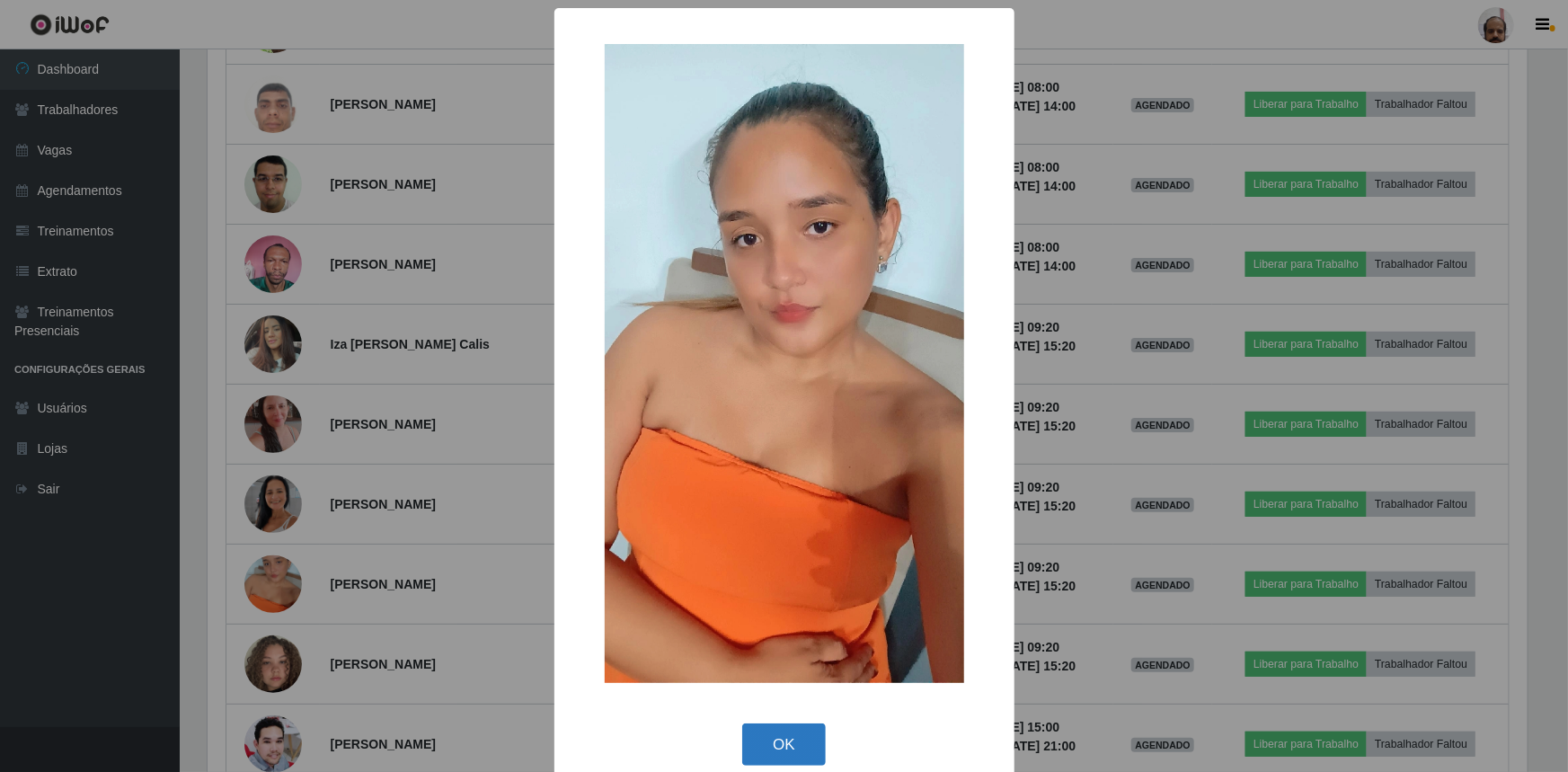
click at [808, 743] on button "OK" at bounding box center [784, 744] width 83 height 43
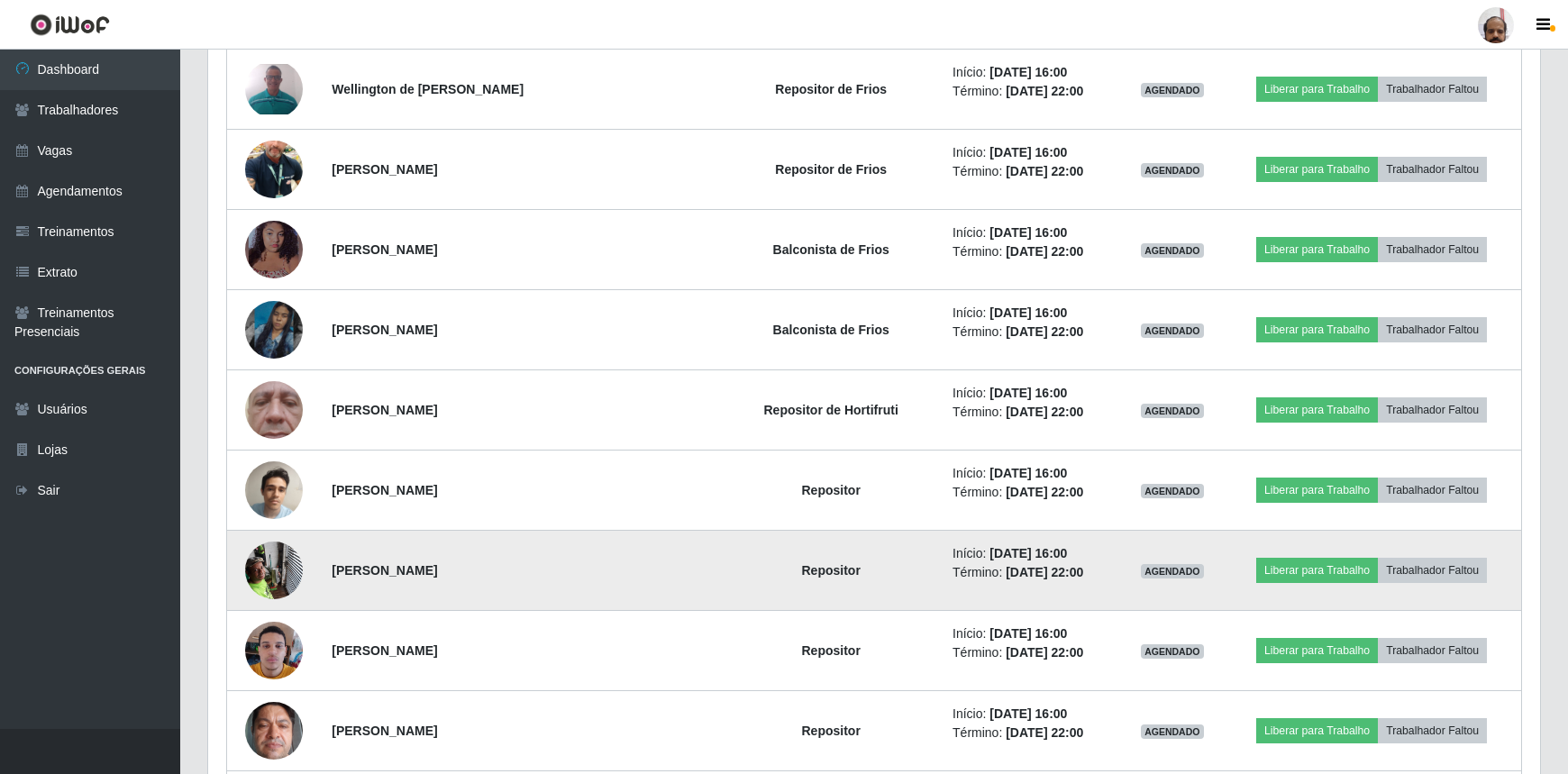
click at [301, 554] on img at bounding box center [274, 569] width 57 height 77
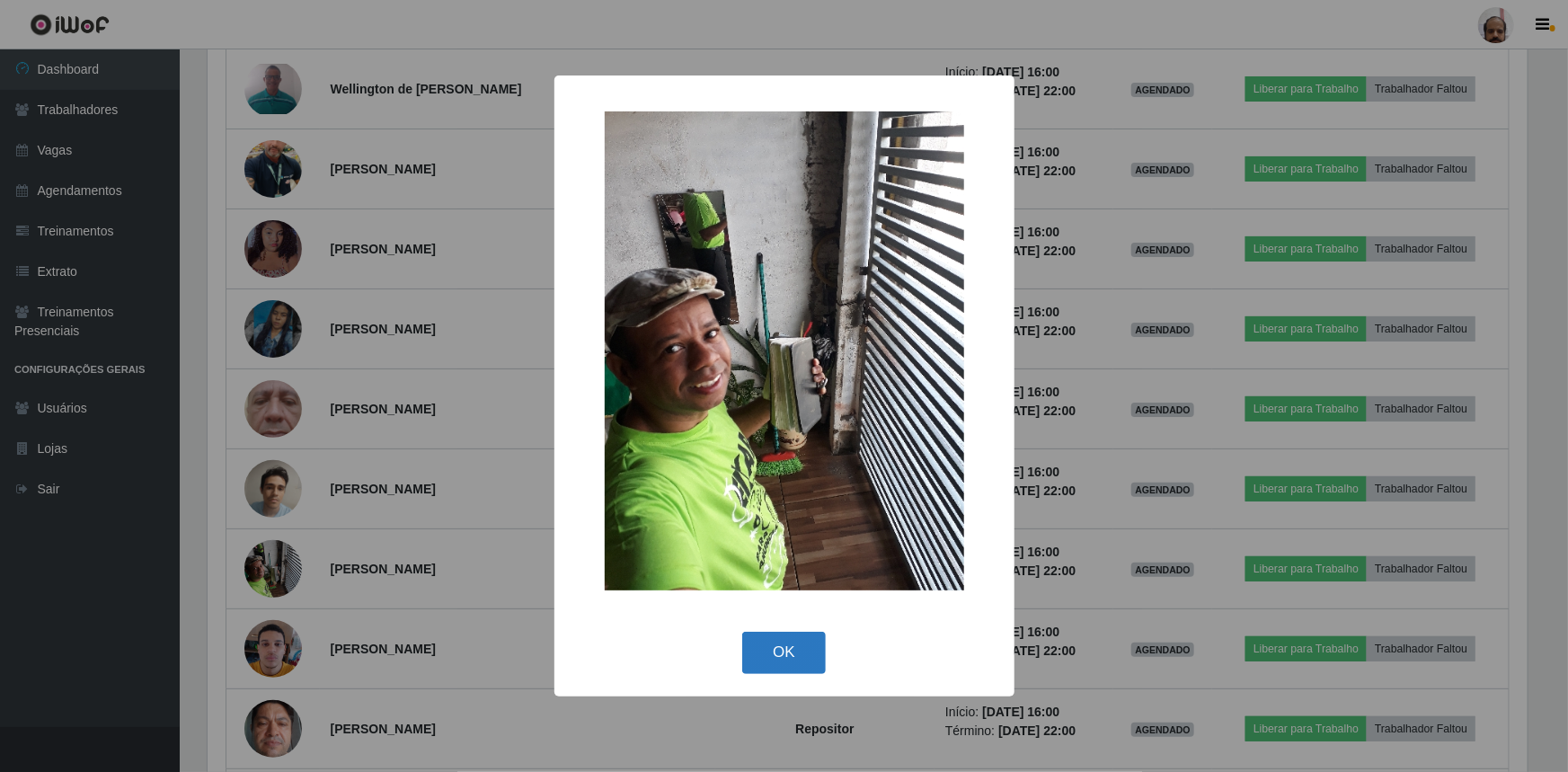
click at [792, 651] on button "OK" at bounding box center [784, 653] width 83 height 43
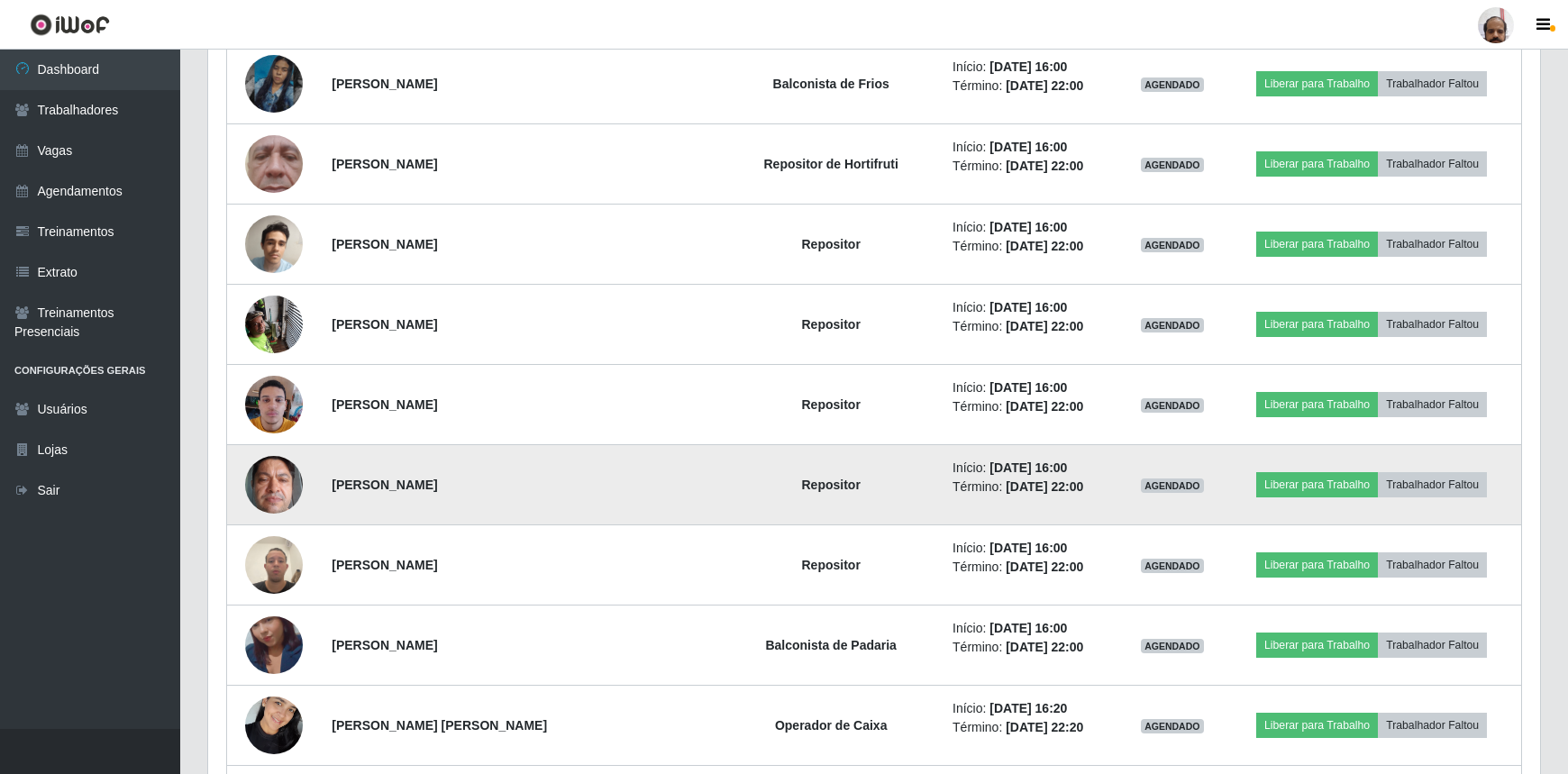
click at [262, 462] on img at bounding box center [274, 484] width 57 height 77
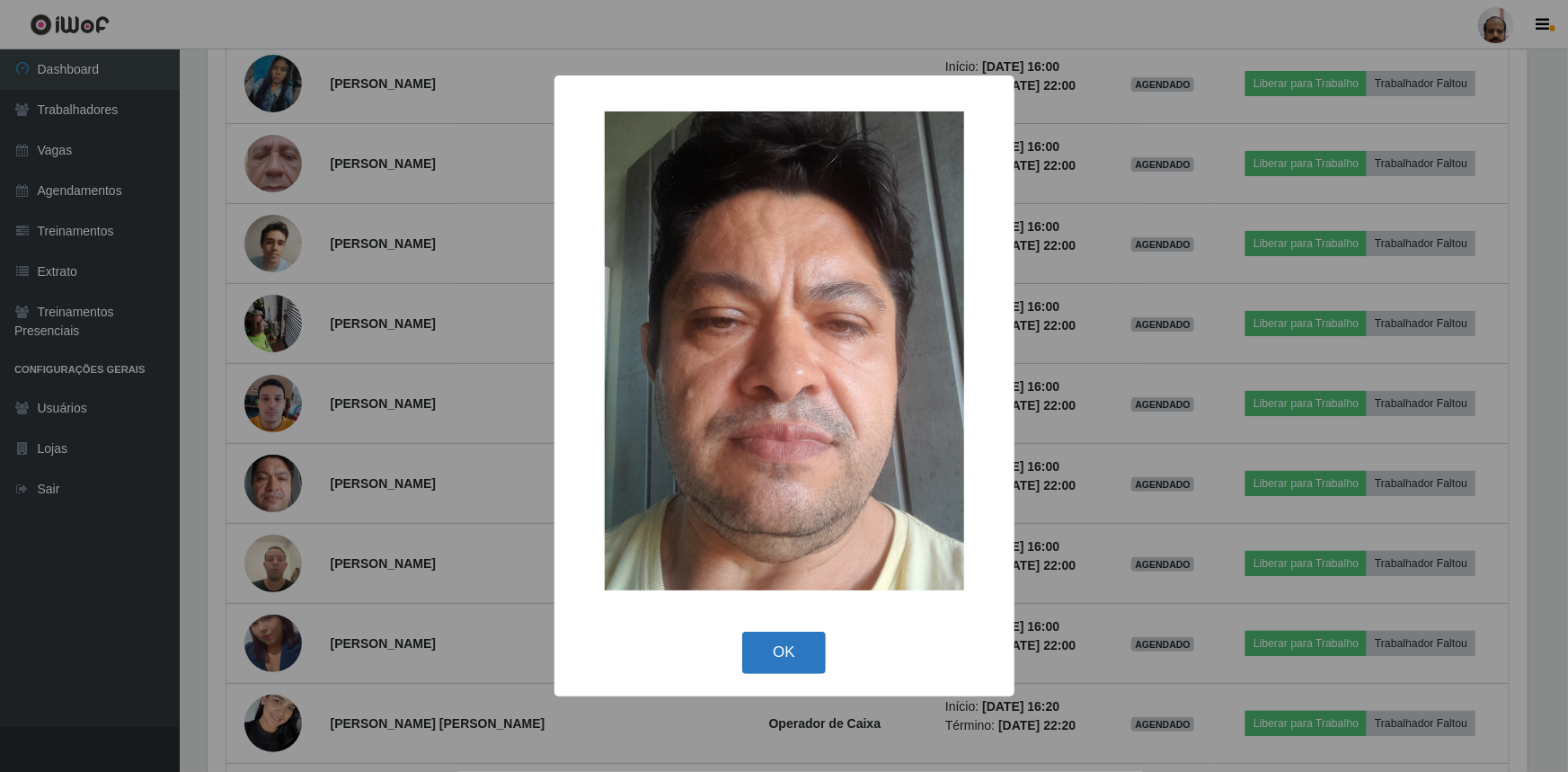
click at [797, 647] on button "OK" at bounding box center [784, 653] width 83 height 43
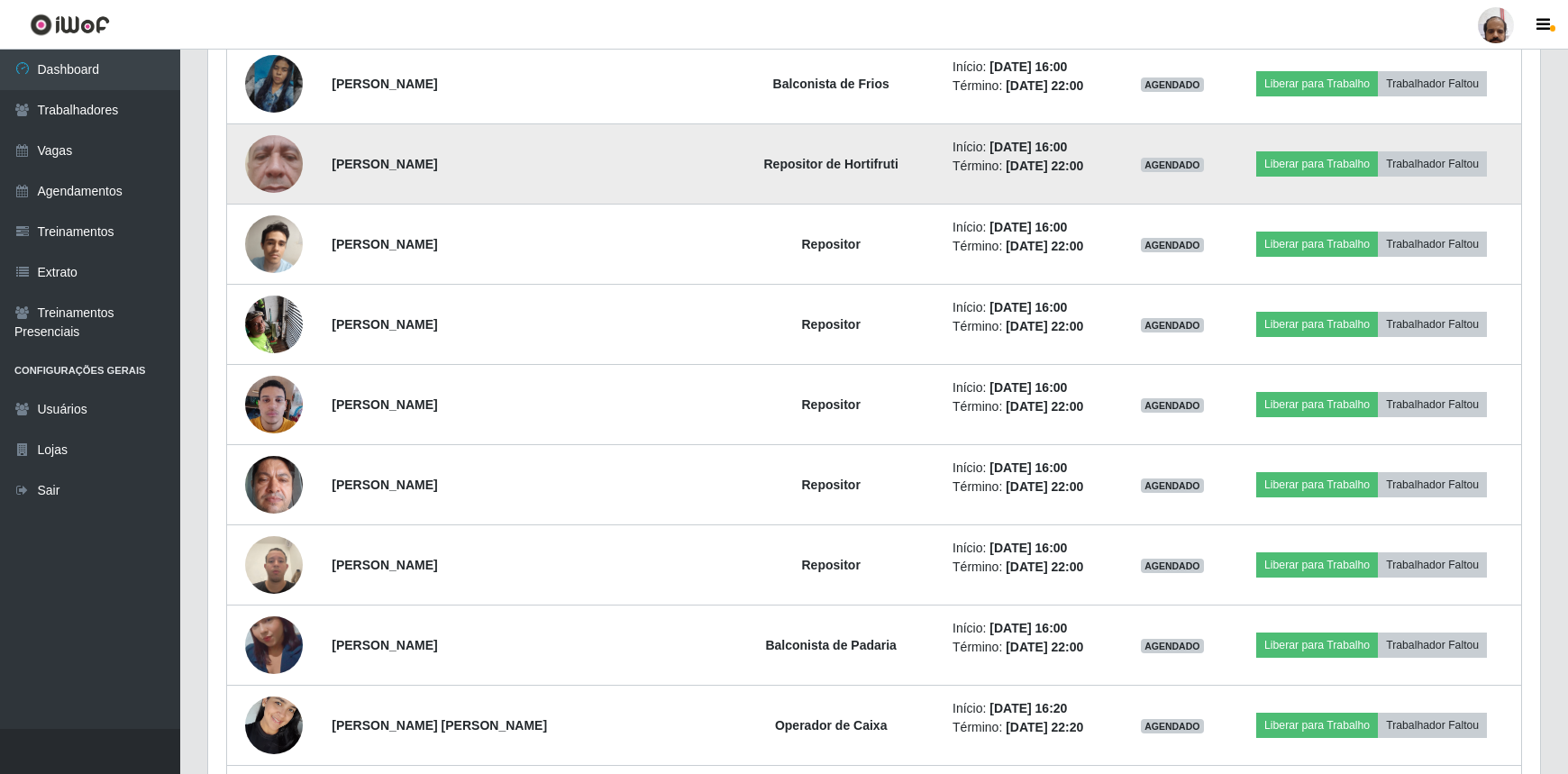
click at [270, 154] on img at bounding box center [274, 164] width 57 height 128
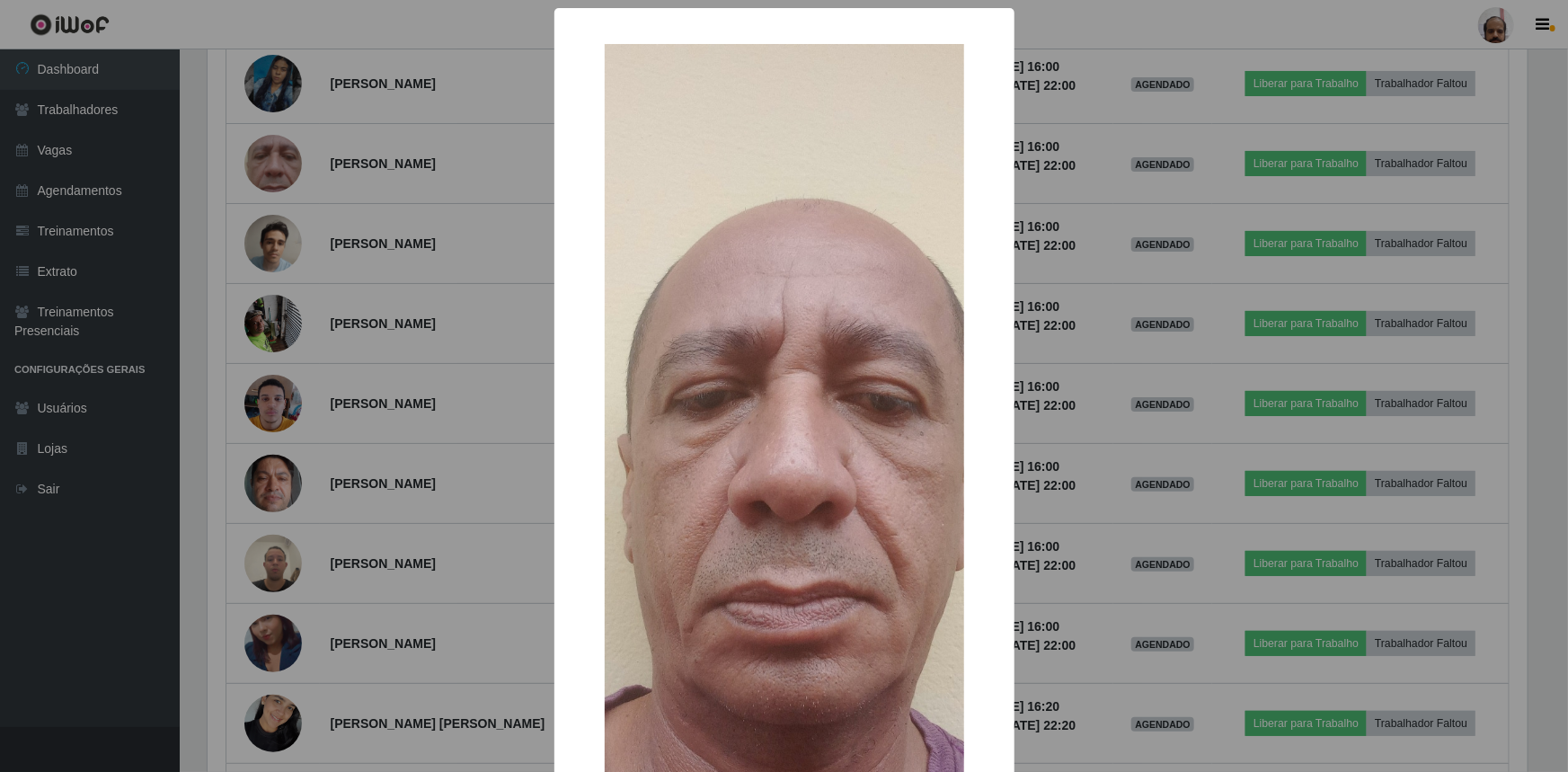
click at [712, 334] on img at bounding box center [784, 444] width 360 height 799
click at [414, 464] on div "× OK Cancel" at bounding box center [784, 386] width 1568 height 772
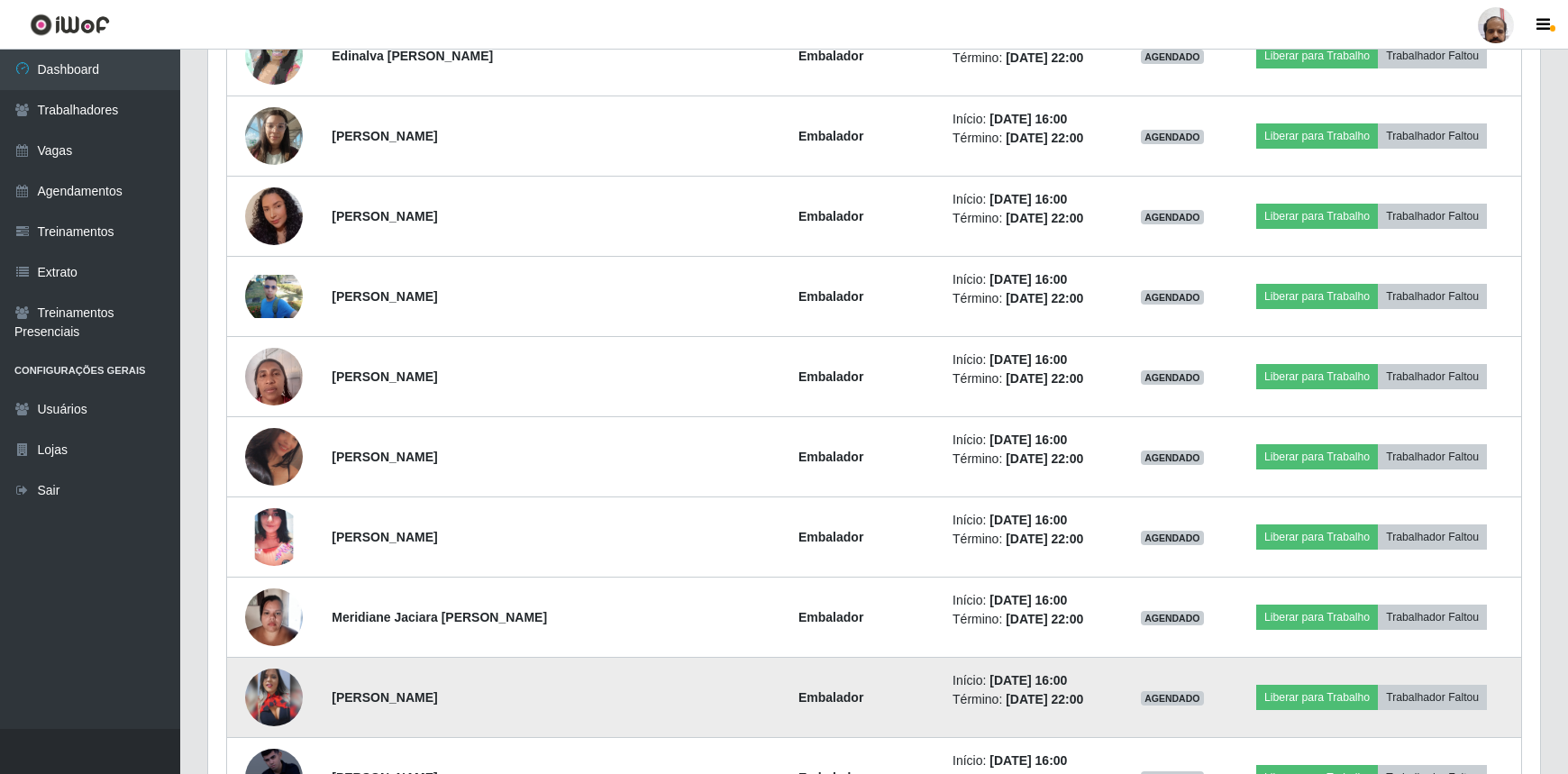
click at [257, 676] on img at bounding box center [274, 697] width 57 height 57
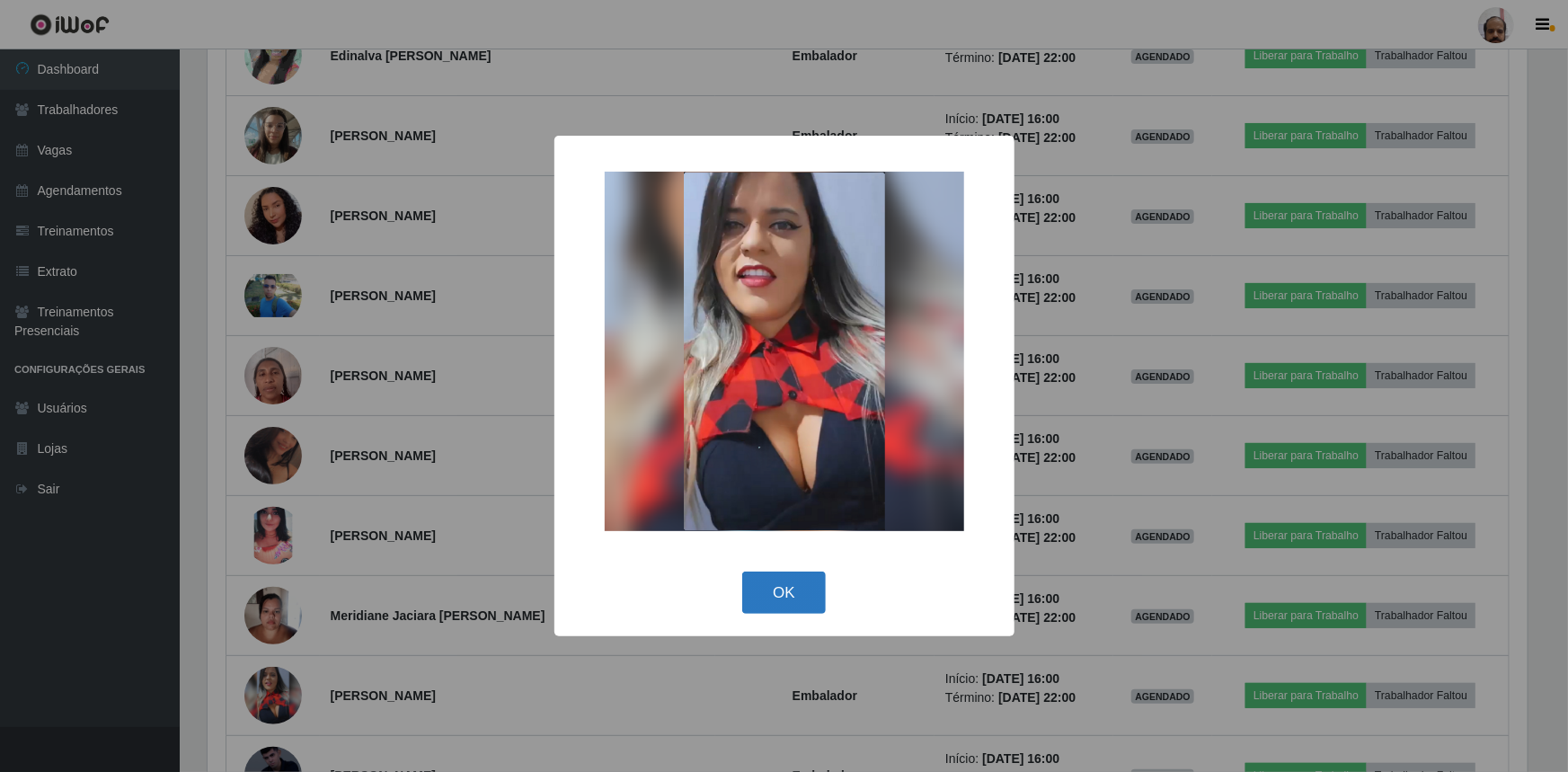
click at [783, 603] on button "OK" at bounding box center [784, 593] width 83 height 43
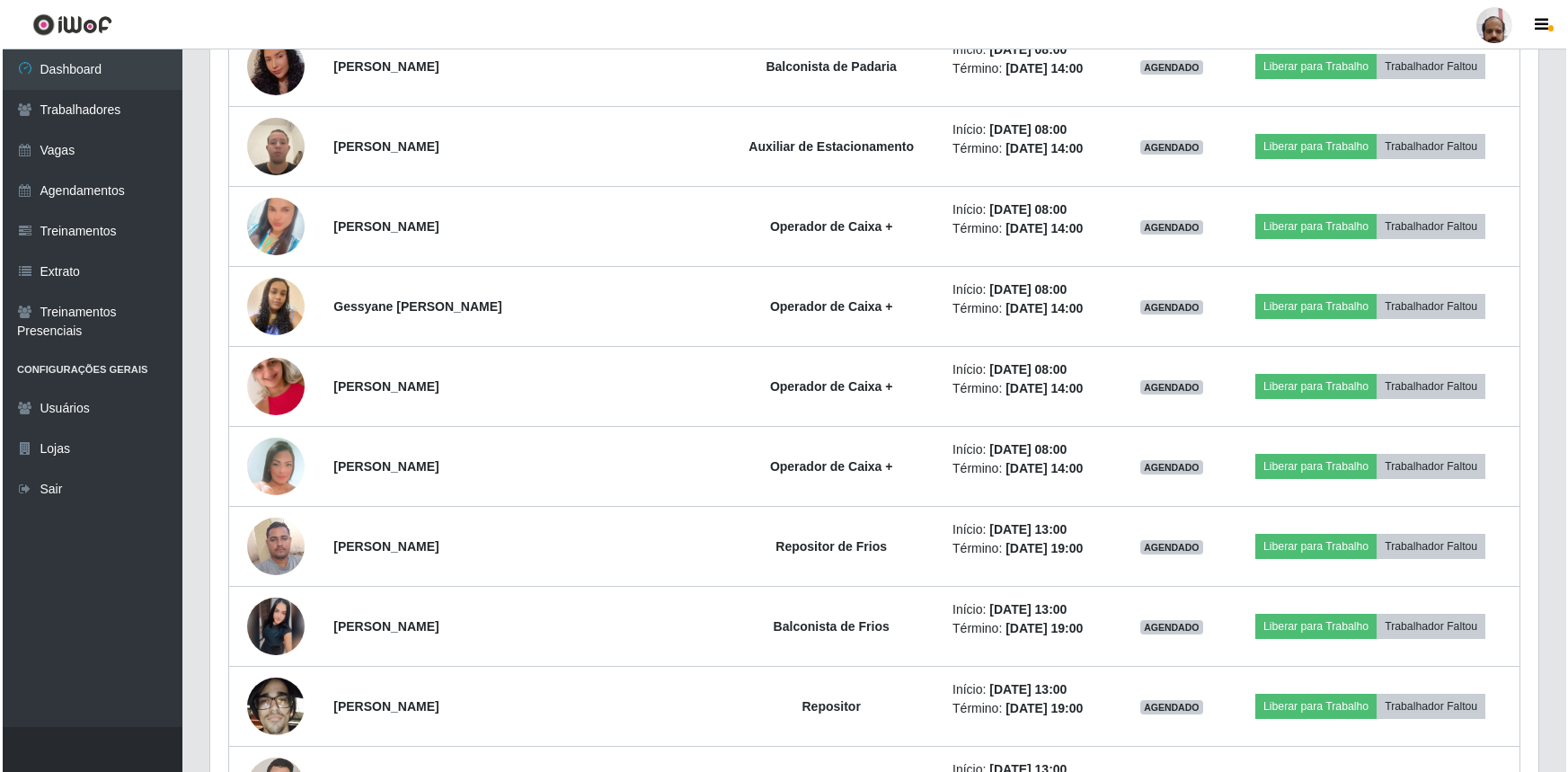
scroll to position [10765, 0]
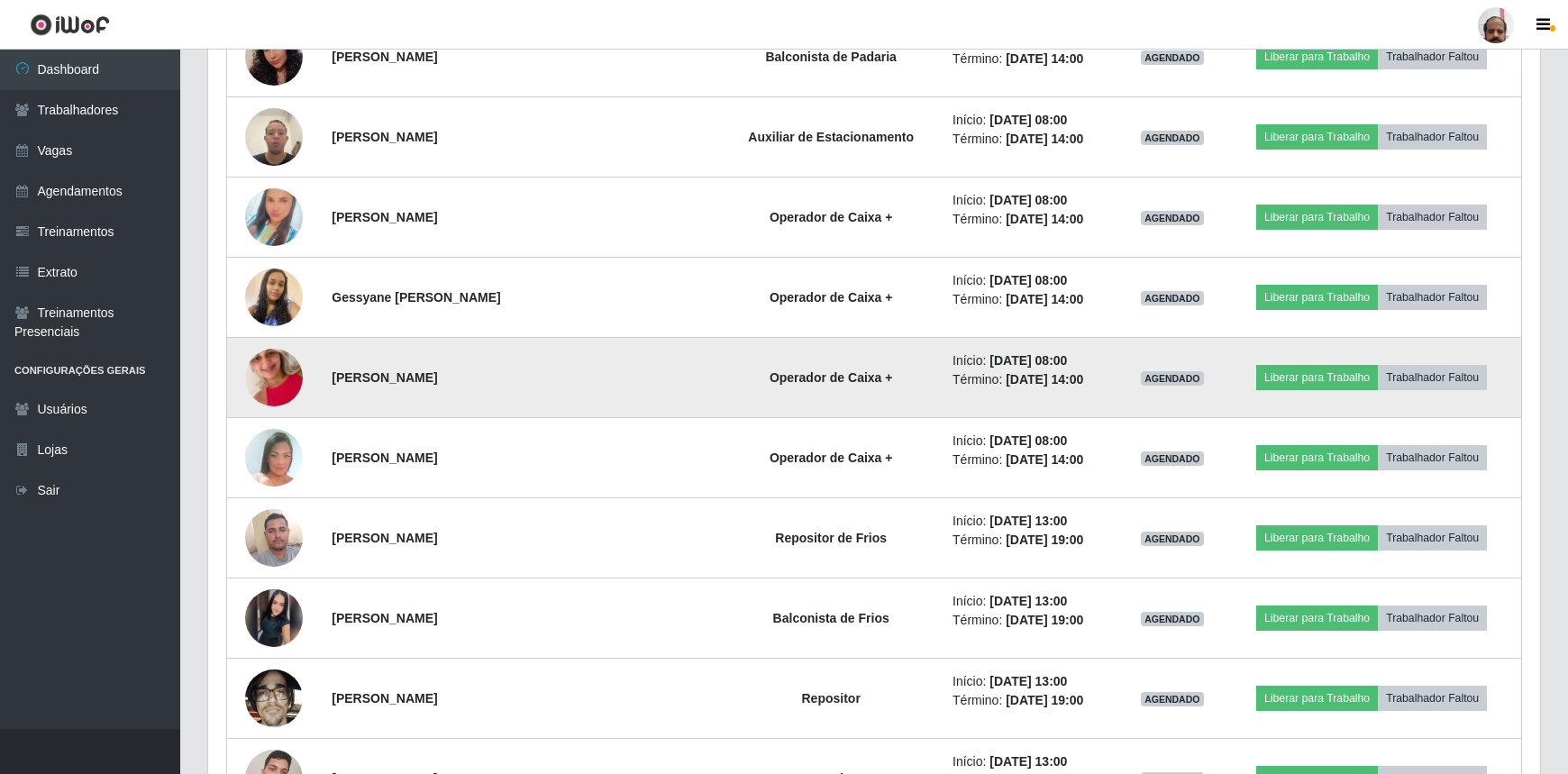
click at [288, 363] on img at bounding box center [274, 377] width 57 height 103
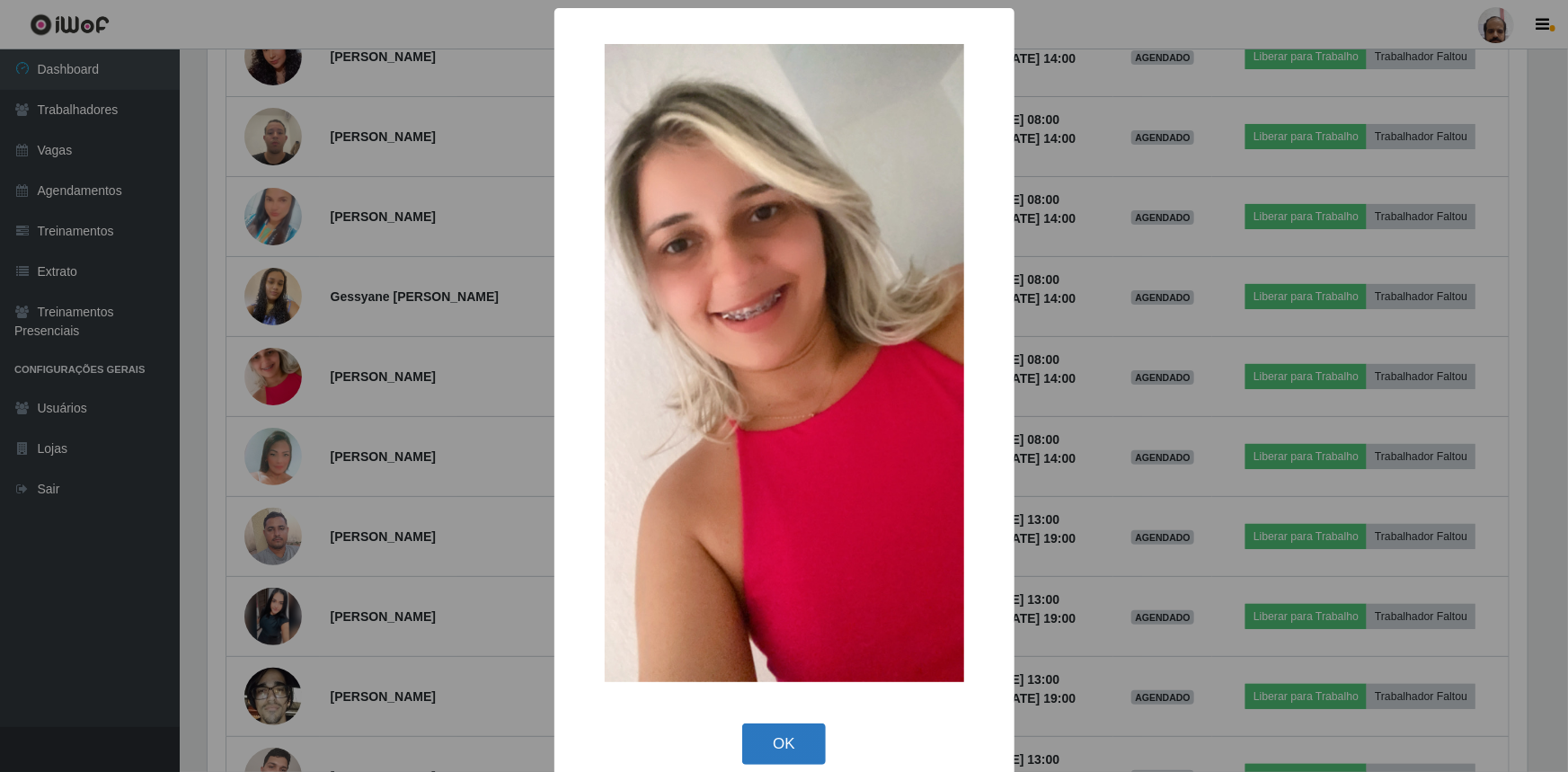
click at [782, 752] on button "OK" at bounding box center [784, 744] width 83 height 43
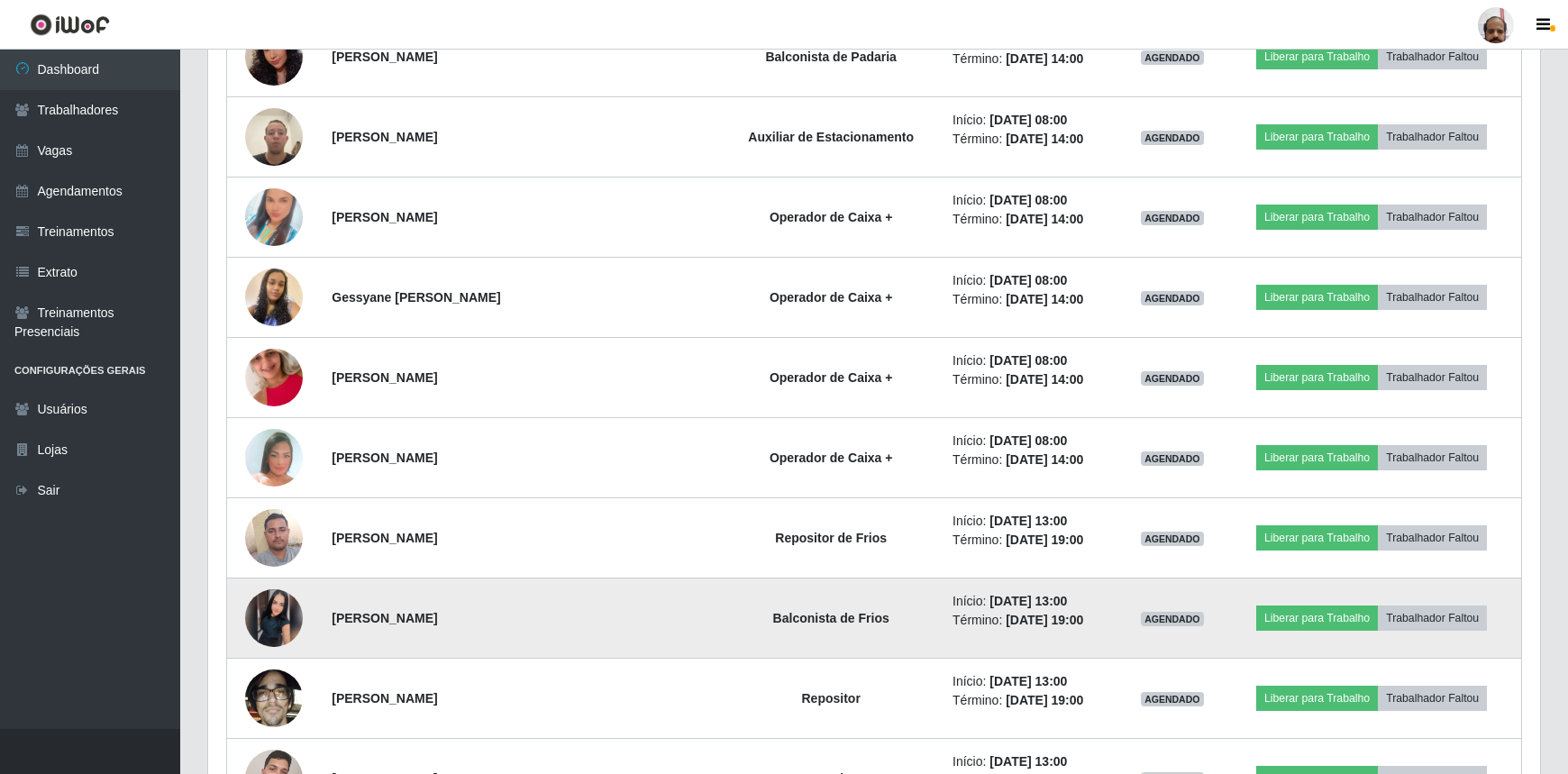
click at [274, 605] on img at bounding box center [274, 617] width 57 height 57
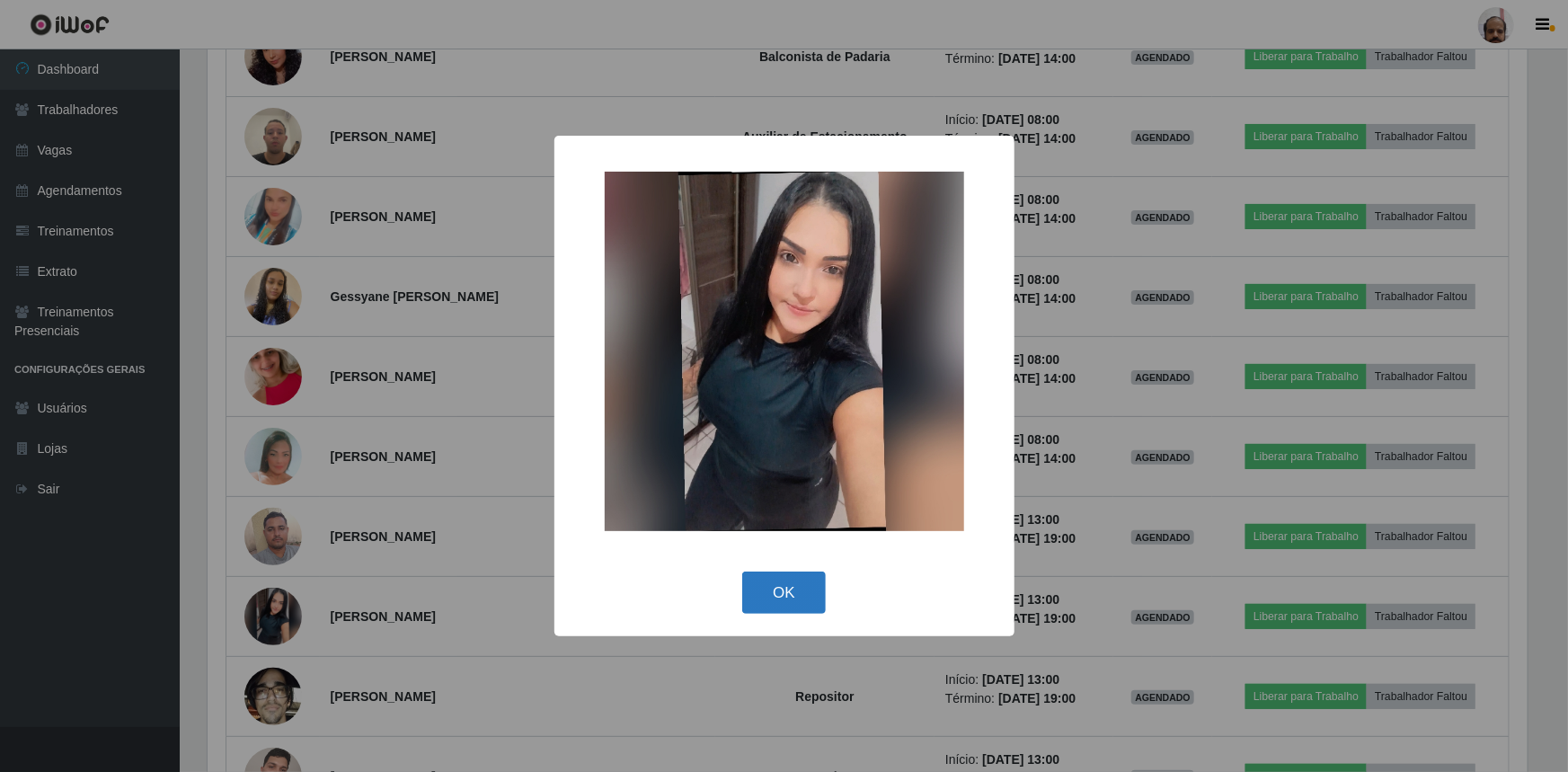
click at [773, 585] on button "OK" at bounding box center [784, 593] width 83 height 43
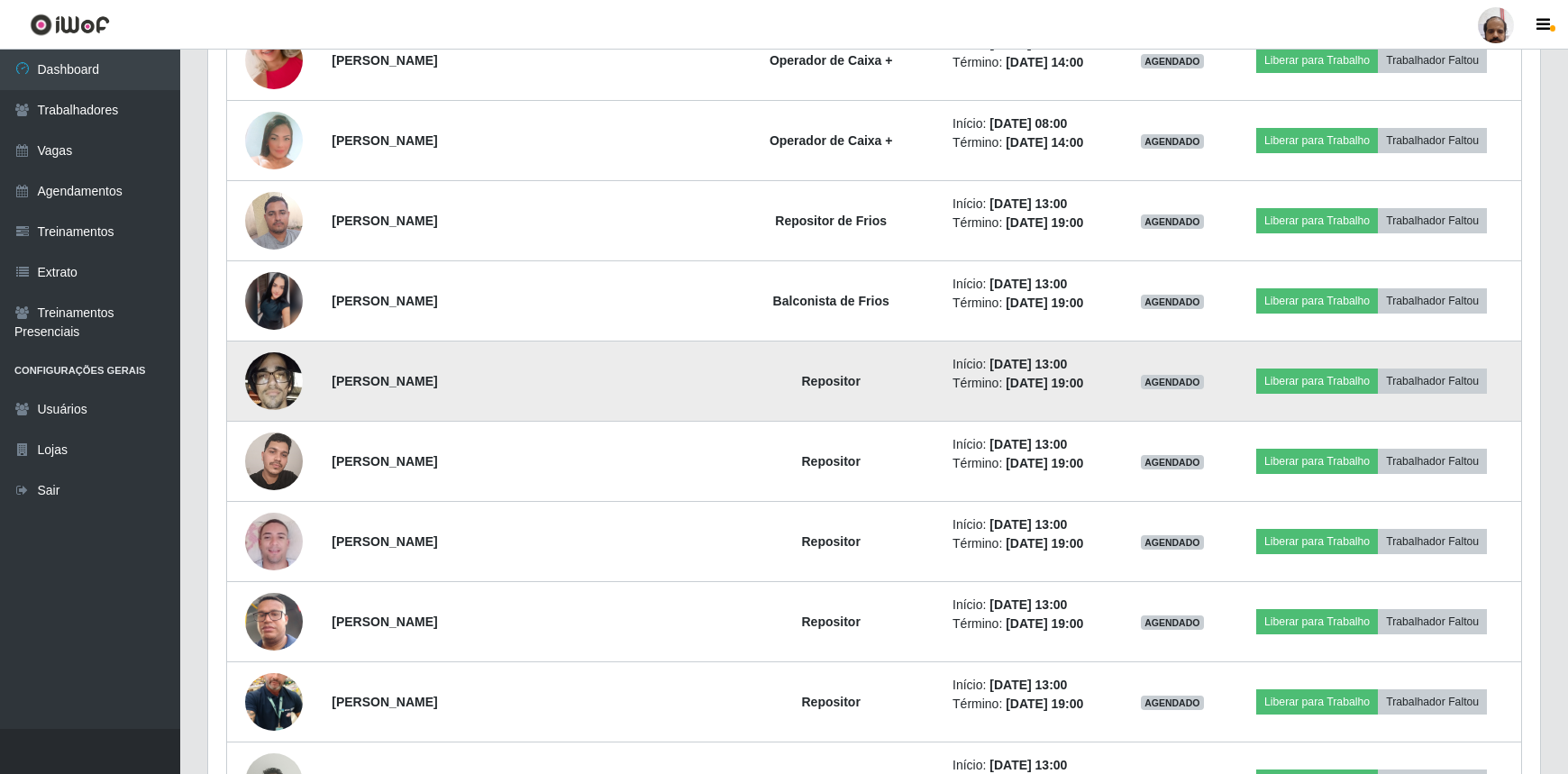
scroll to position [11120, 0]
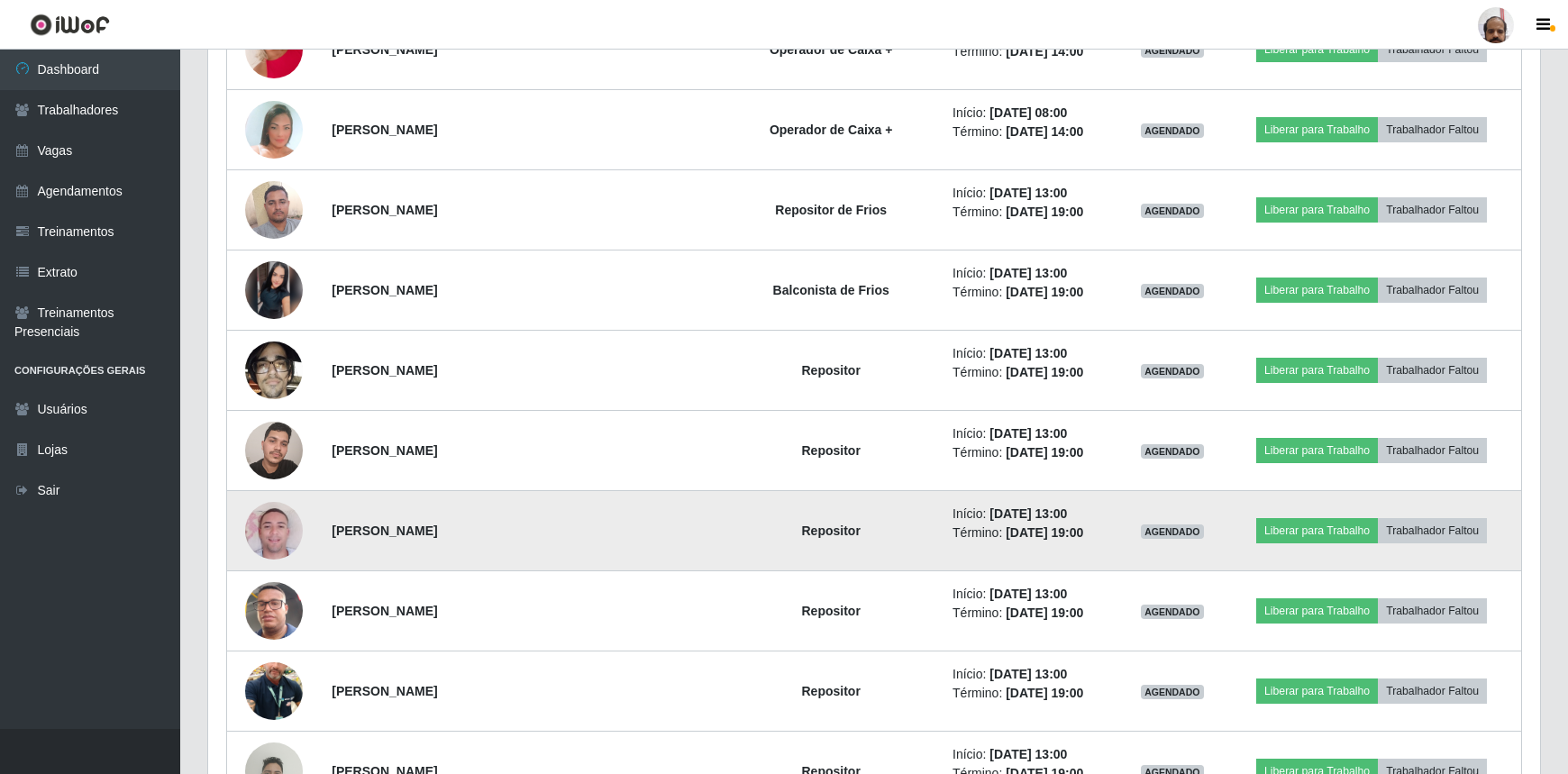
click at [276, 513] on img at bounding box center [274, 530] width 57 height 103
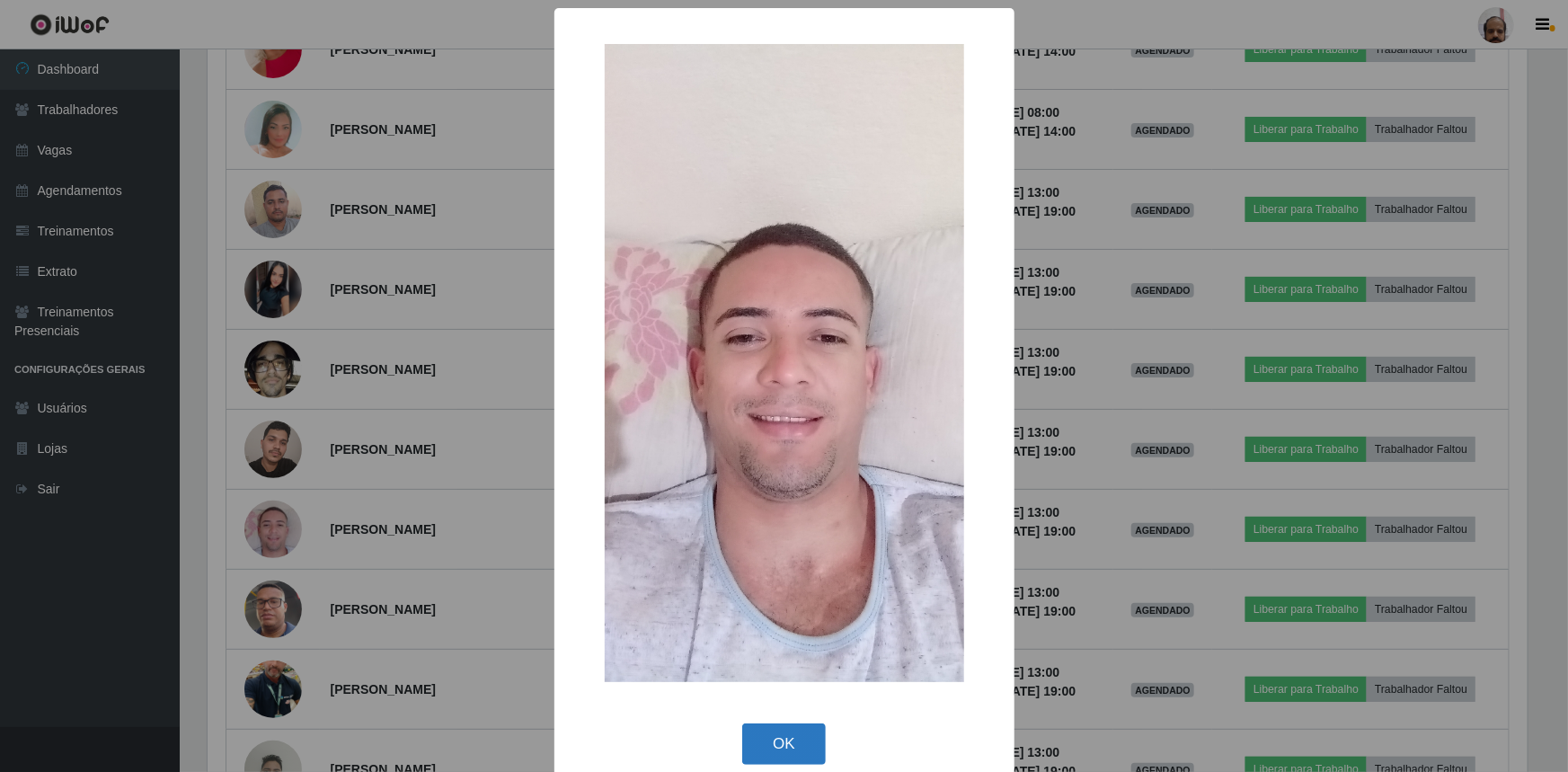
click at [795, 741] on button "OK" at bounding box center [784, 744] width 83 height 43
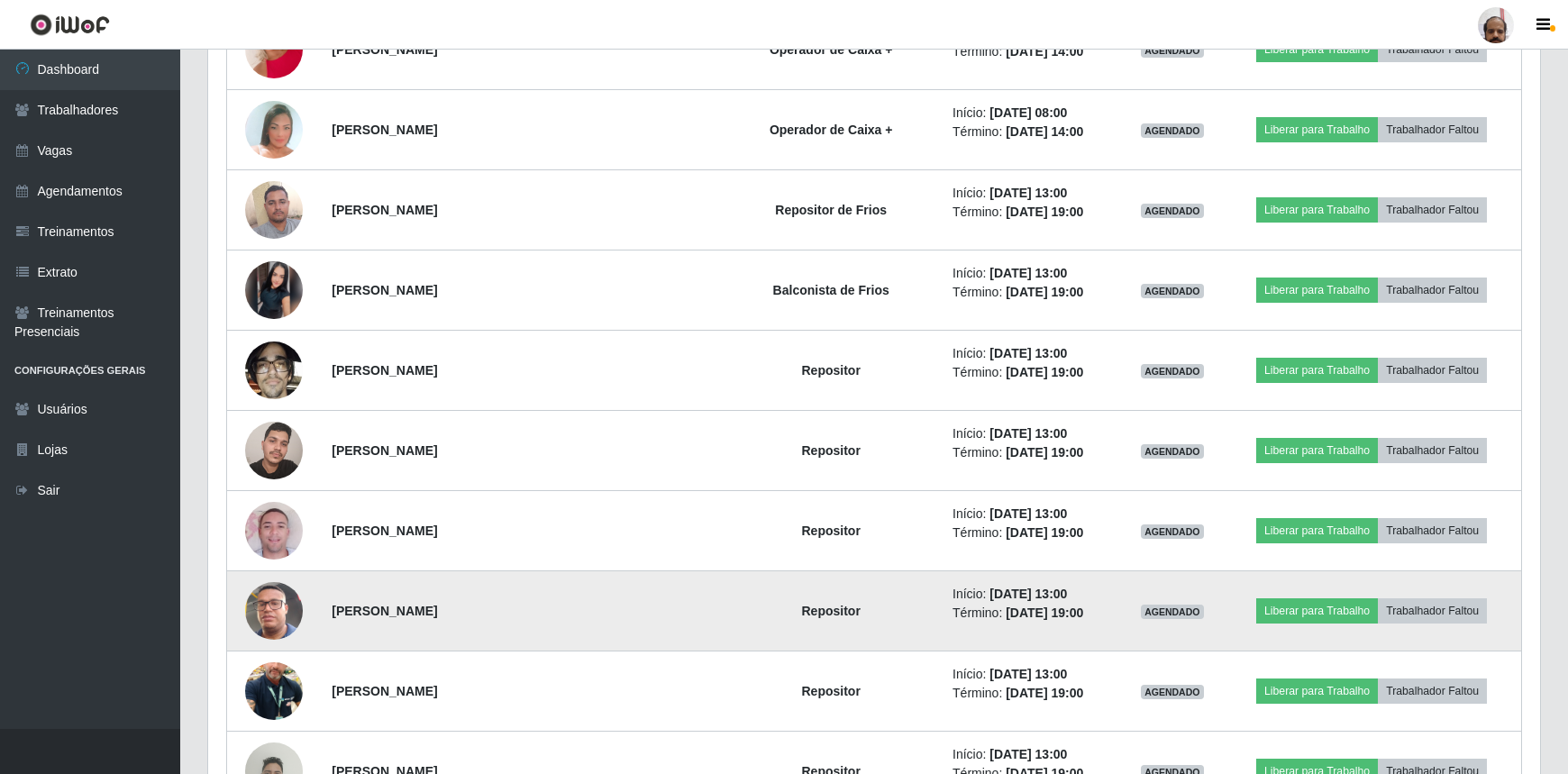
click at [269, 579] on img at bounding box center [274, 610] width 57 height 103
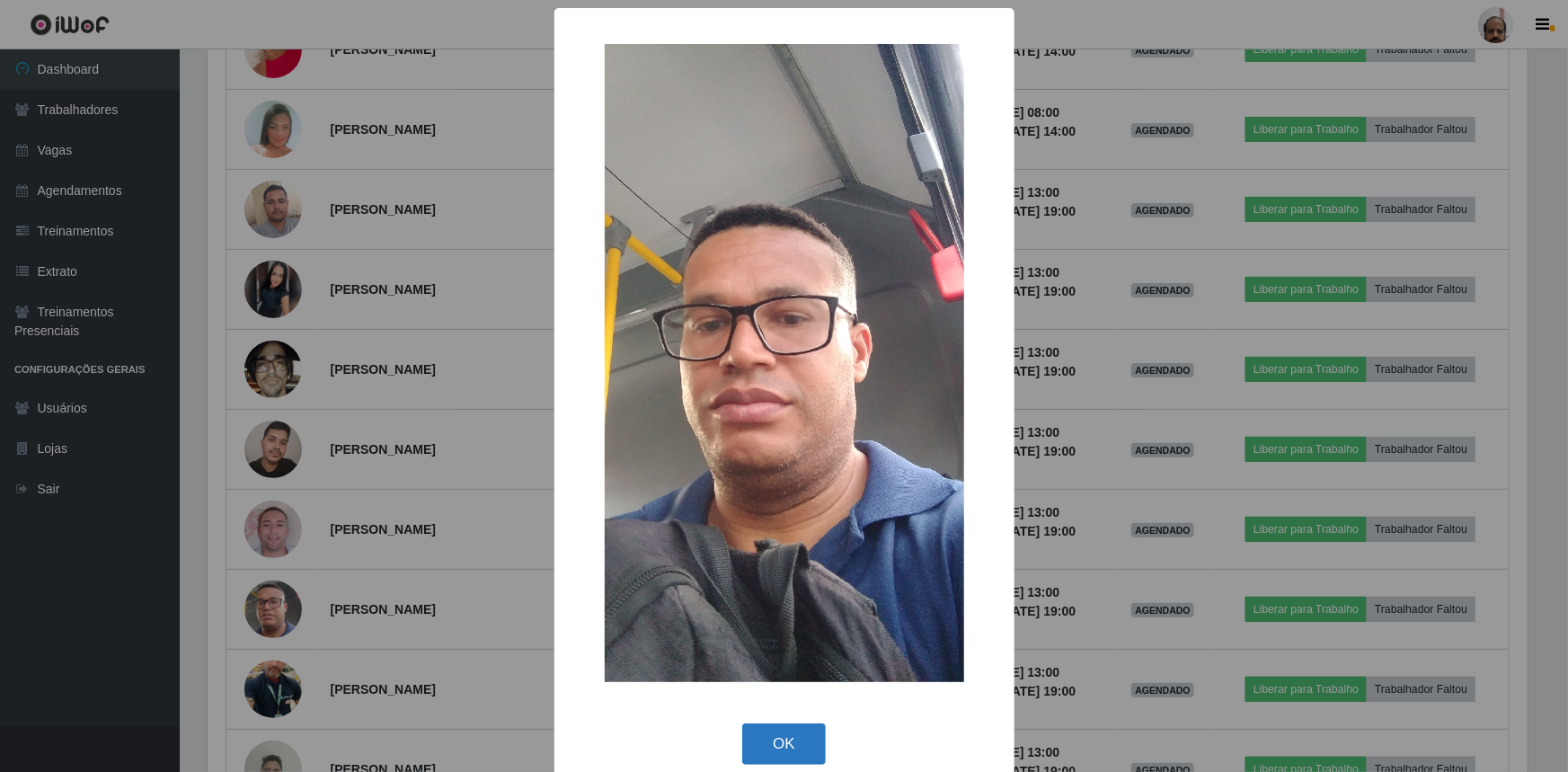
click at [775, 738] on button "OK" at bounding box center [784, 744] width 83 height 43
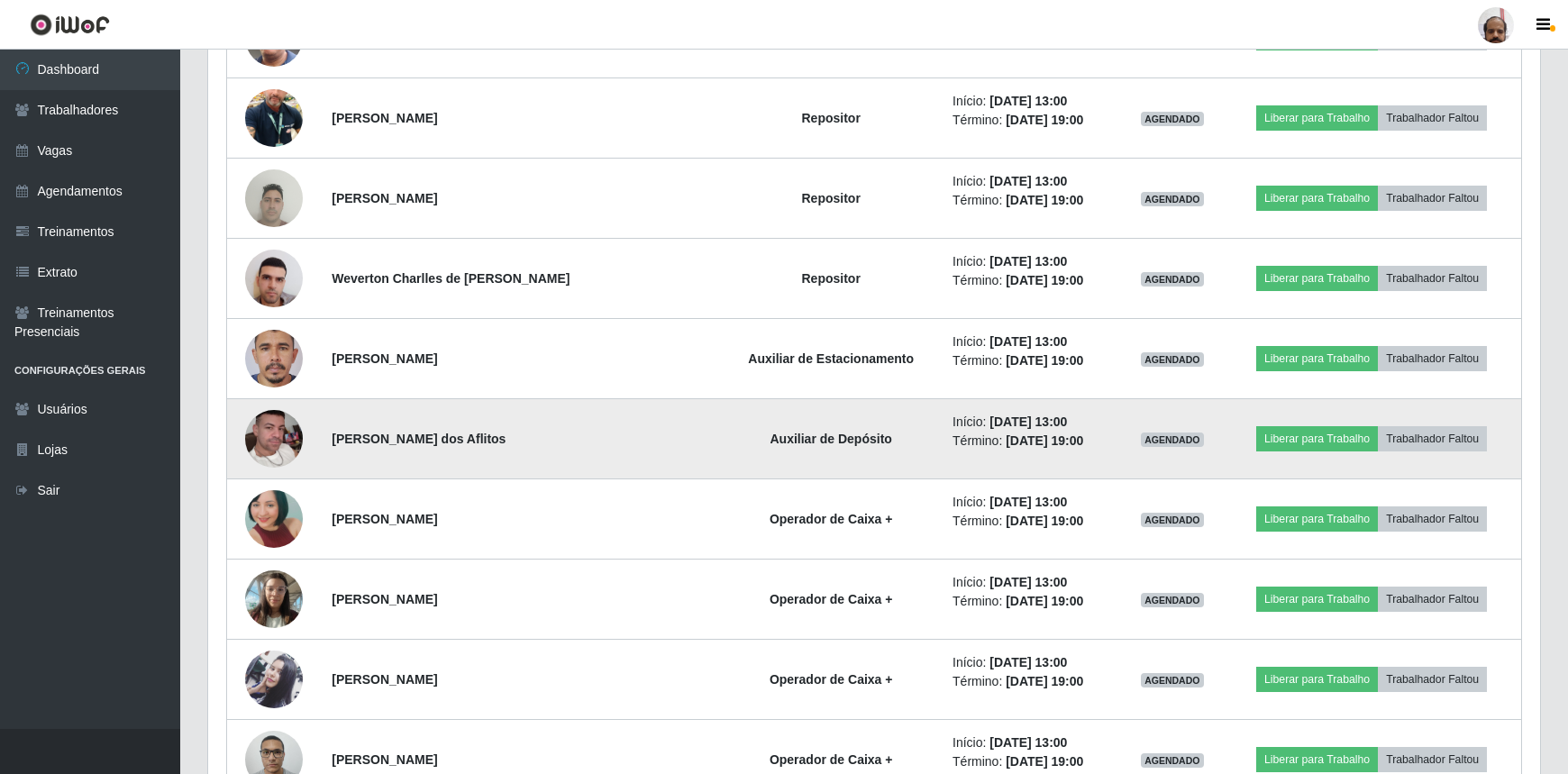
click at [252, 420] on img at bounding box center [274, 438] width 57 height 103
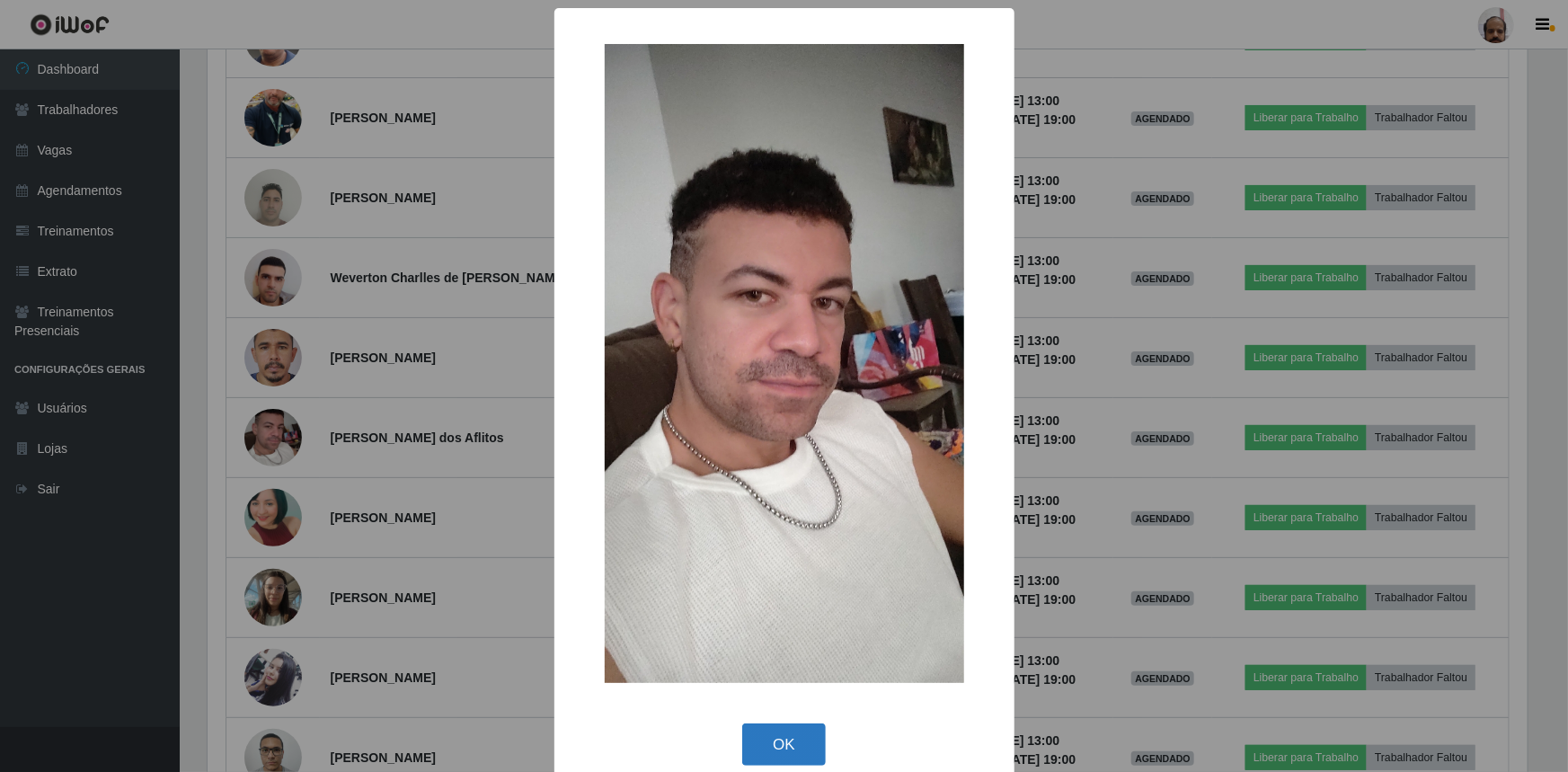
click at [784, 733] on button "OK" at bounding box center [784, 744] width 83 height 43
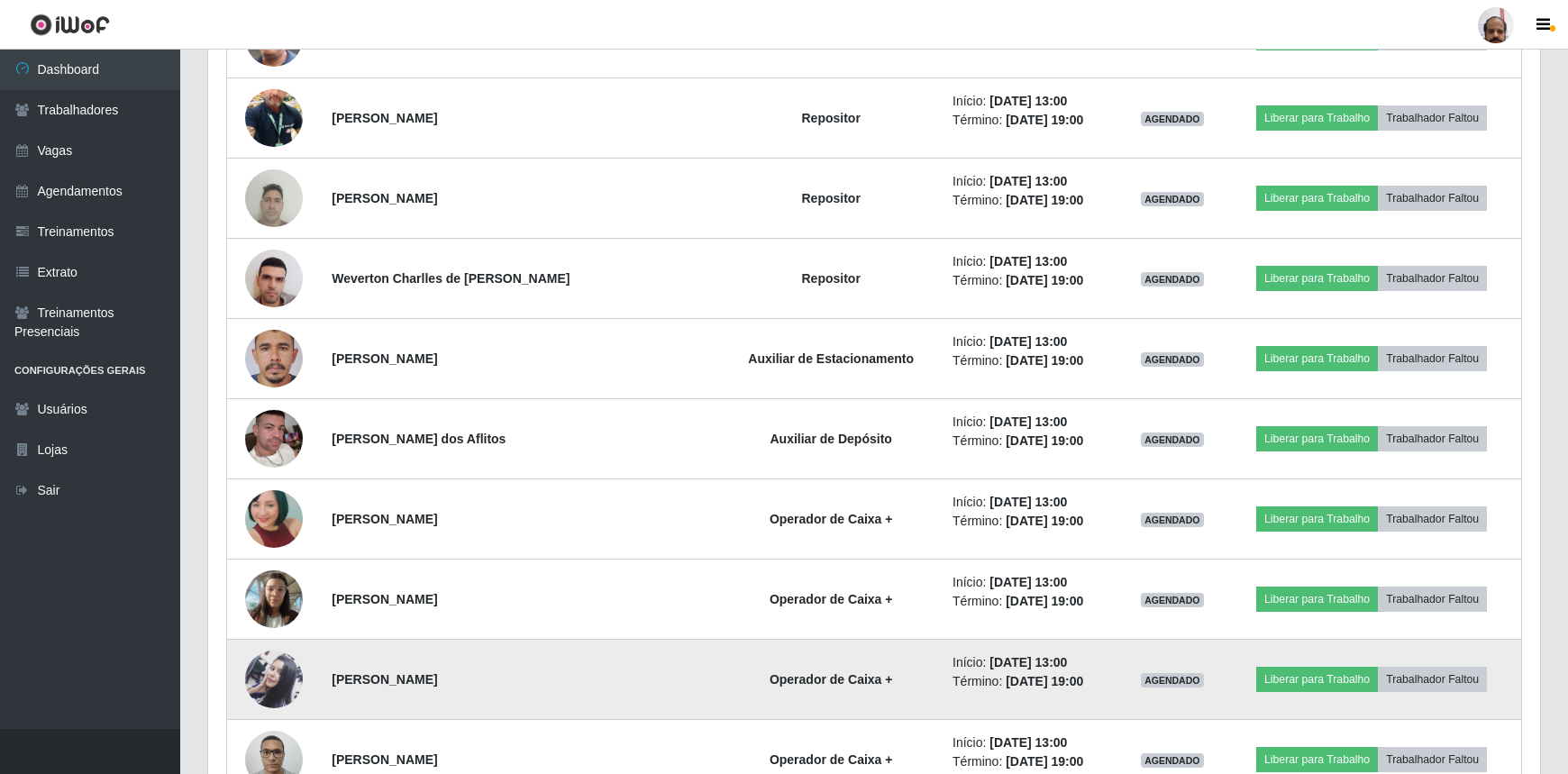
click at [266, 657] on img at bounding box center [274, 679] width 57 height 96
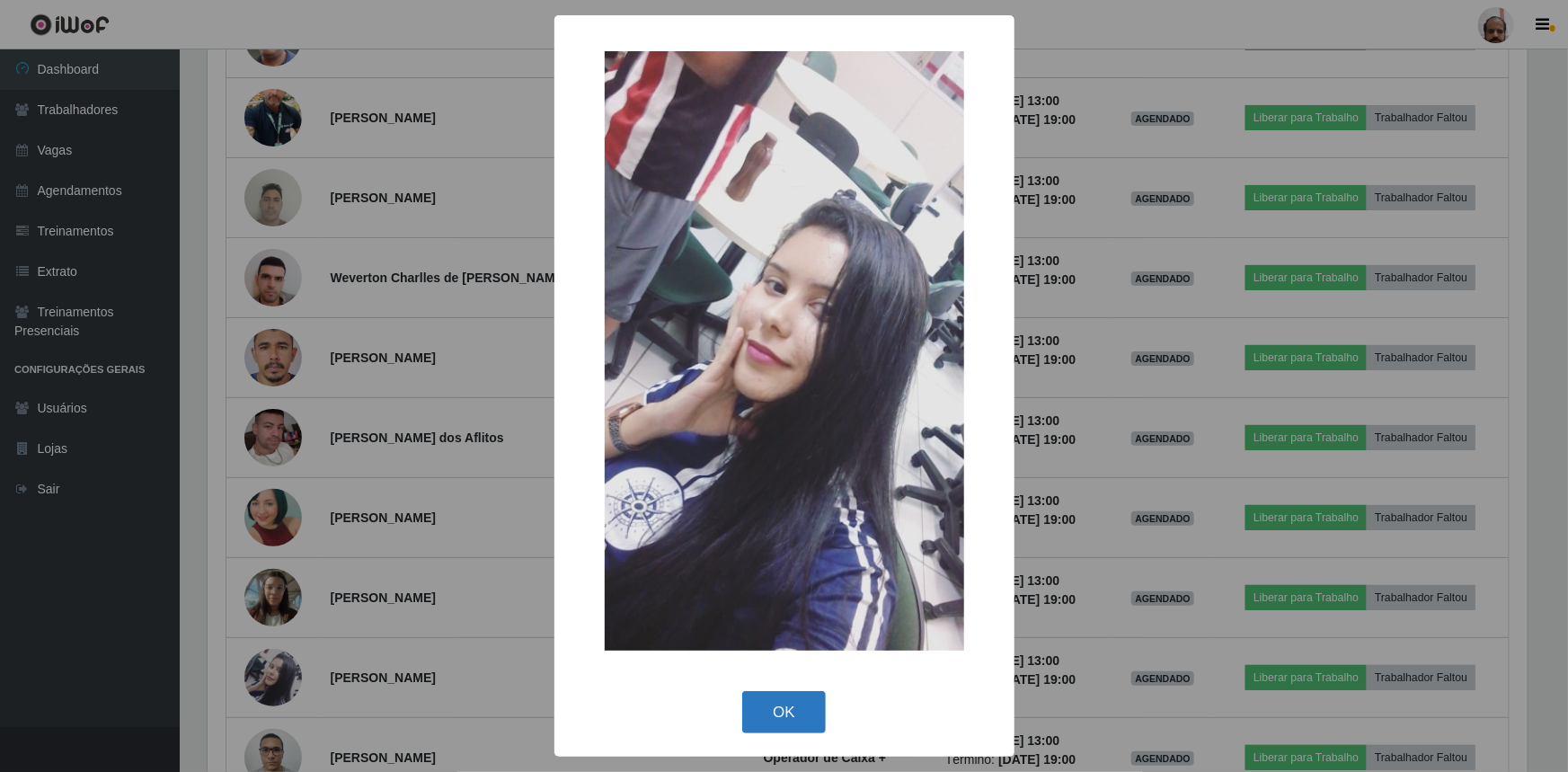
click at [751, 697] on button "OK" at bounding box center [784, 712] width 83 height 43
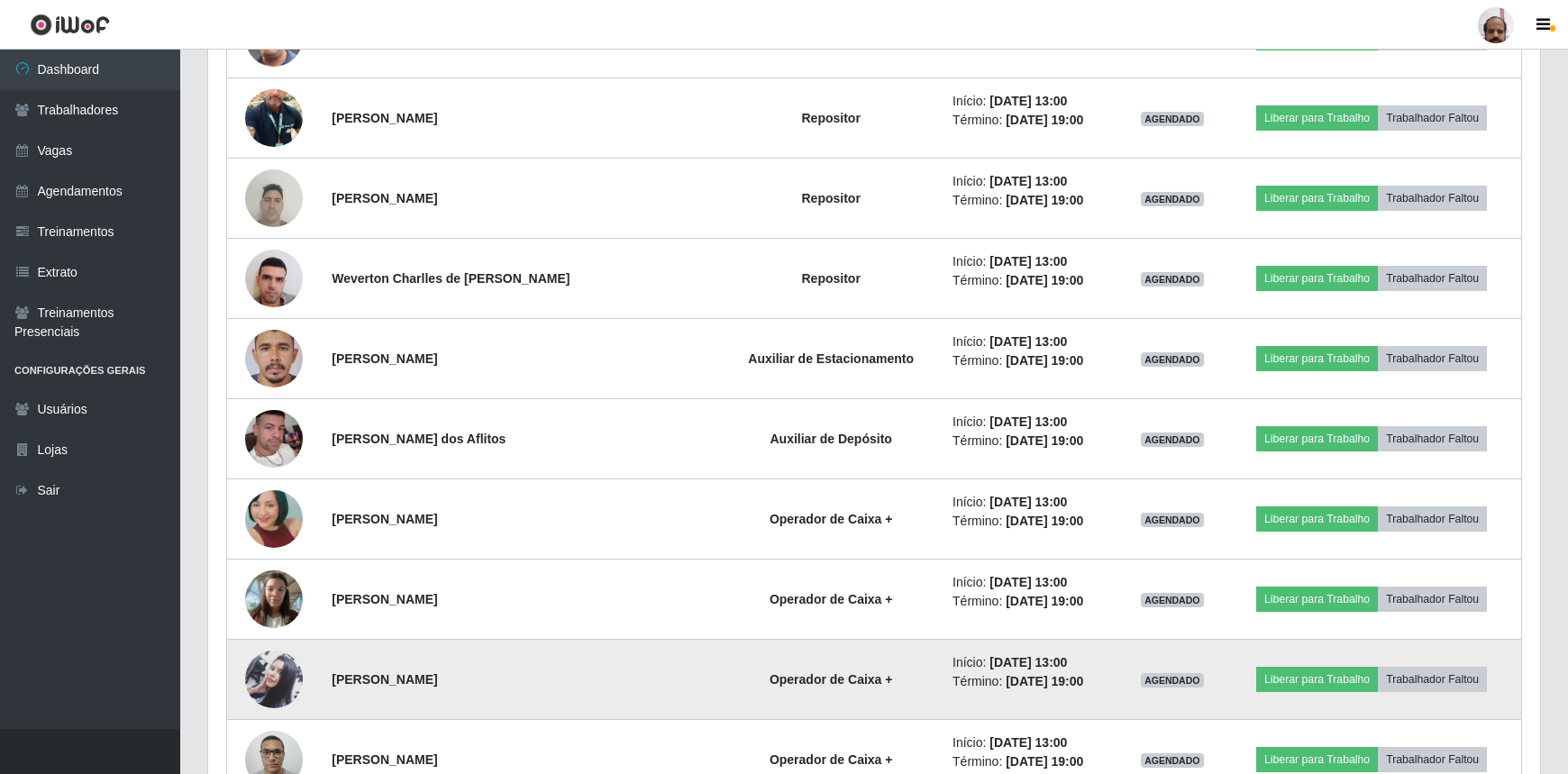
click at [251, 660] on img at bounding box center [274, 679] width 57 height 96
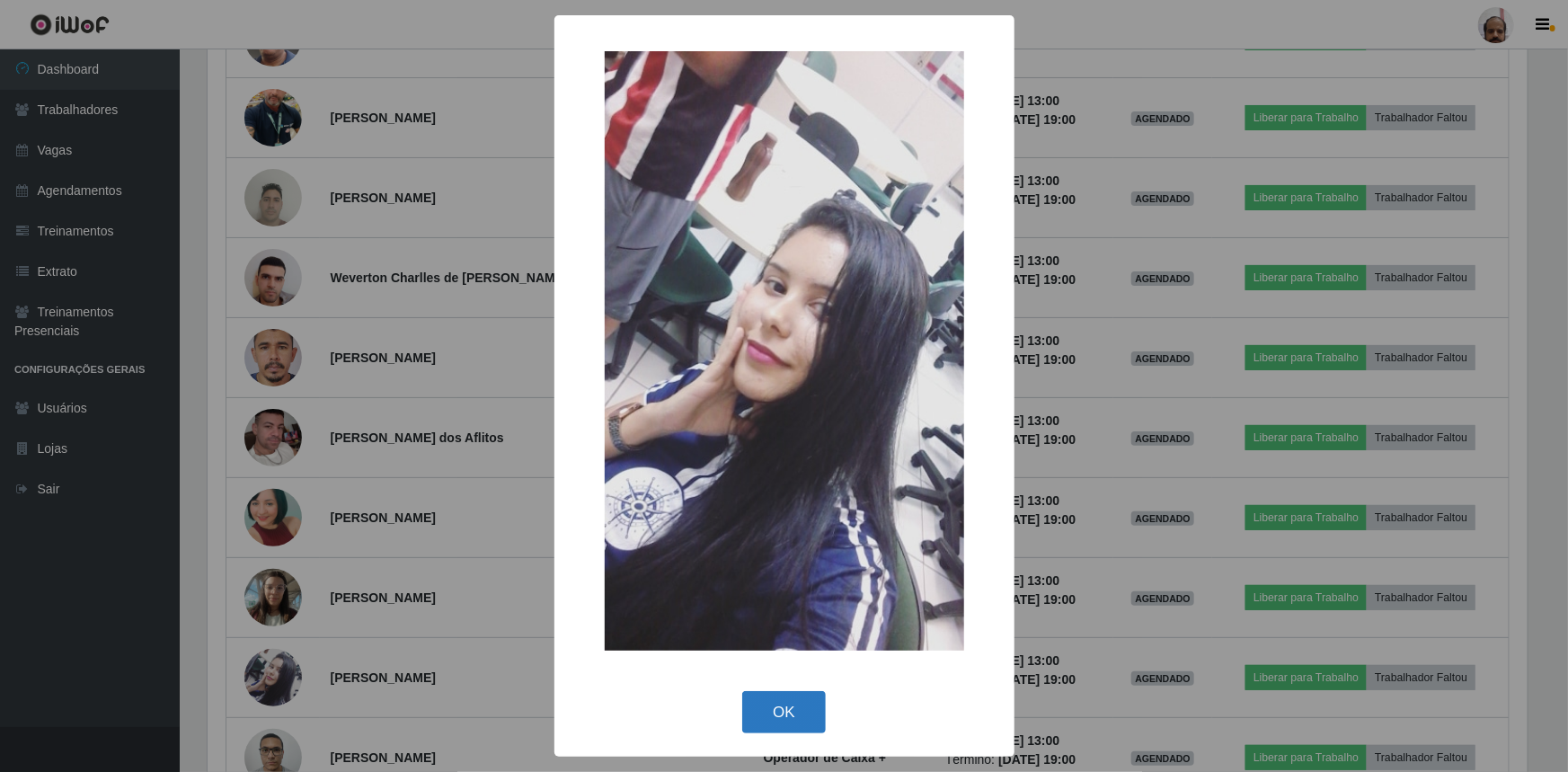
click at [768, 715] on button "OK" at bounding box center [784, 712] width 83 height 43
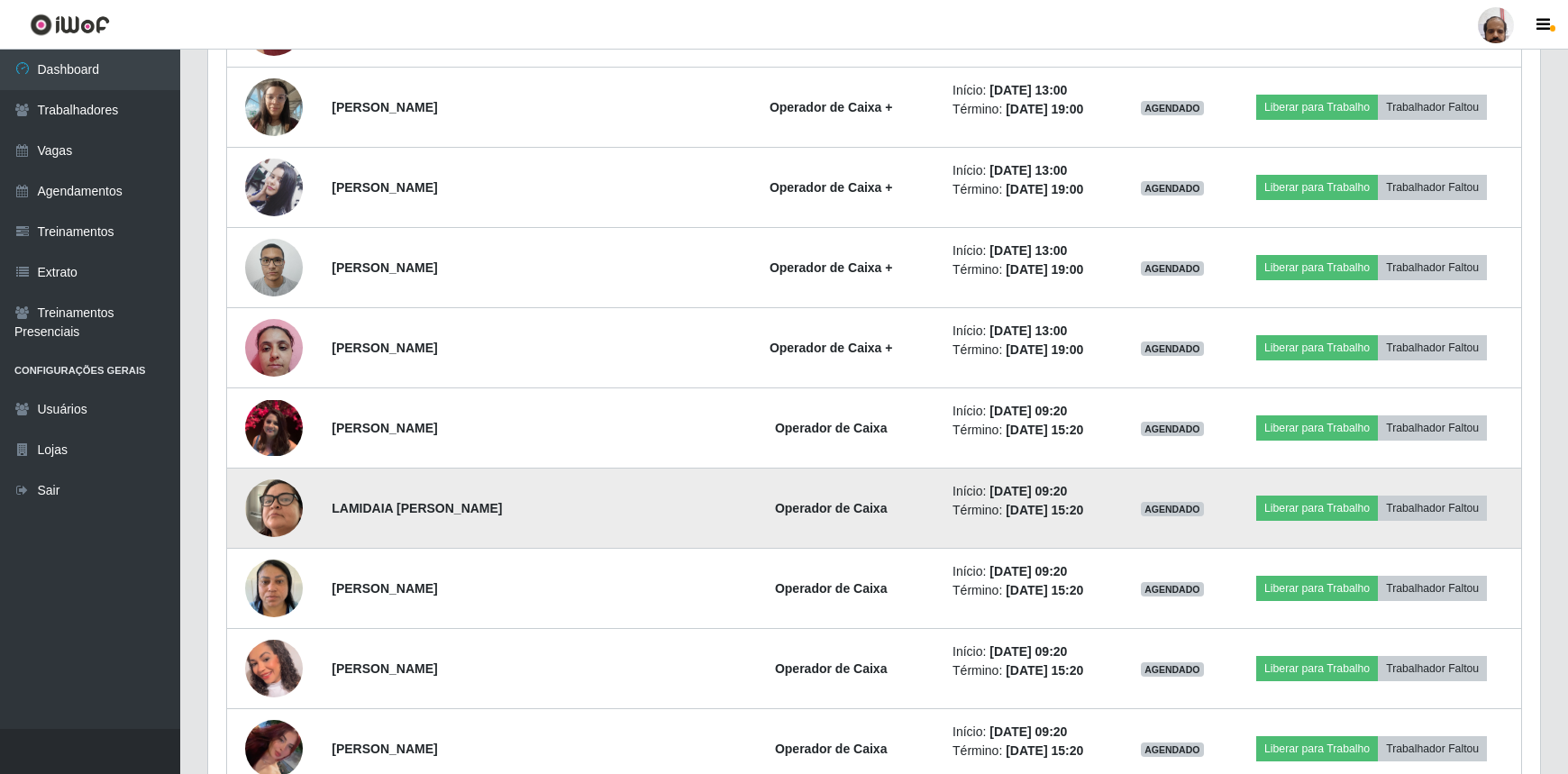
click at [269, 505] on img at bounding box center [274, 508] width 57 height 103
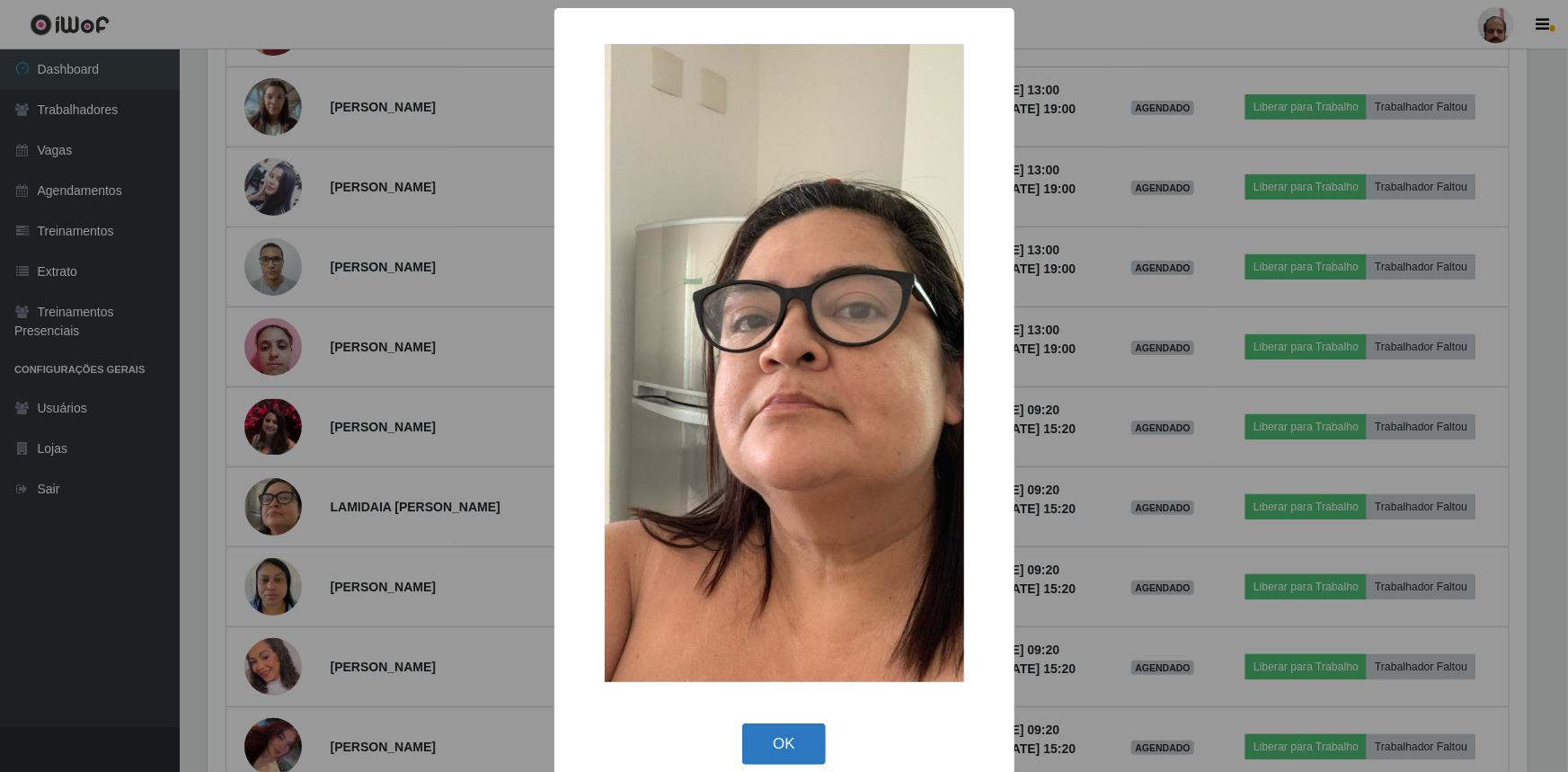
click at [778, 730] on button "OK" at bounding box center [784, 744] width 83 height 43
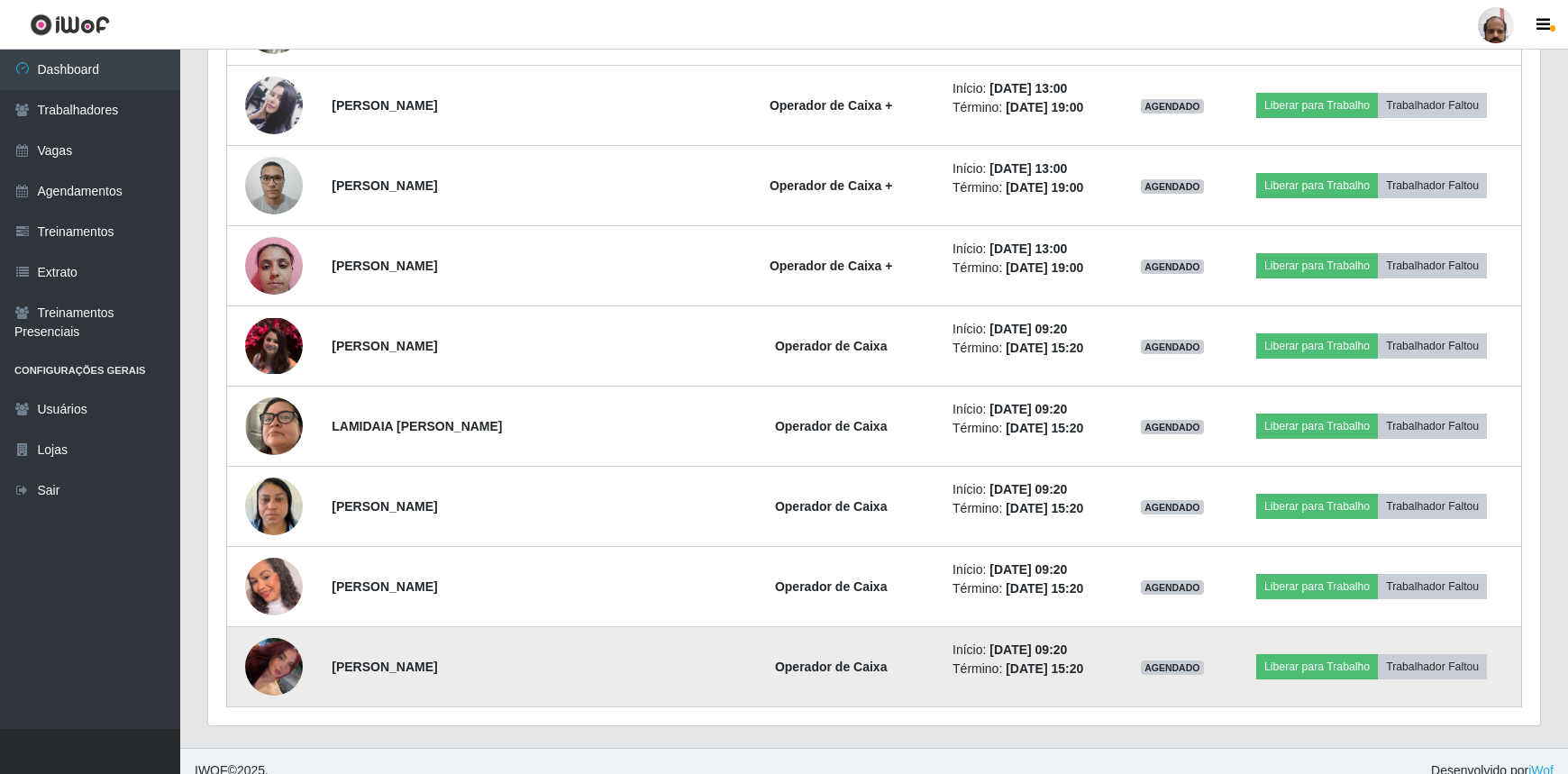
click at [249, 655] on img at bounding box center [274, 667] width 57 height 100
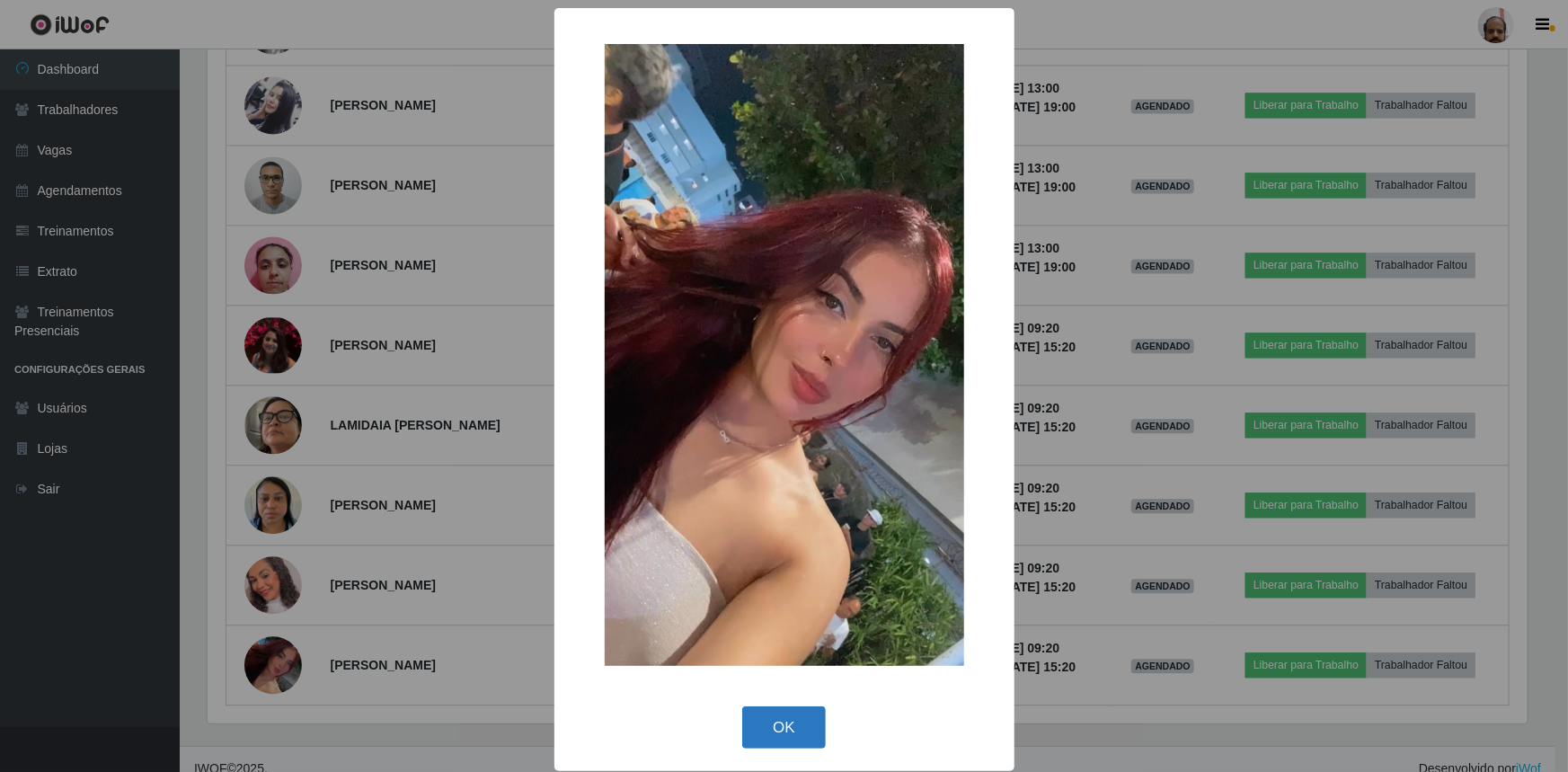
click at [777, 726] on button "OK" at bounding box center [784, 728] width 83 height 43
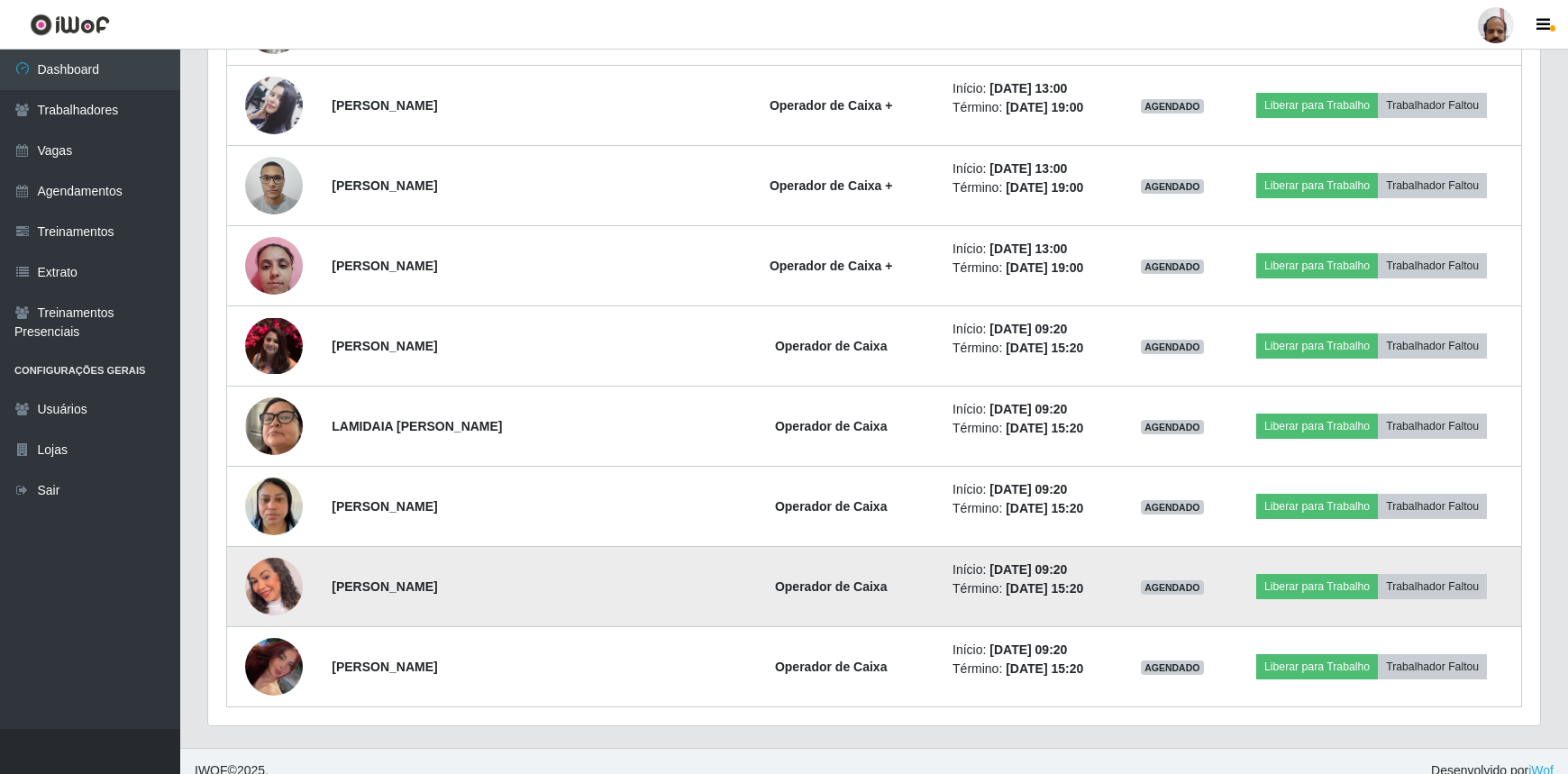
click at [284, 565] on img at bounding box center [274, 587] width 57 height 67
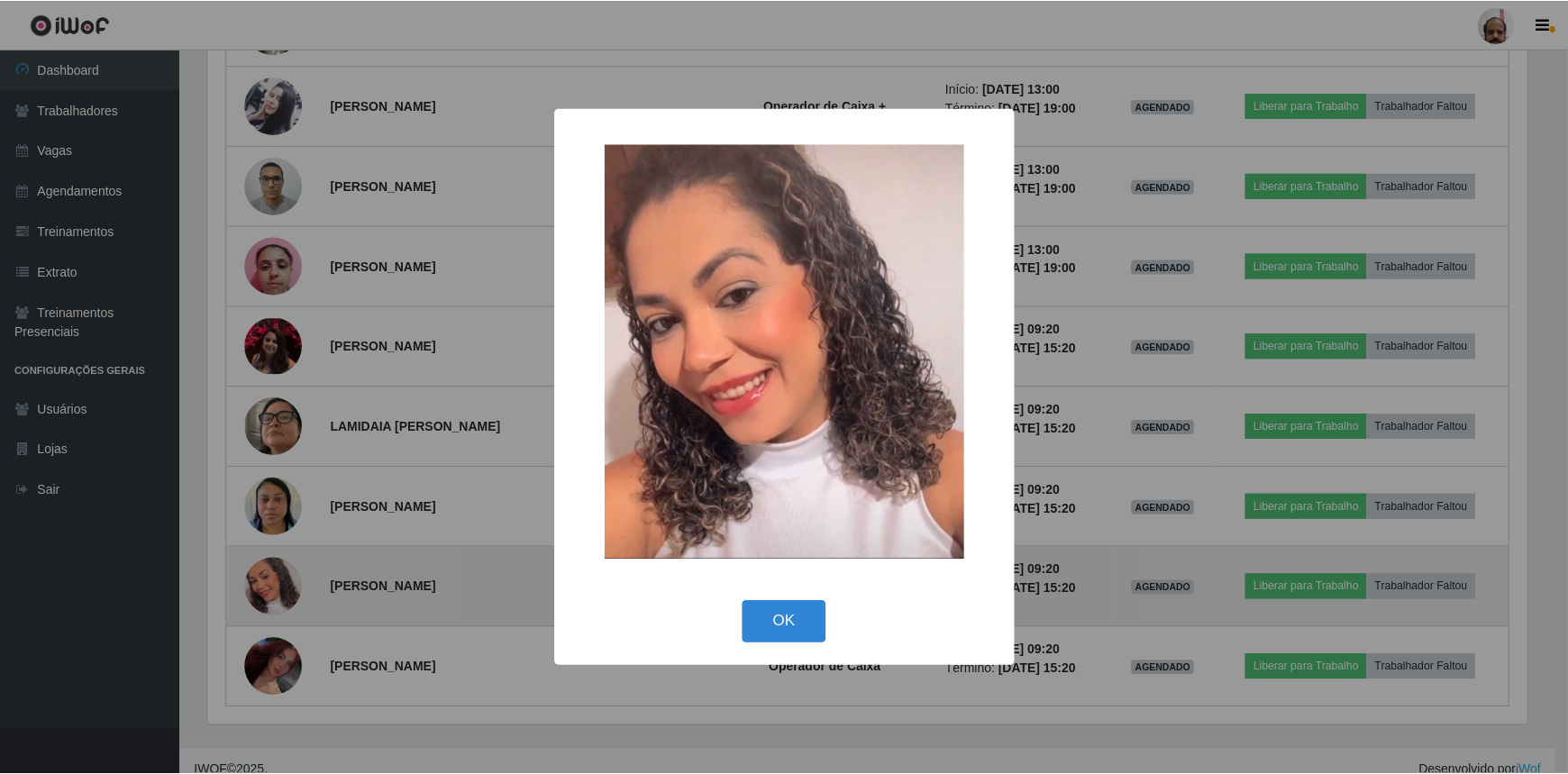
scroll to position [374, 1323]
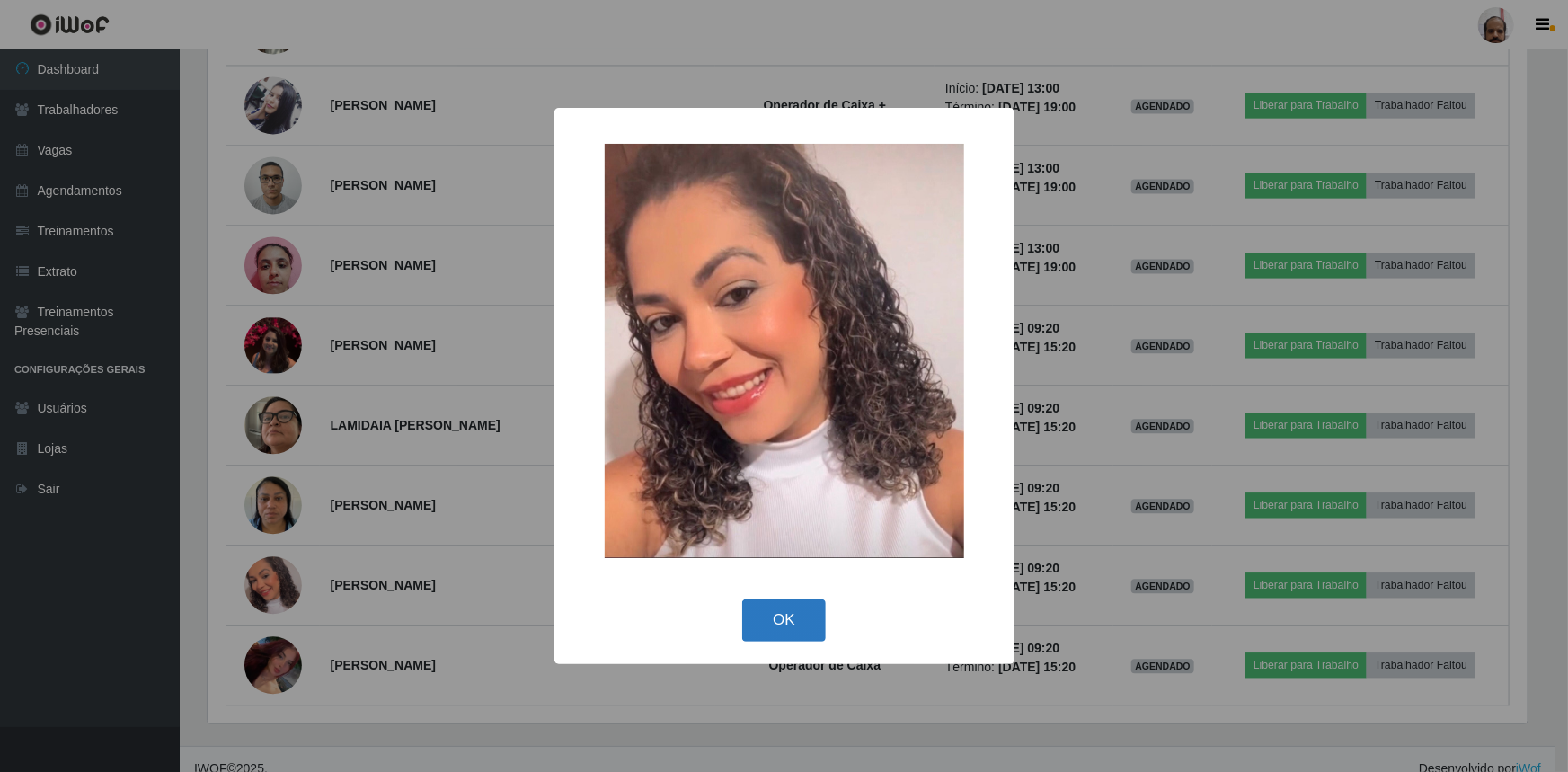
click at [780, 623] on button "OK" at bounding box center [784, 620] width 83 height 43
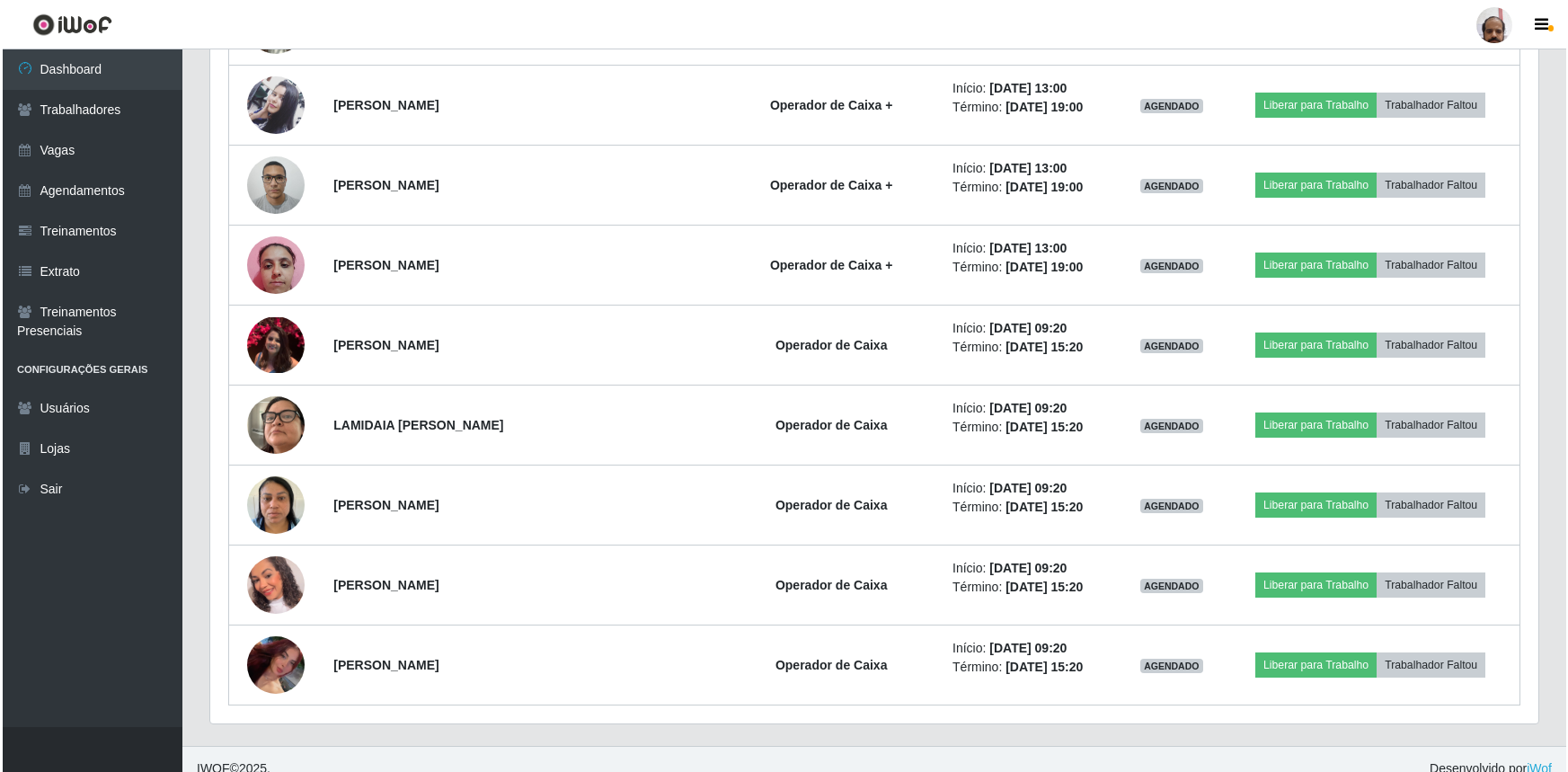
scroll to position [373, 1328]
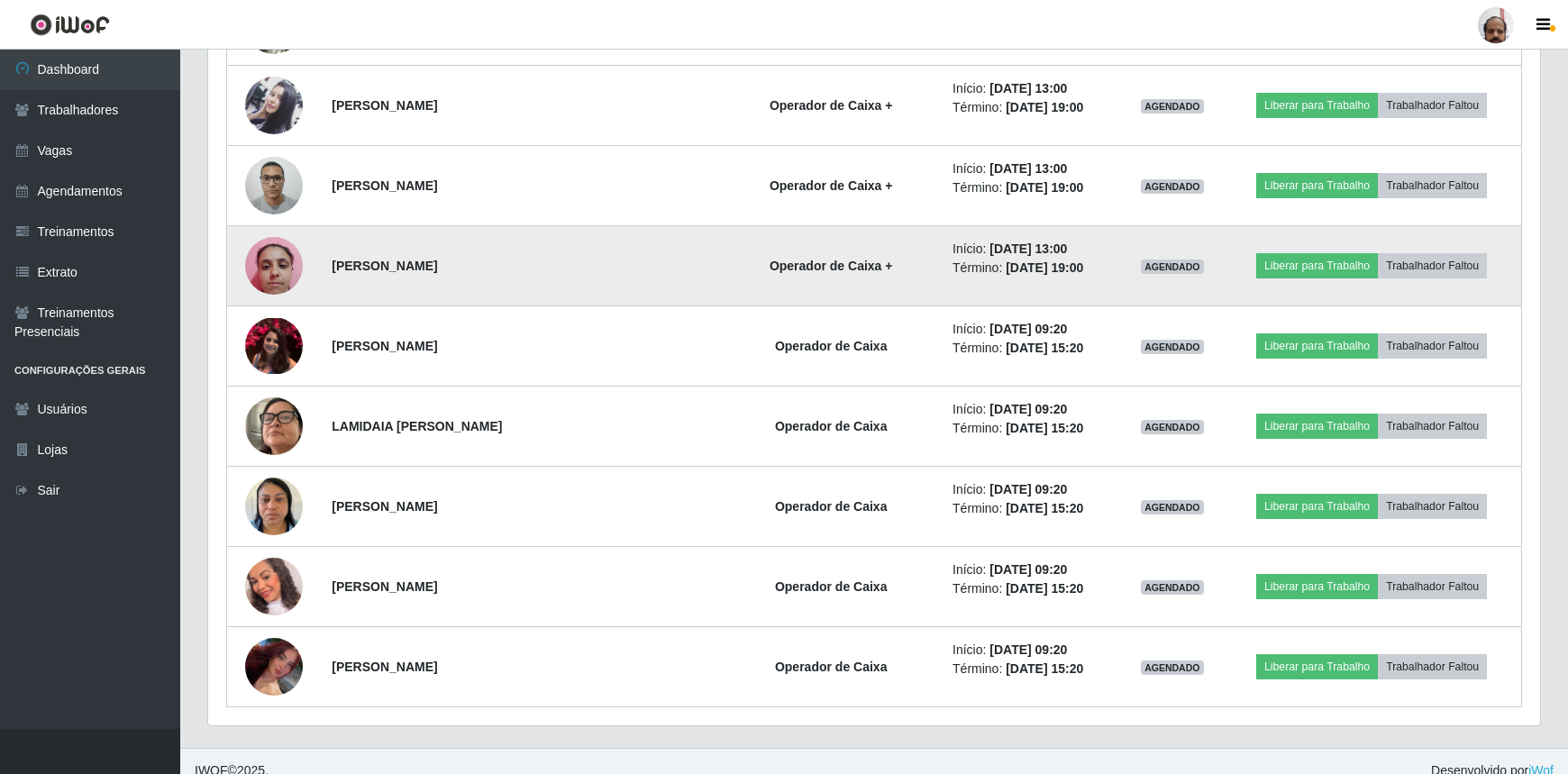
click at [274, 243] on img at bounding box center [274, 265] width 57 height 77
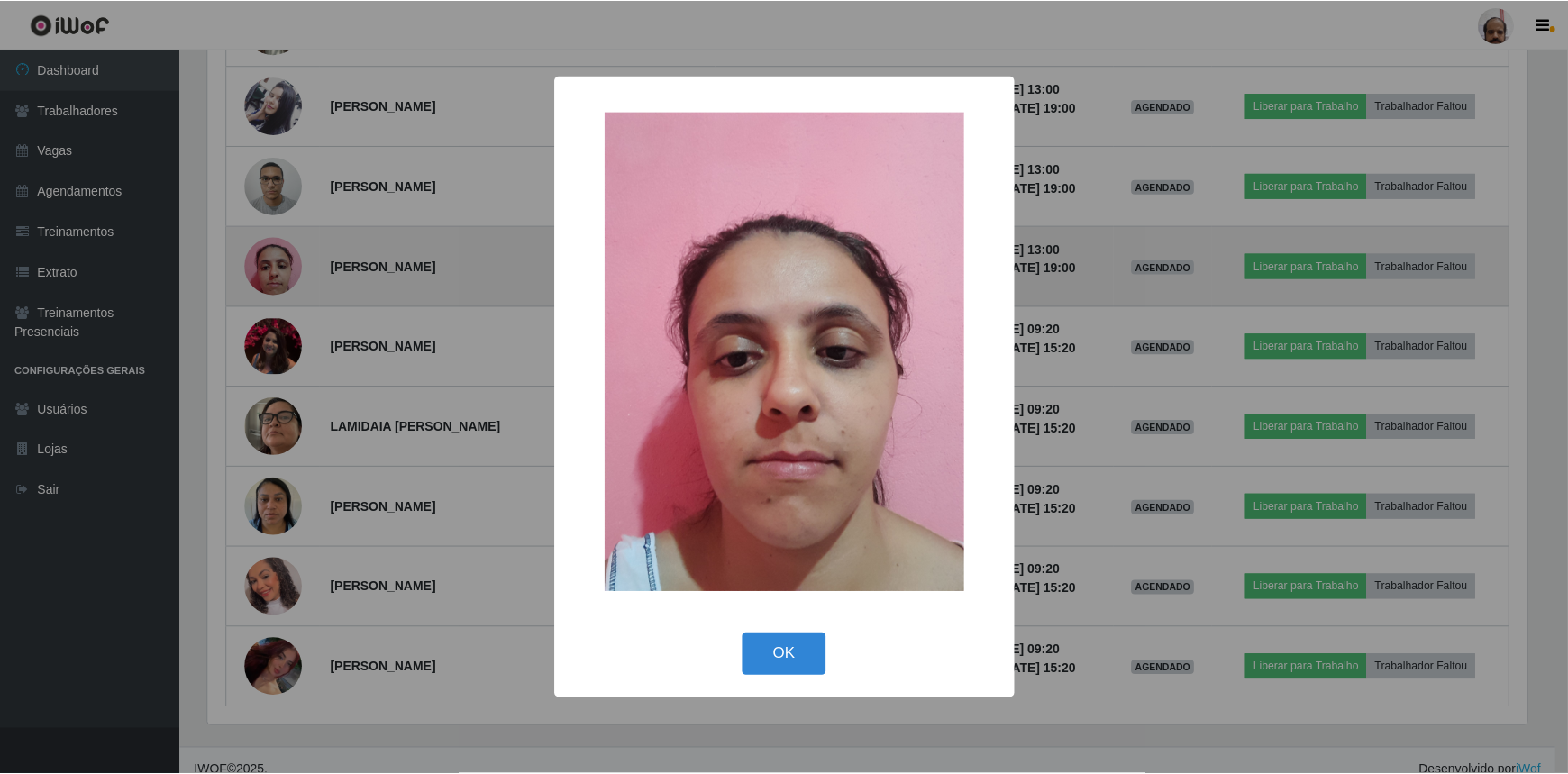
scroll to position [374, 1323]
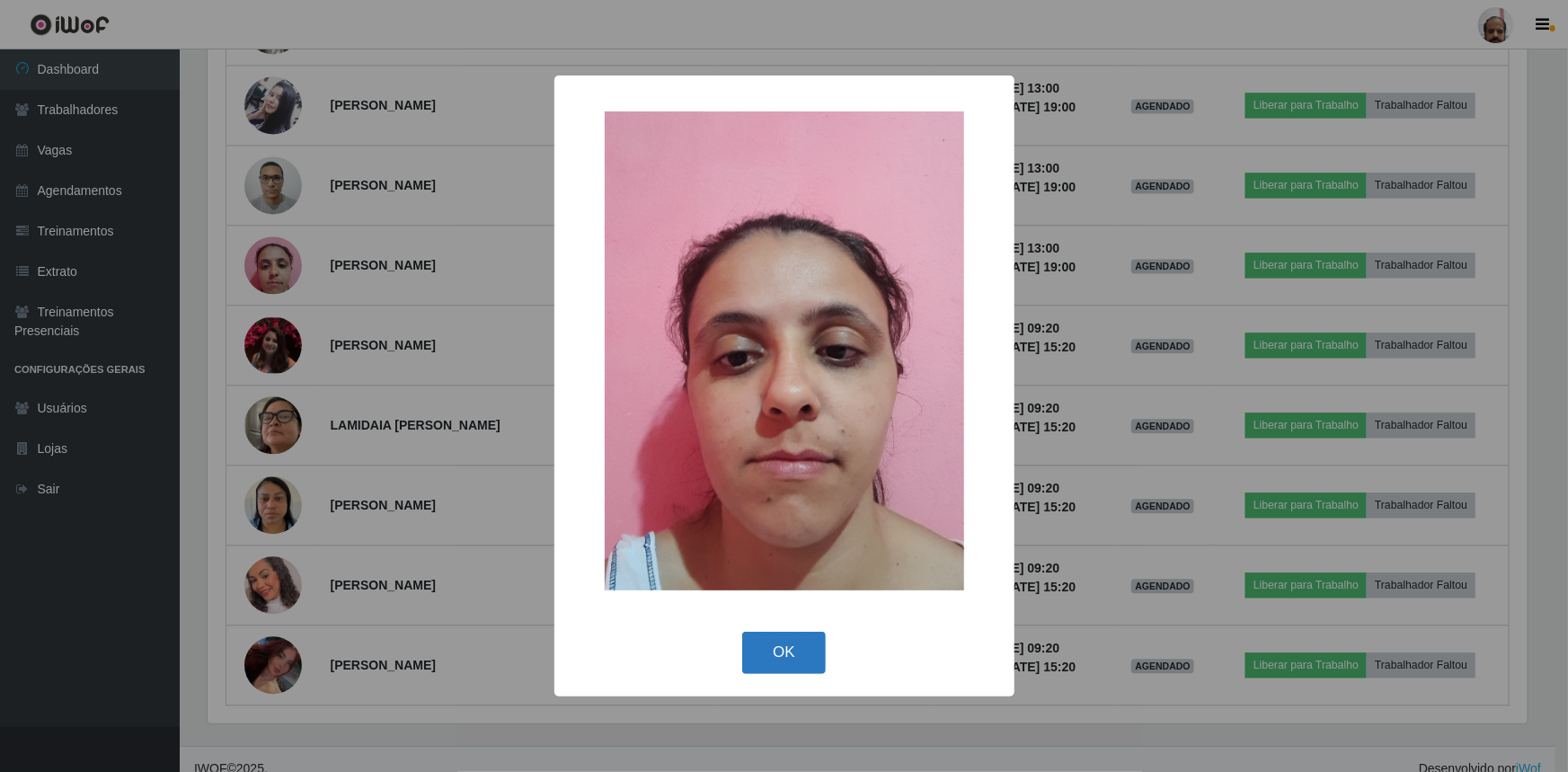
click at [813, 633] on button "OK" at bounding box center [784, 653] width 83 height 43
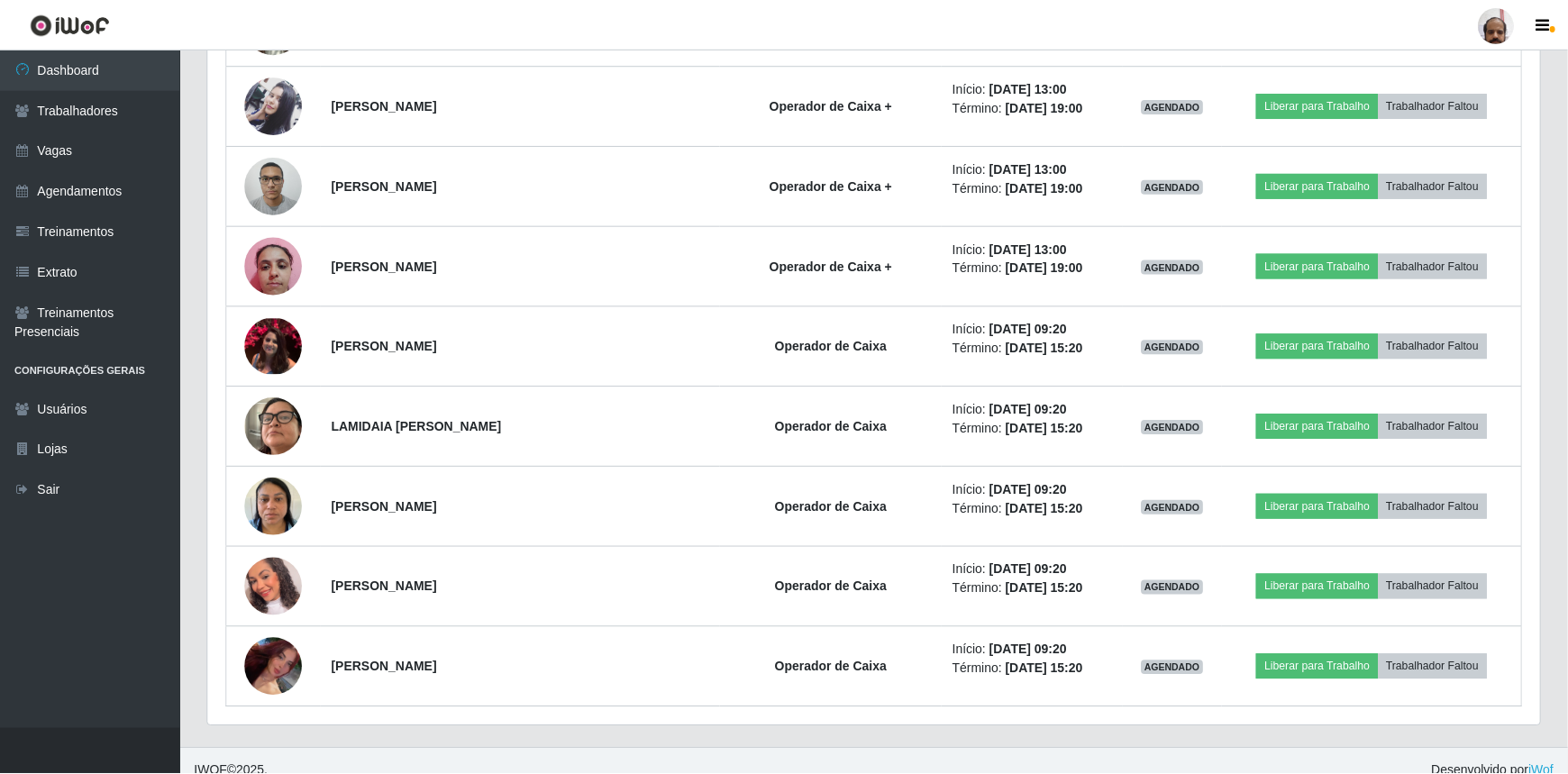
scroll to position [374, 1332]
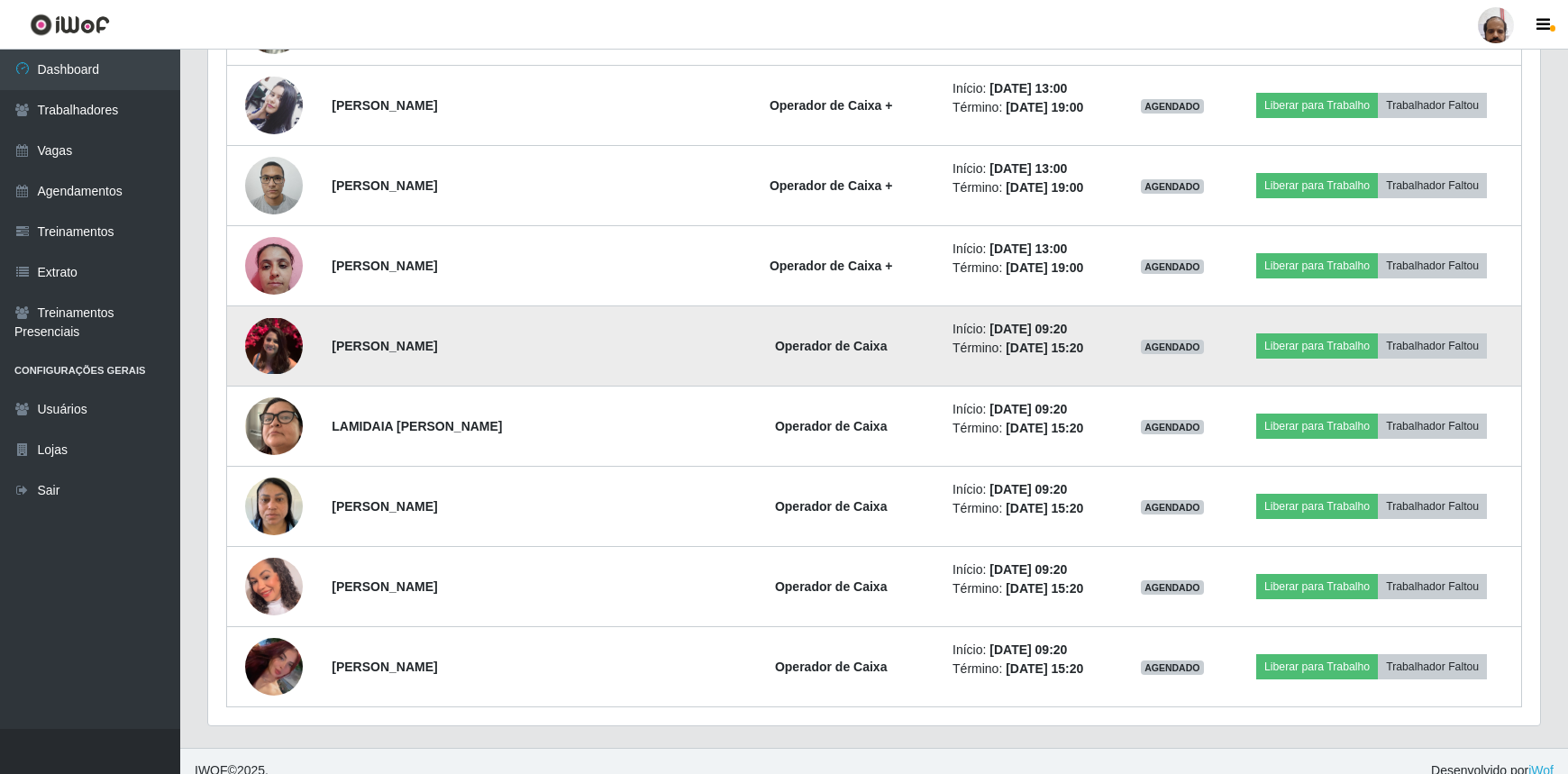
click at [262, 333] on img at bounding box center [274, 346] width 57 height 56
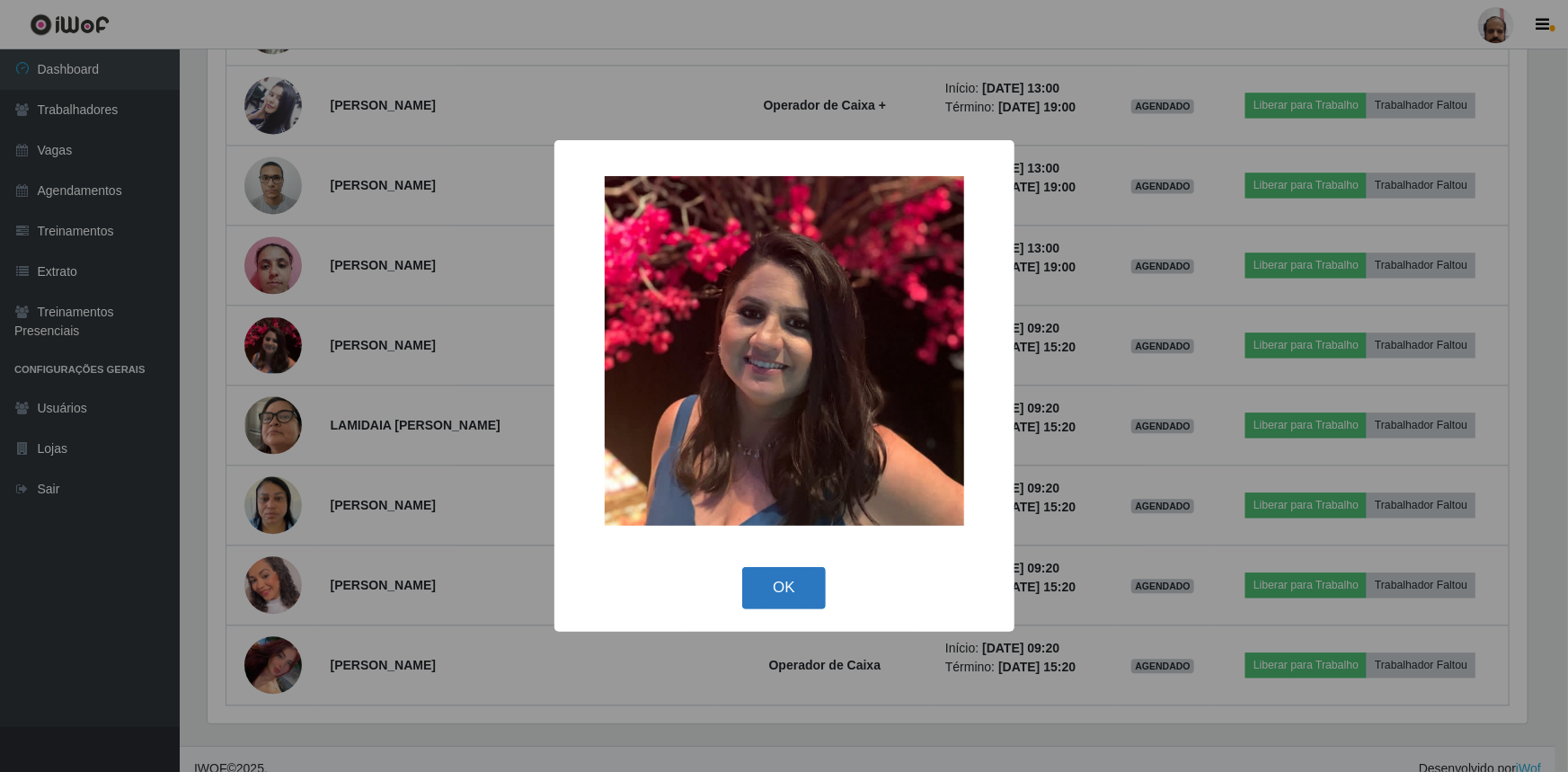
click at [772, 593] on button "OK" at bounding box center [784, 588] width 83 height 43
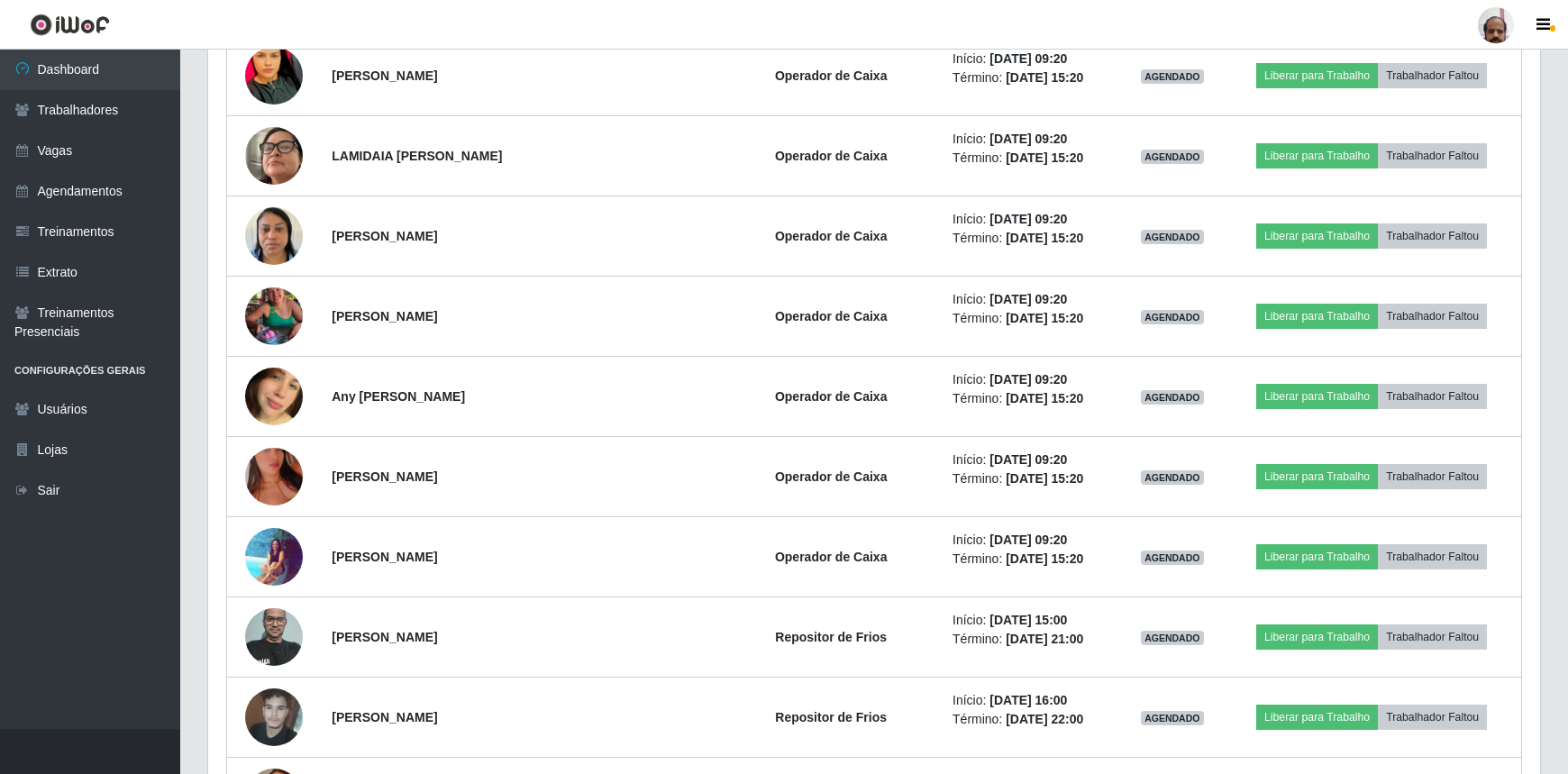
scroll to position [1580, 0]
